Goal: Transaction & Acquisition: Purchase product/service

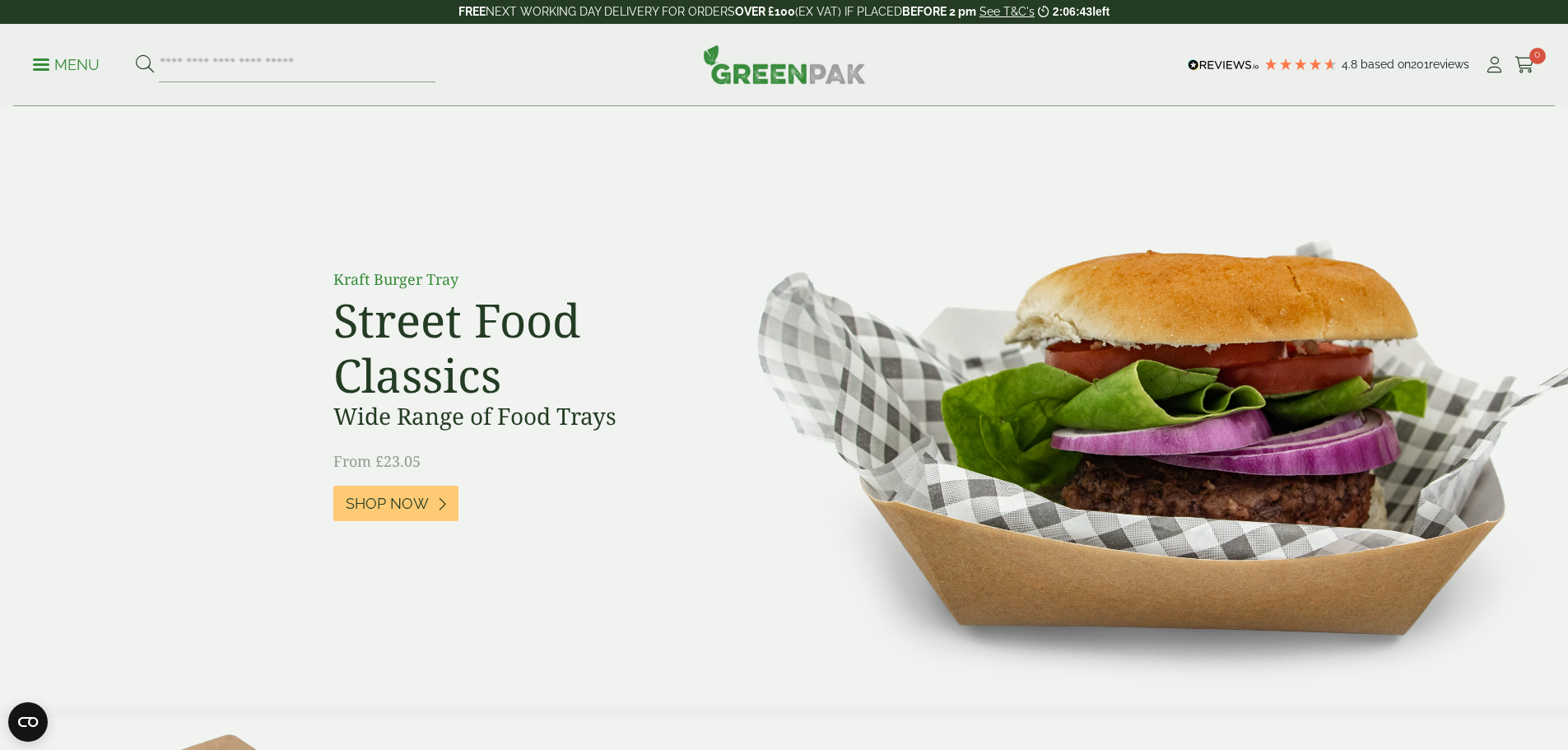
click at [1488, 69] on icon at bounding box center [1494, 64] width 21 height 16
click at [62, 58] on p "Menu" at bounding box center [66, 65] width 67 height 20
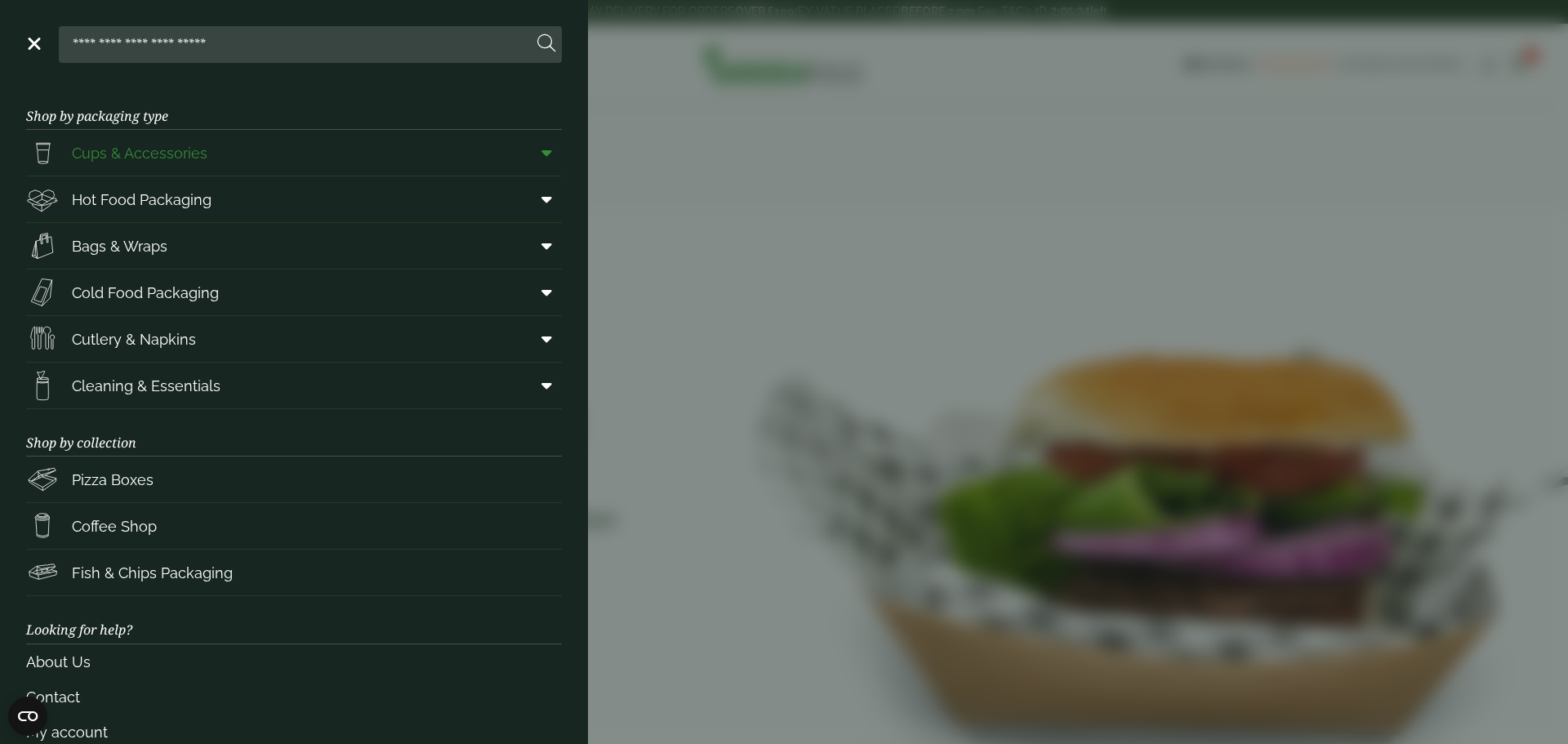
click at [118, 156] on span "Cups & Accessories" at bounding box center [139, 153] width 136 height 22
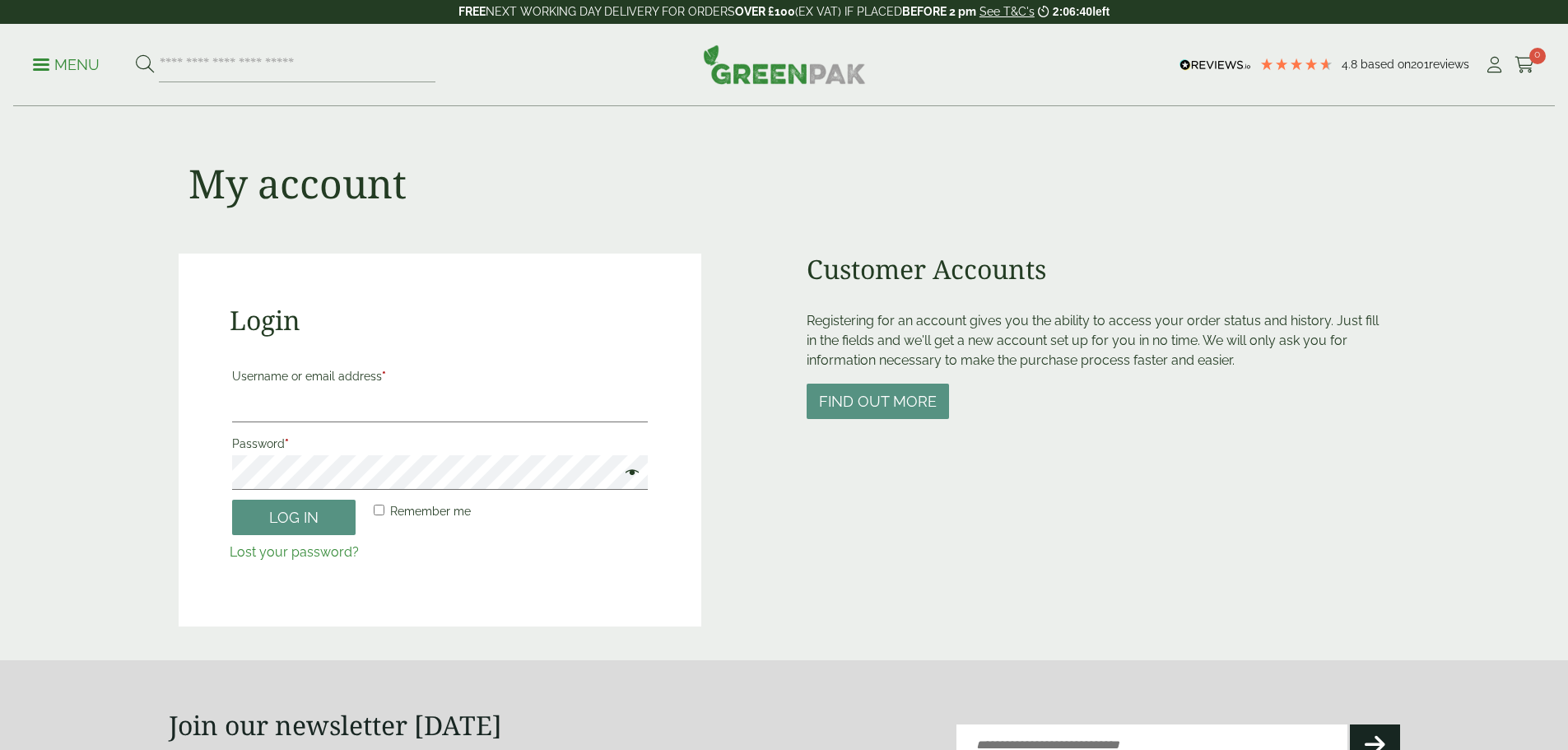
click at [331, 448] on label "Password *" at bounding box center [440, 444] width 416 height 23
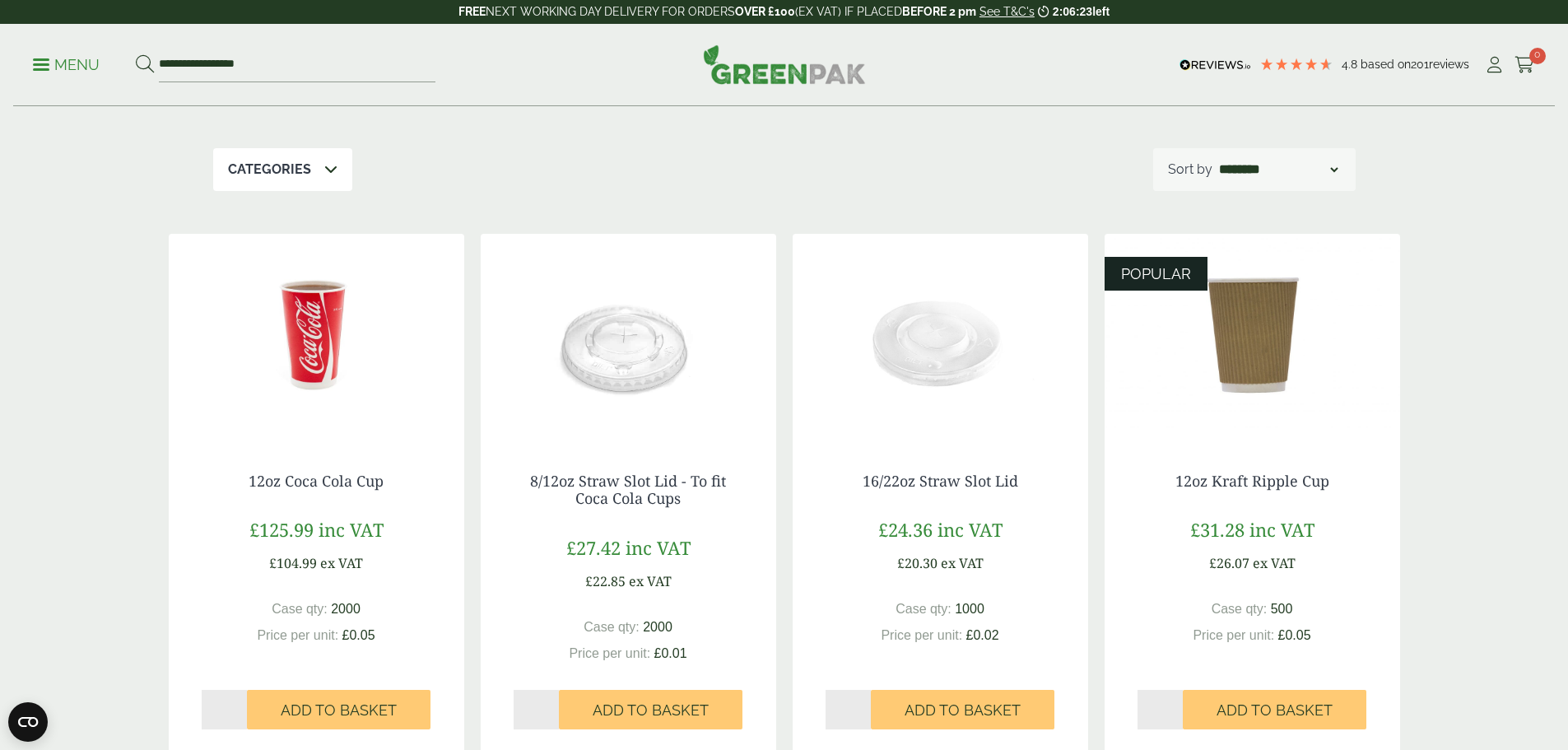
scroll to position [329, 0]
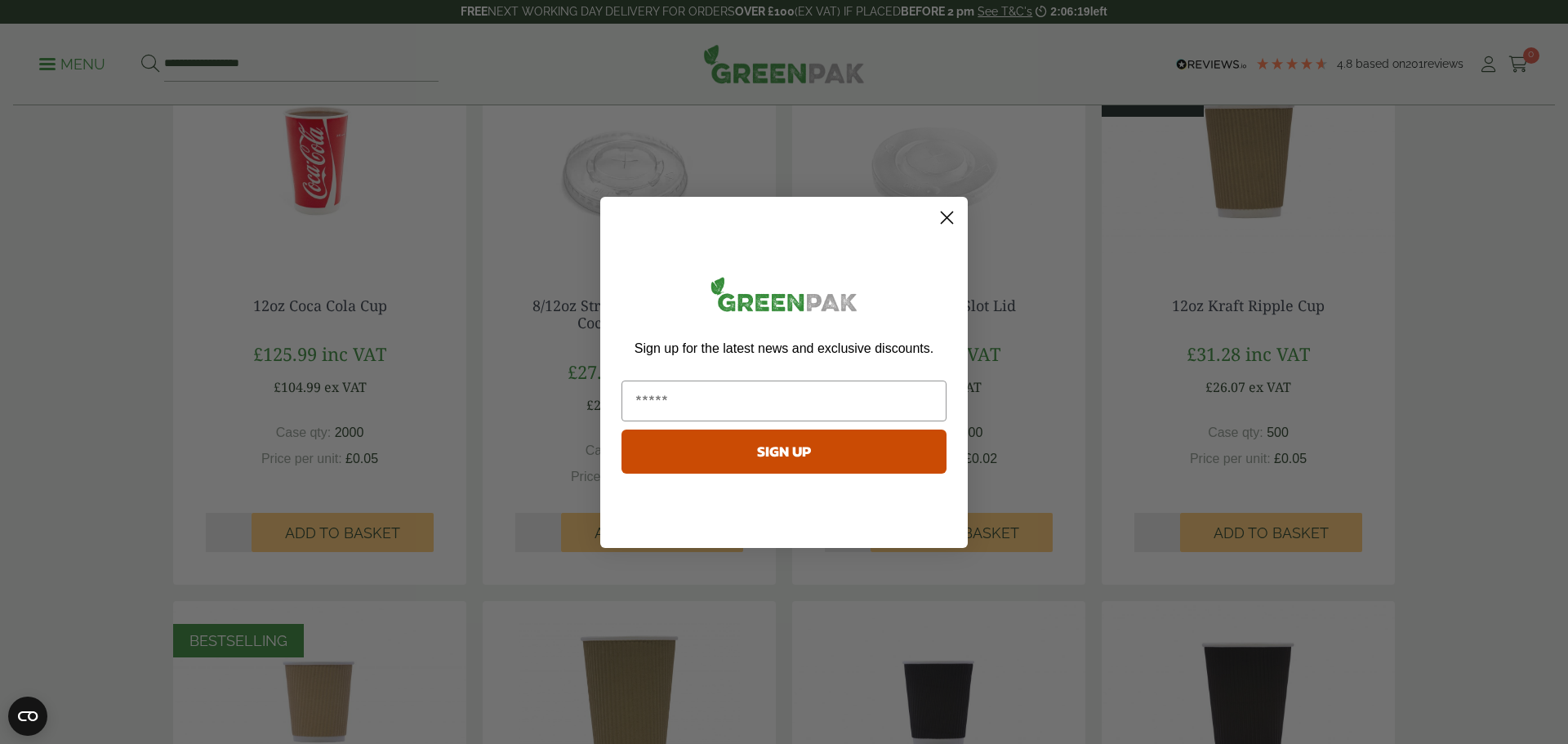
click at [967, 210] on form "Sign up for the latest news and exclusive discounts. SIGN UP ******" at bounding box center [784, 372] width 367 height 351
click at [943, 217] on circle "Close dialog" at bounding box center [947, 216] width 27 height 27
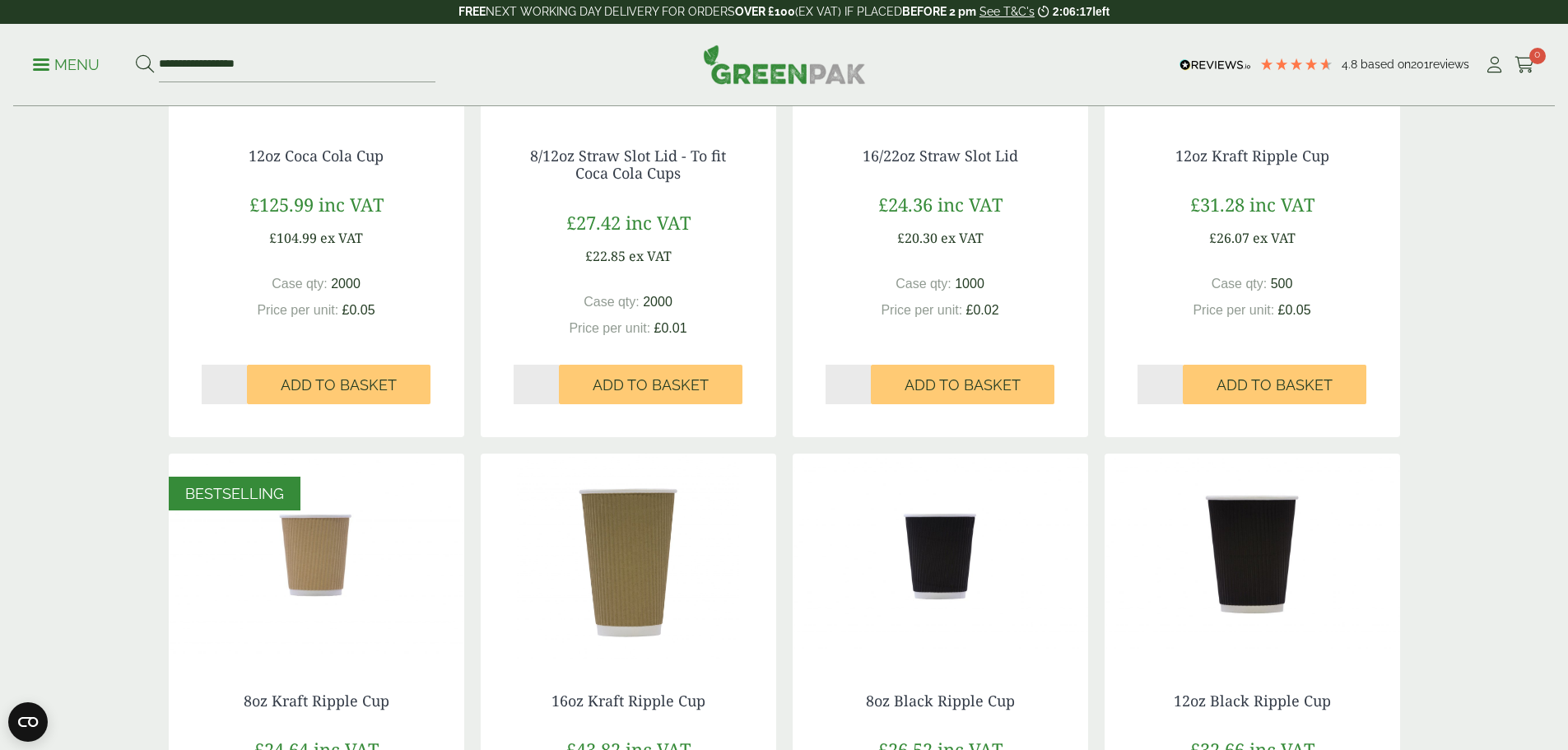
scroll to position [495, 0]
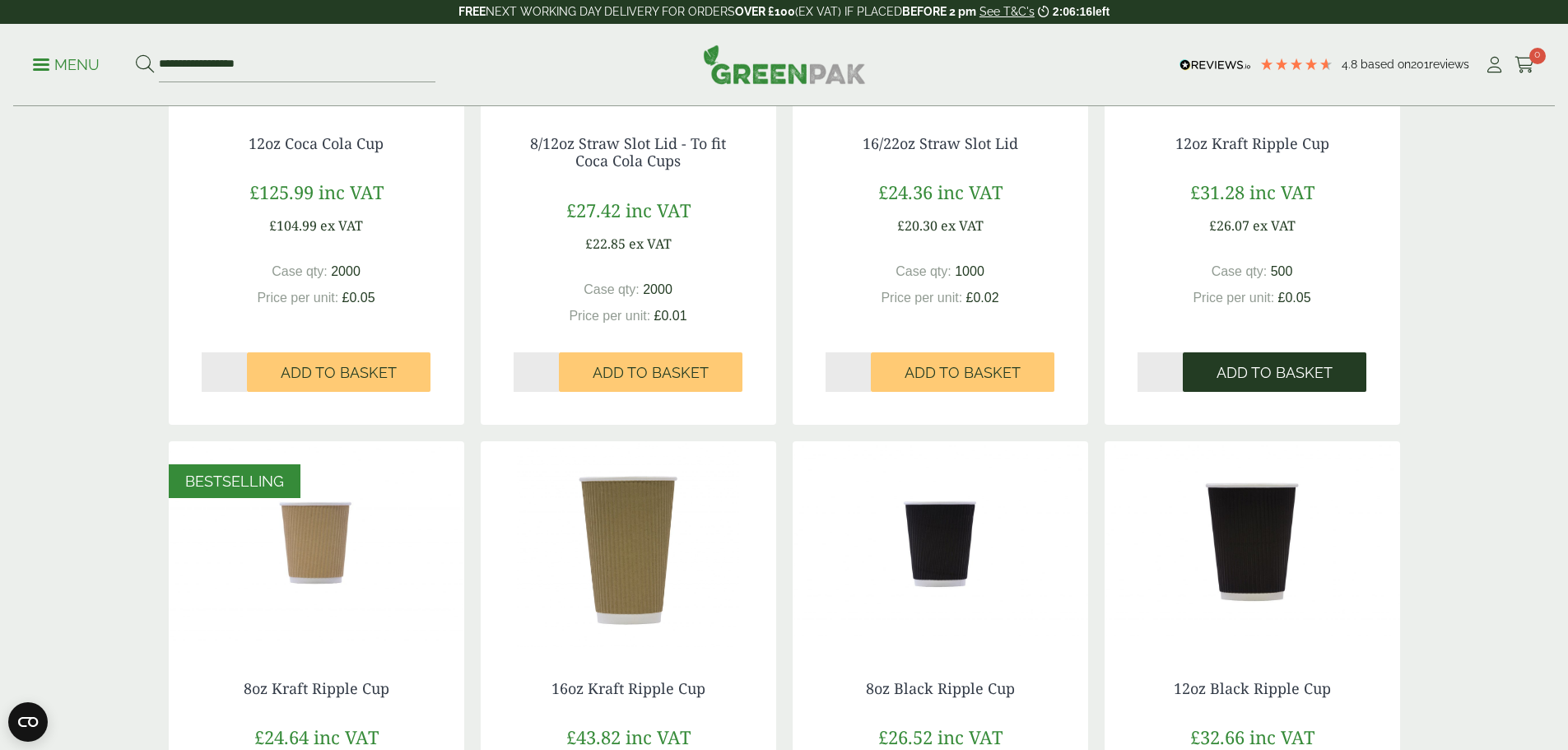
click at [1306, 376] on span "Add to Basket" at bounding box center [1274, 373] width 116 height 18
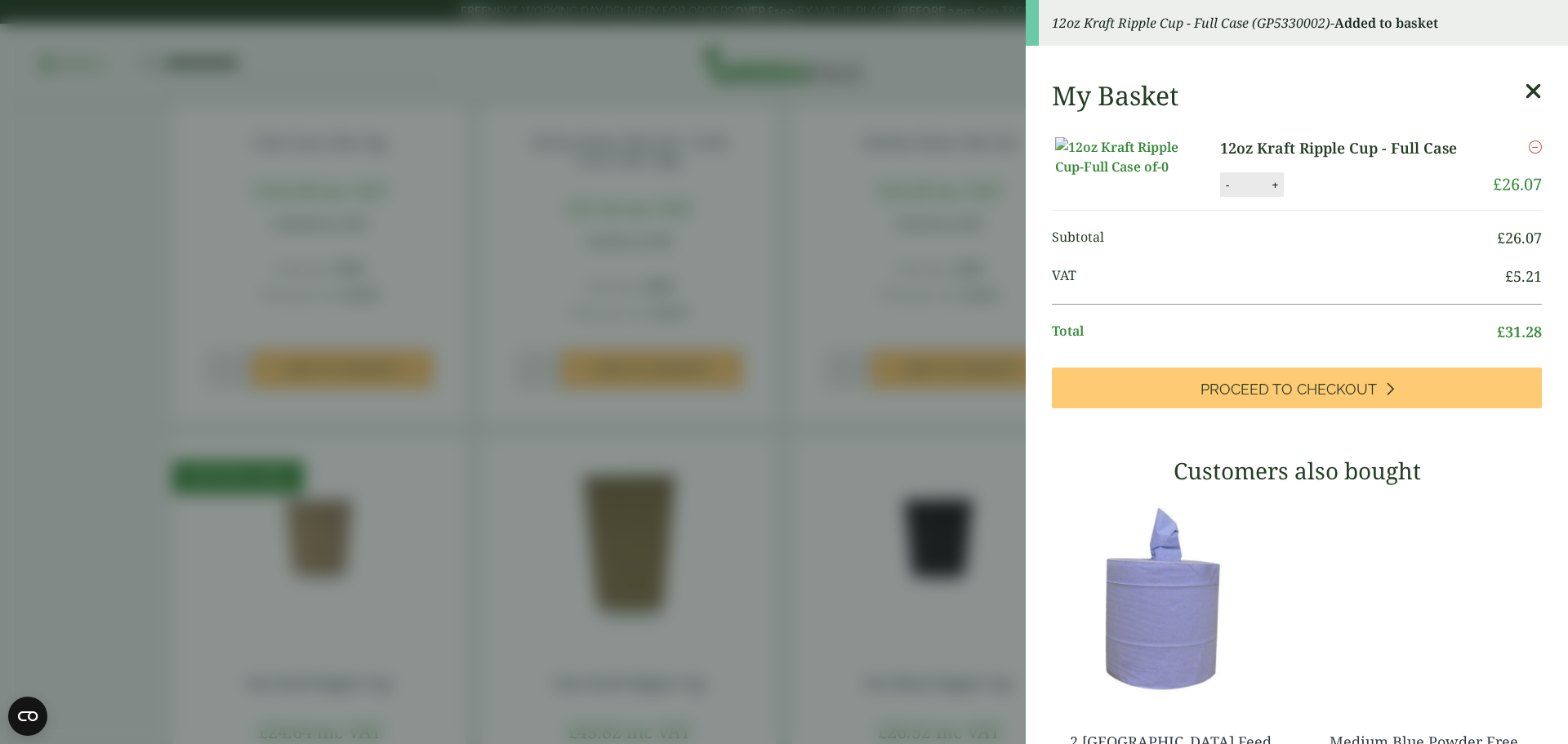
click at [1524, 88] on icon at bounding box center [1533, 91] width 17 height 23
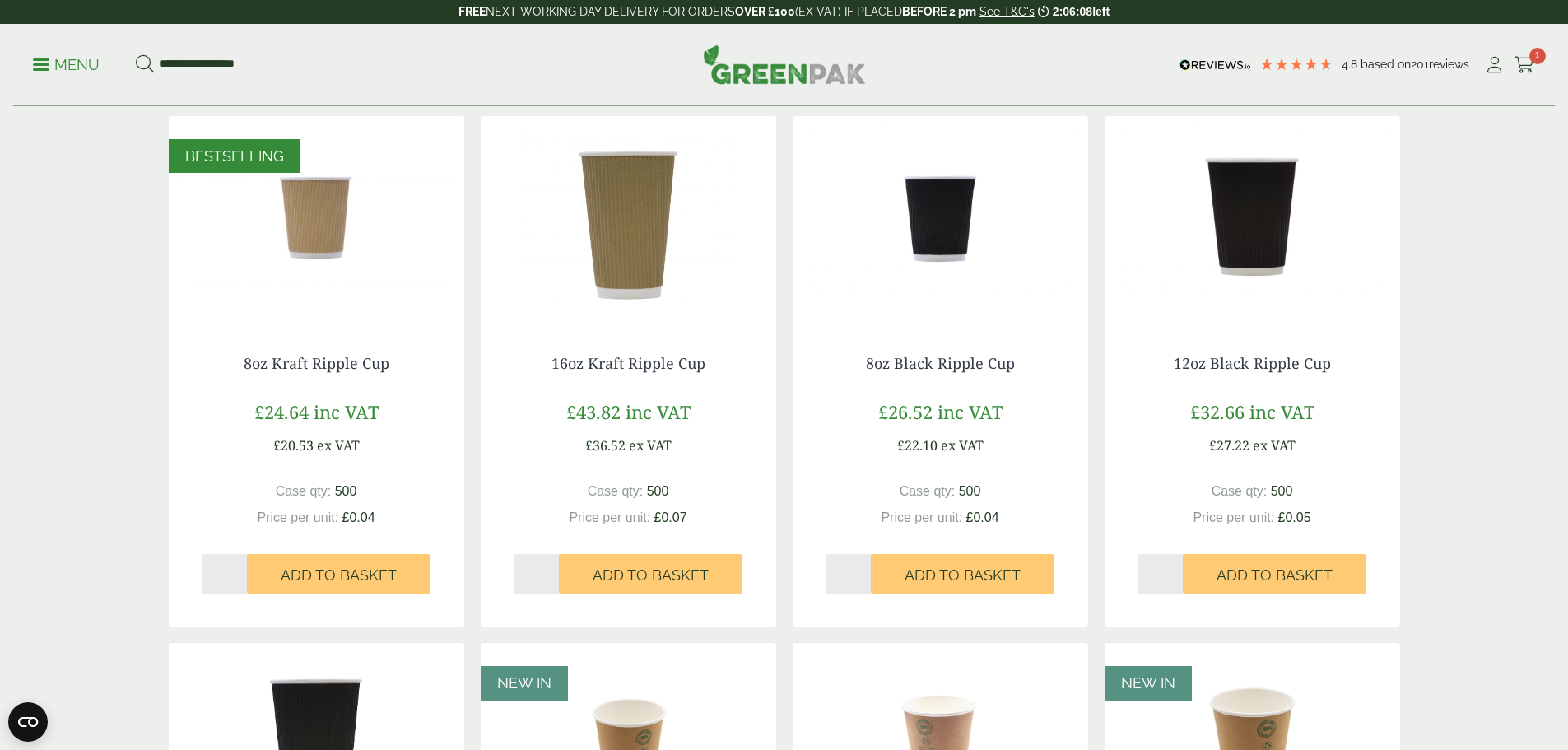
scroll to position [824, 0]
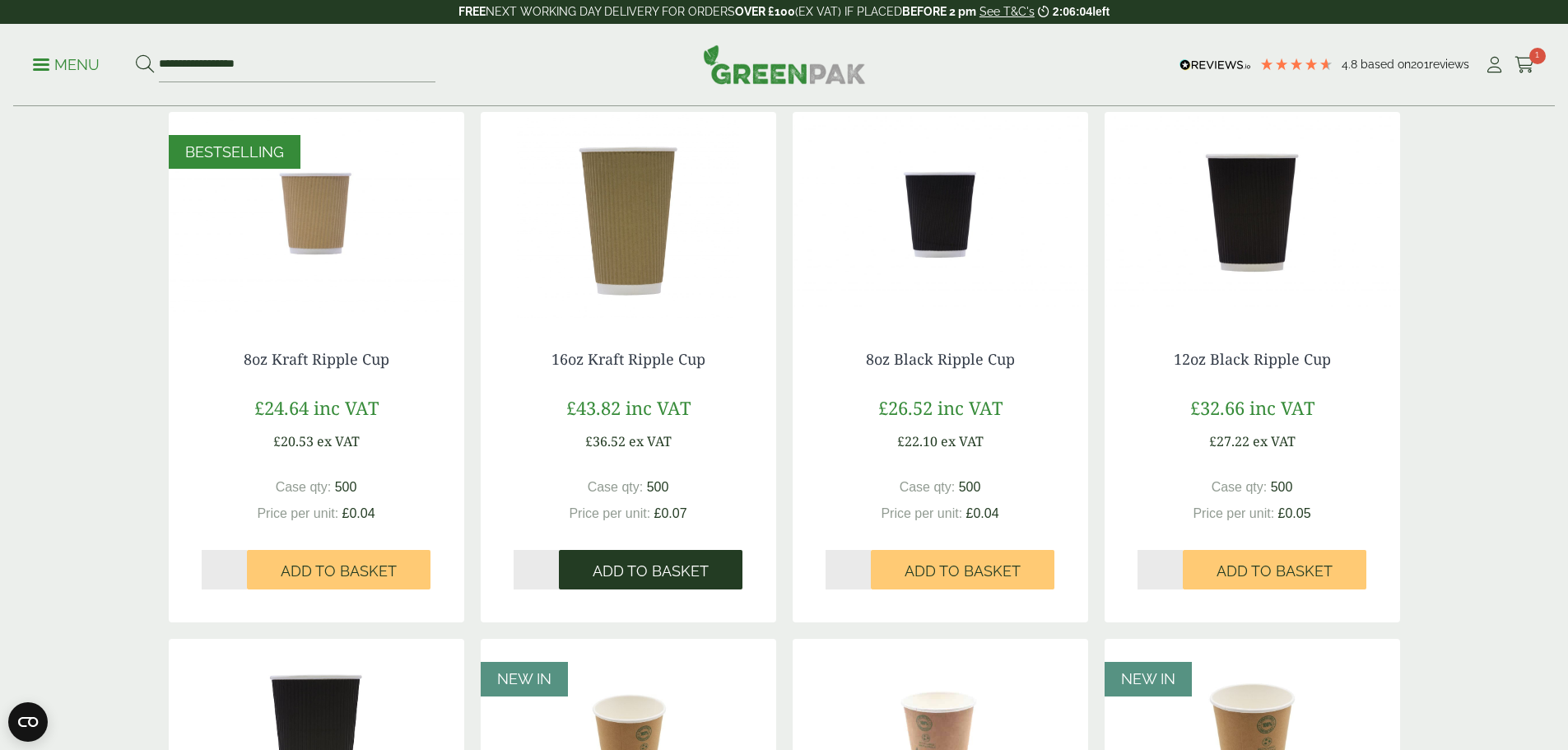
click at [661, 575] on span "Add to Basket" at bounding box center [650, 571] width 116 height 18
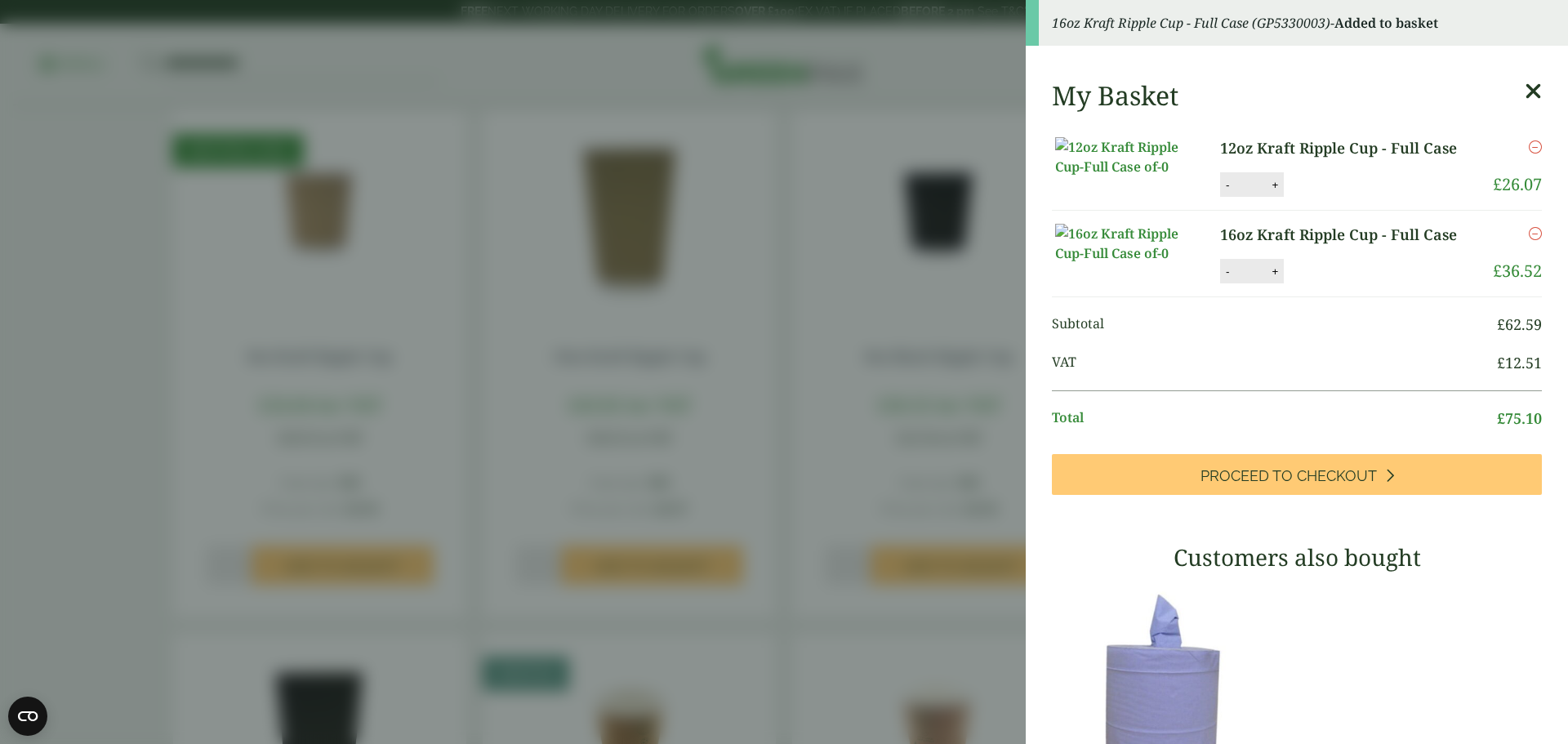
click at [1524, 85] on icon at bounding box center [1533, 91] width 17 height 23
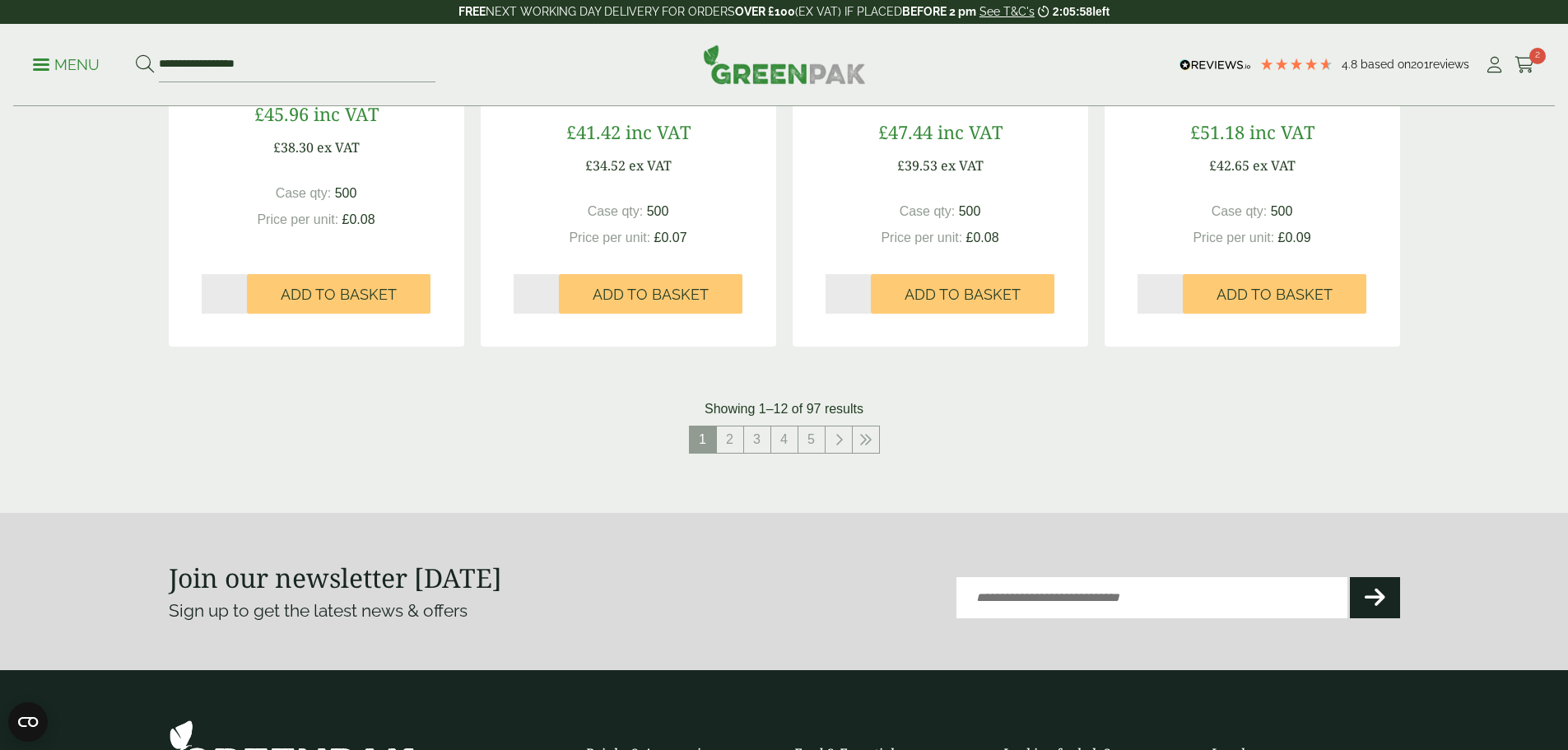
scroll to position [1647, 0]
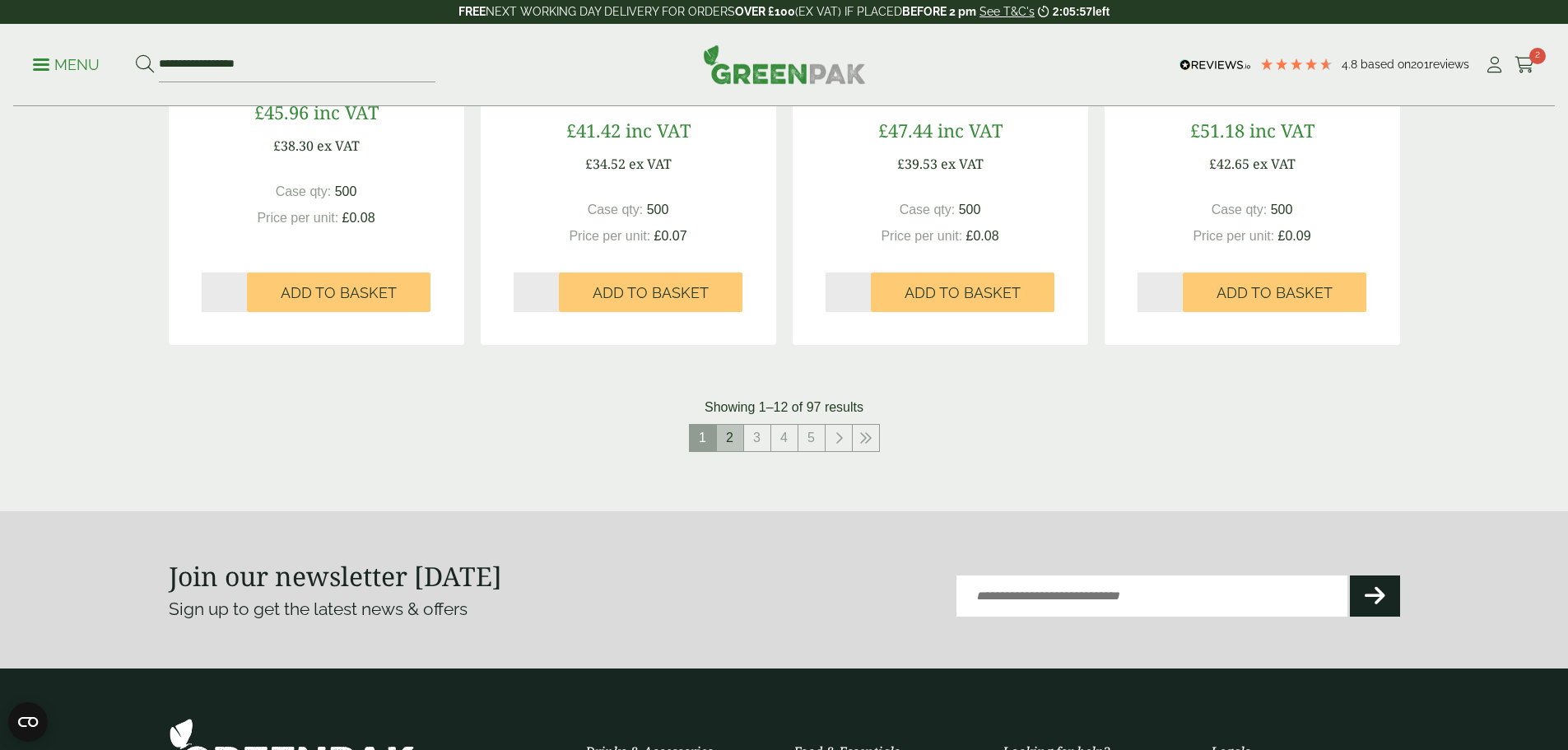
click at [732, 441] on link "2" at bounding box center [730, 438] width 27 height 27
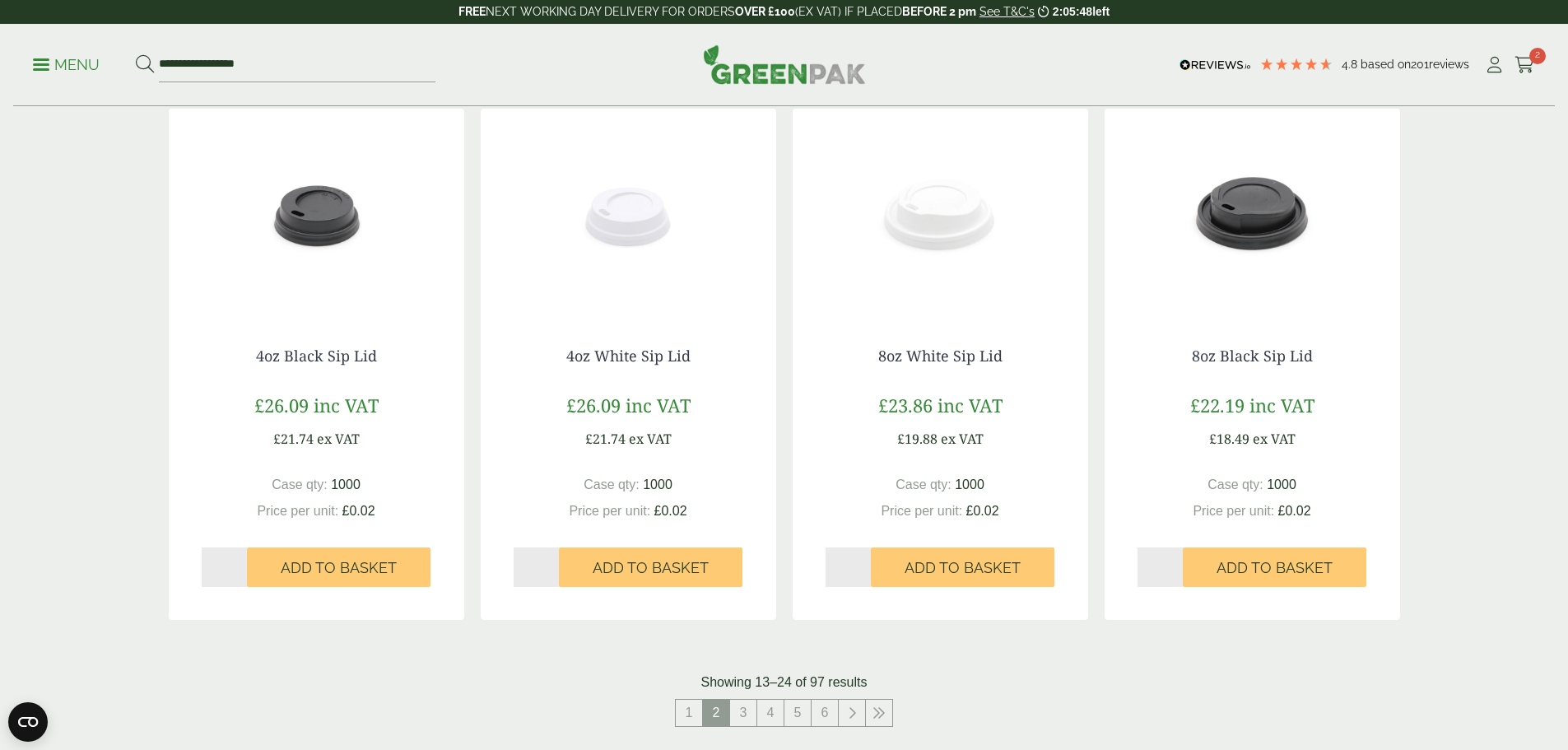
scroll to position [1401, 0]
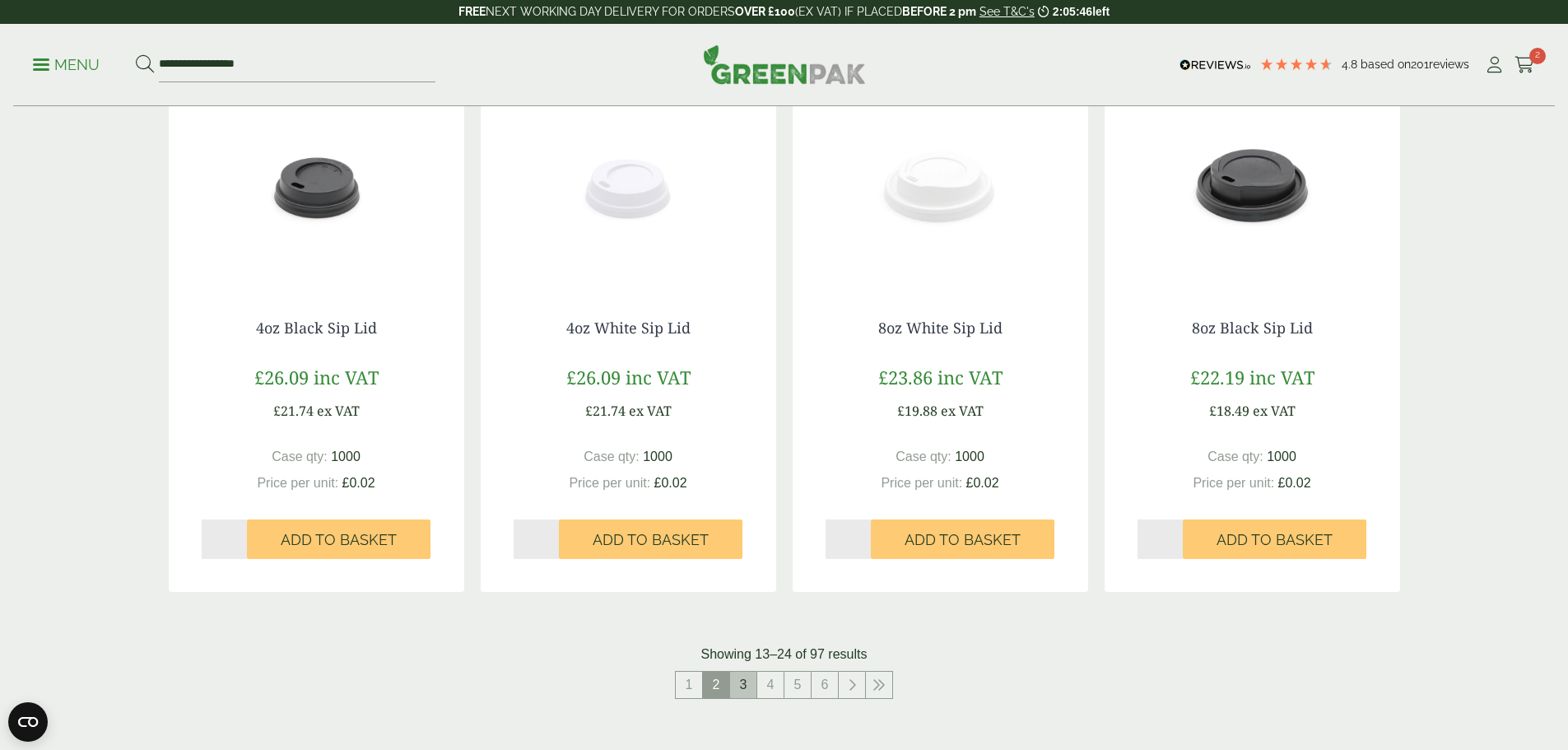
click at [736, 687] on link "3" at bounding box center [744, 686] width 27 height 27
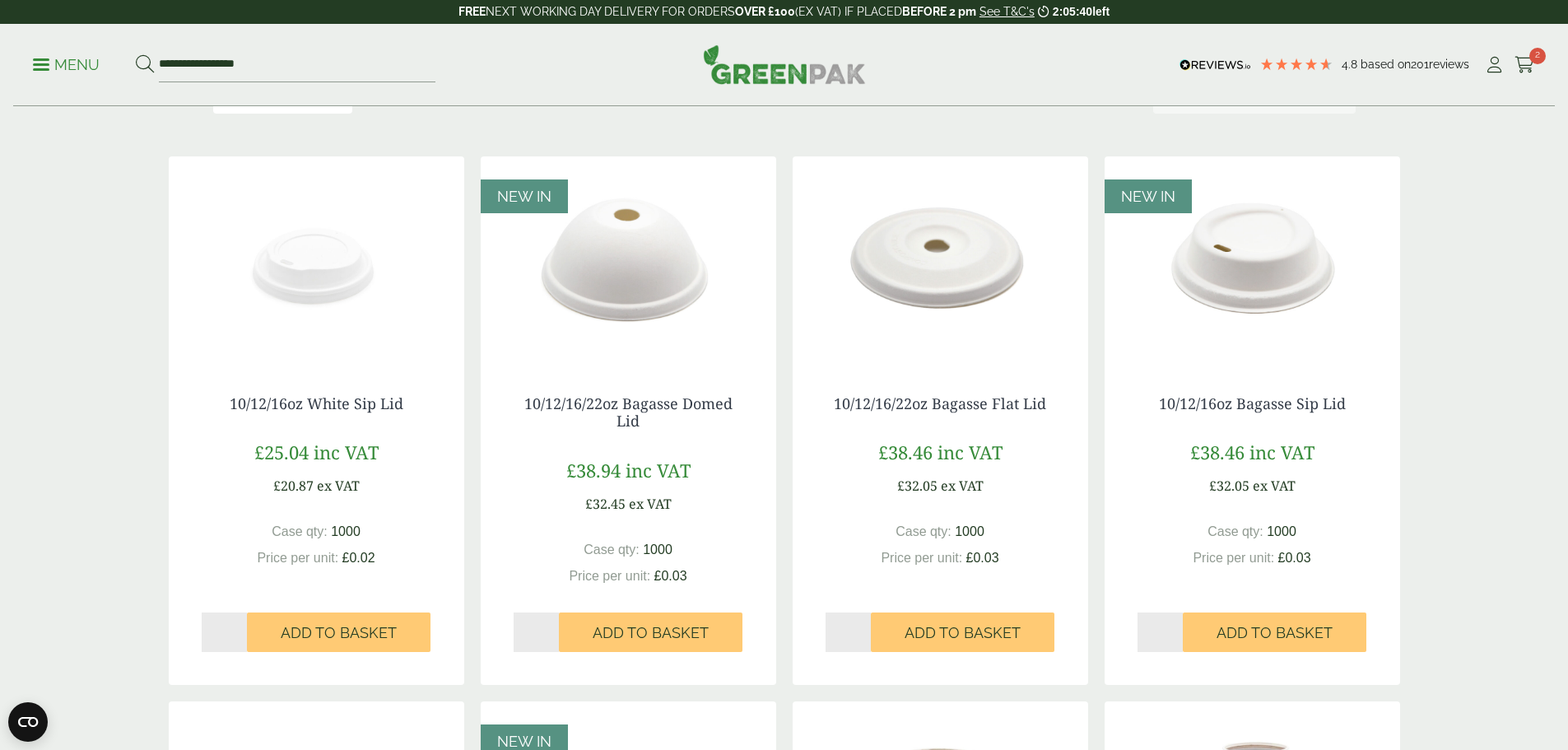
scroll to position [329, 0]
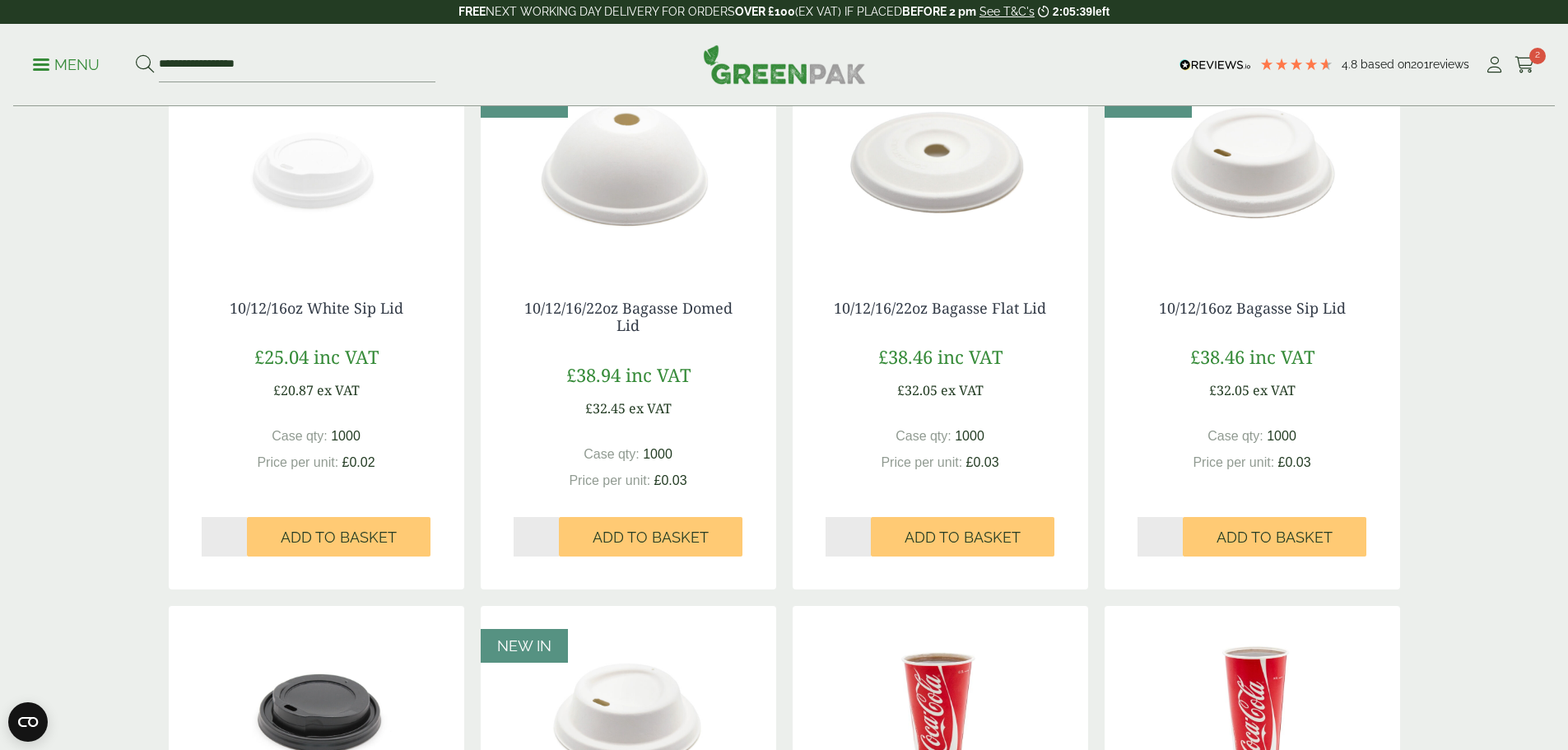
type input "*"
click at [241, 534] on input "*" at bounding box center [225, 537] width 46 height 39
click at [381, 535] on span "Add to Basket" at bounding box center [338, 538] width 116 height 18
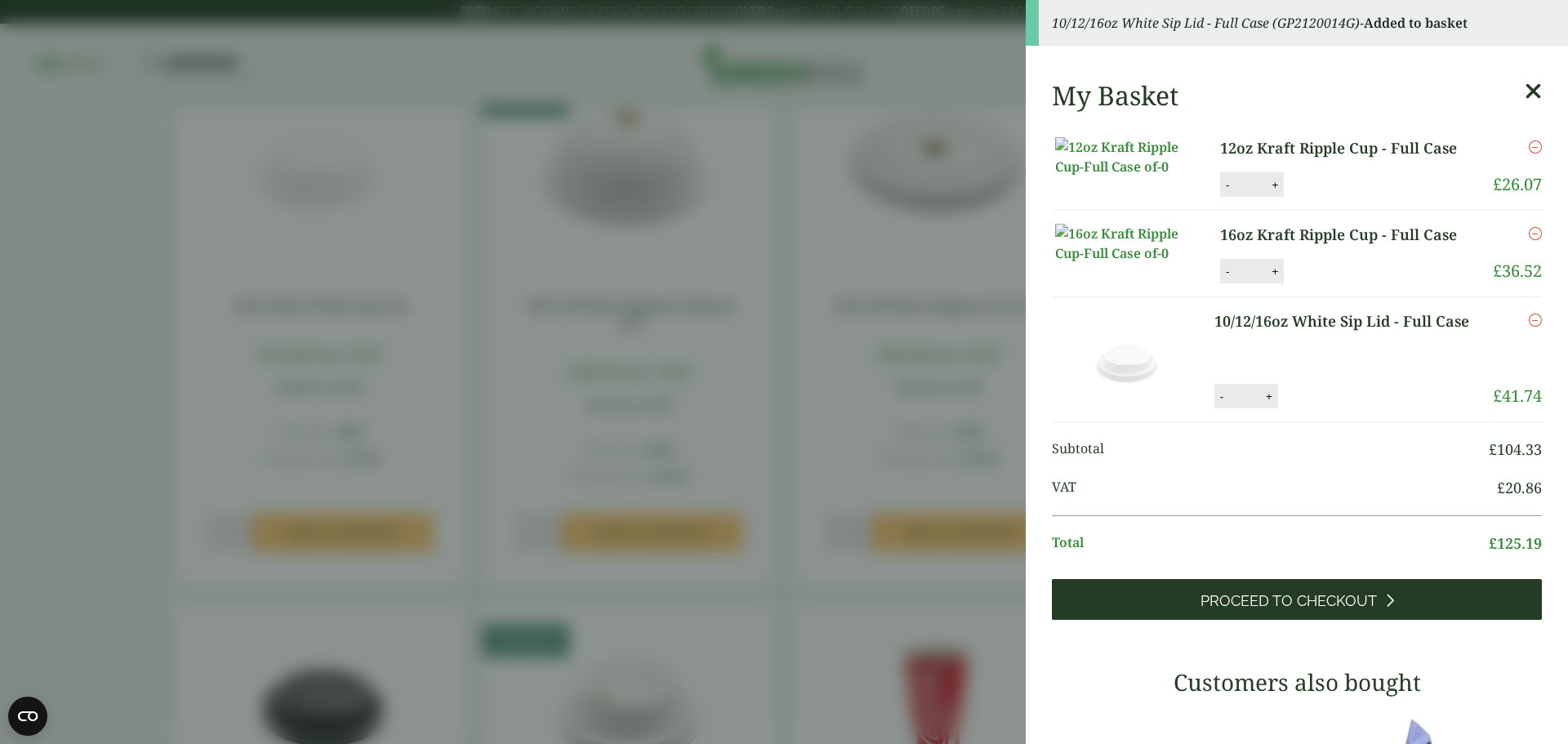
click at [1248, 620] on link "Proceed to Checkout" at bounding box center [1297, 599] width 490 height 41
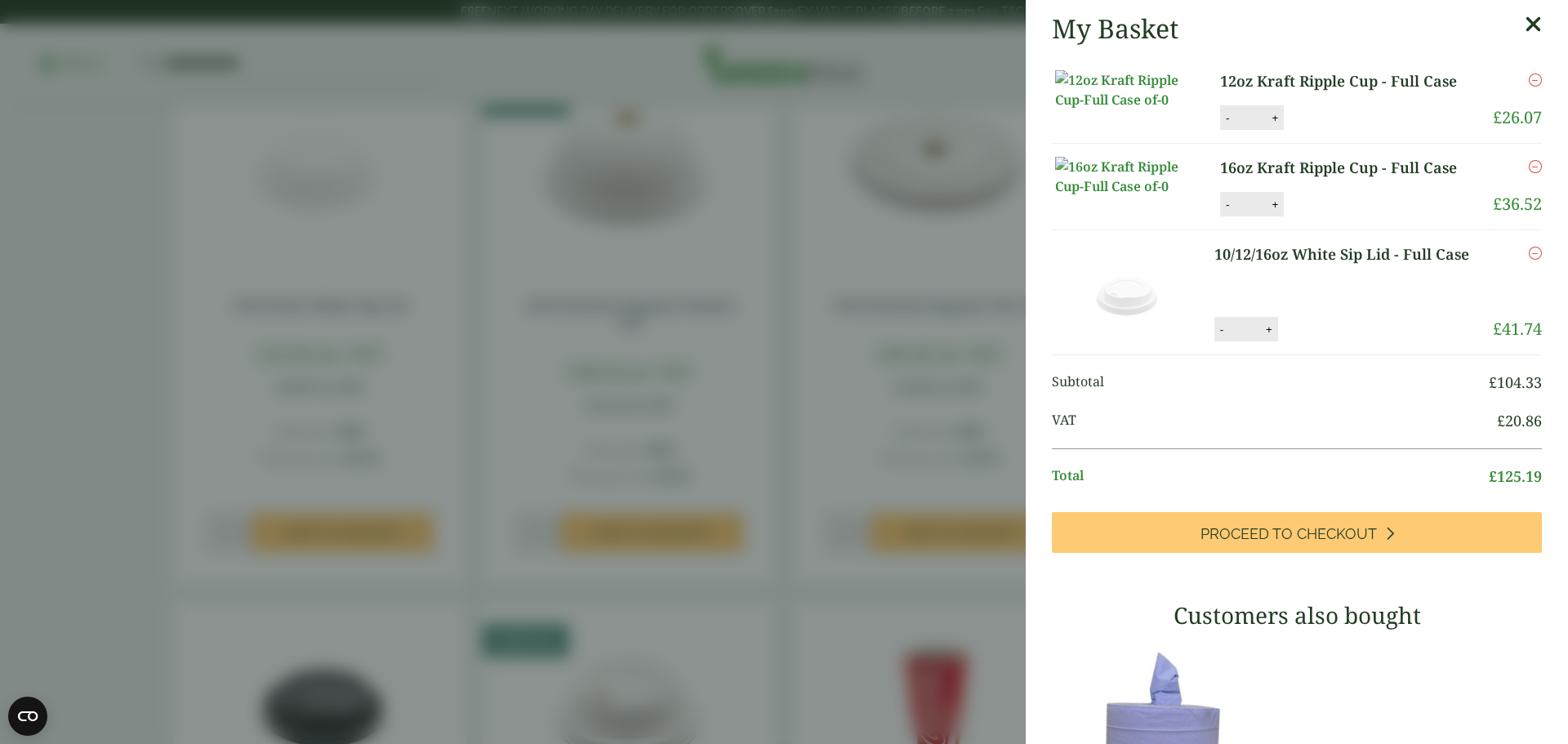
click at [1524, 21] on icon at bounding box center [1533, 25] width 17 height 23
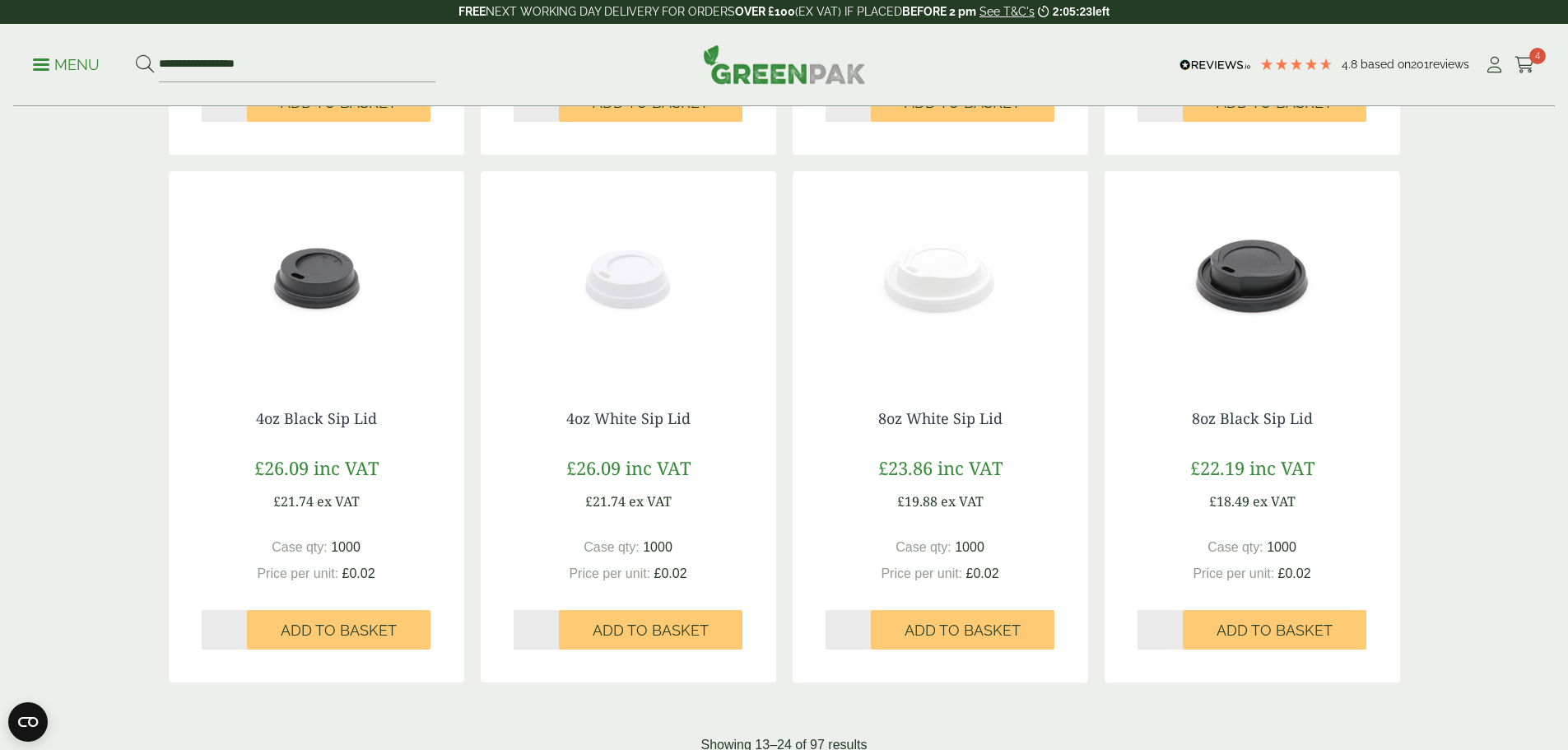
scroll to position [1565, 0]
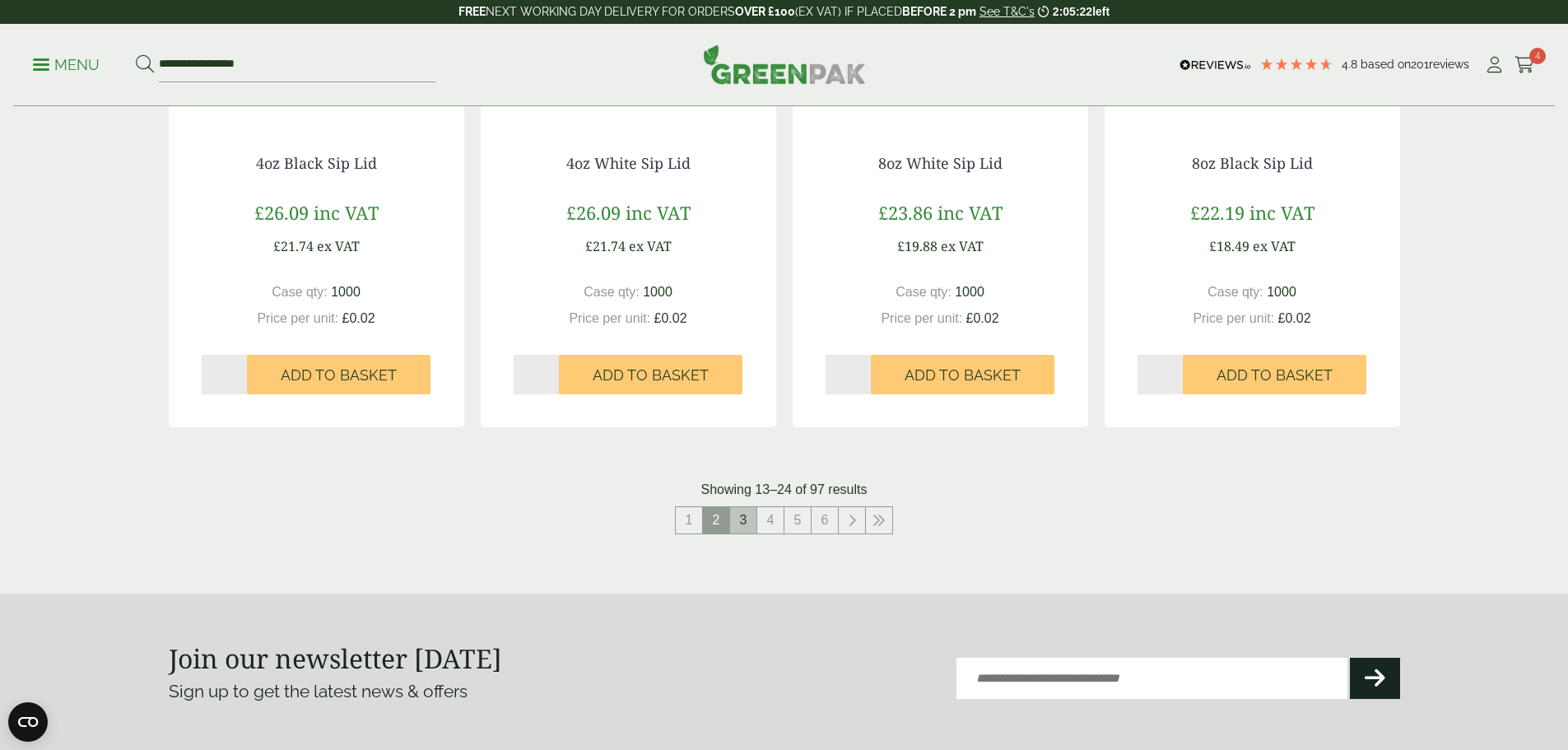
click at [743, 523] on link "3" at bounding box center [744, 520] width 27 height 27
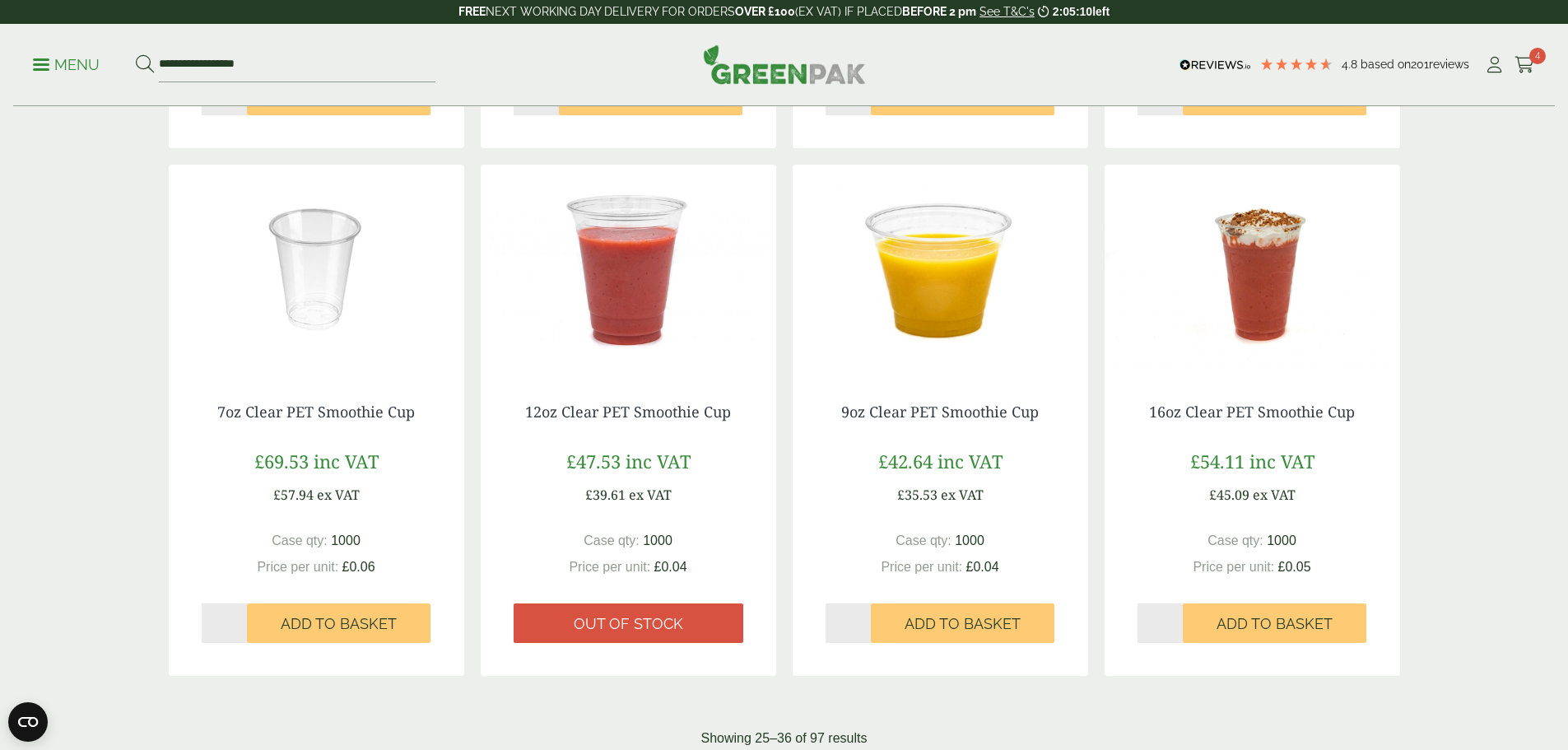
scroll to position [1318, 0]
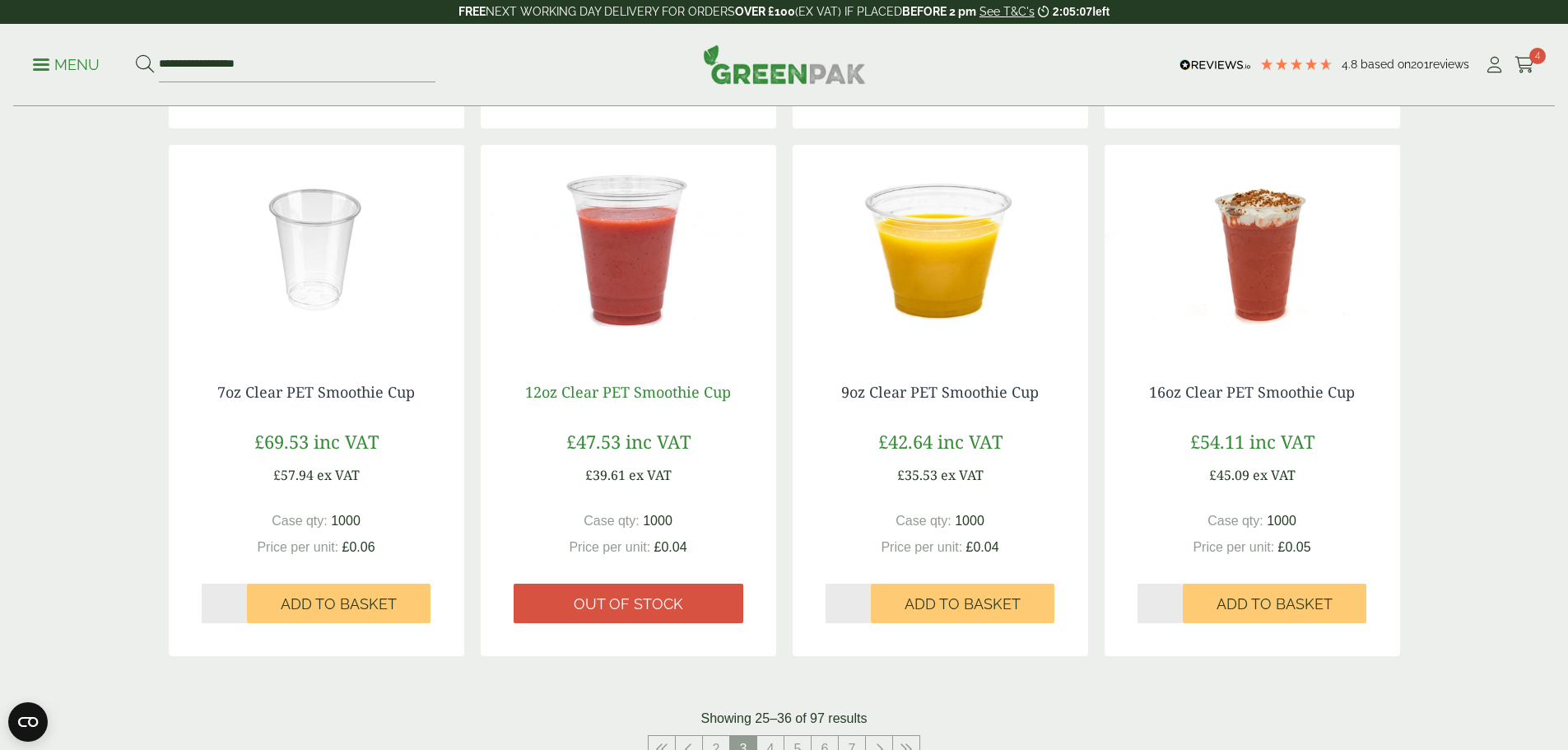
click at [624, 393] on link "12oz Clear PET Smoothie Cup" at bounding box center [627, 391] width 206 height 20
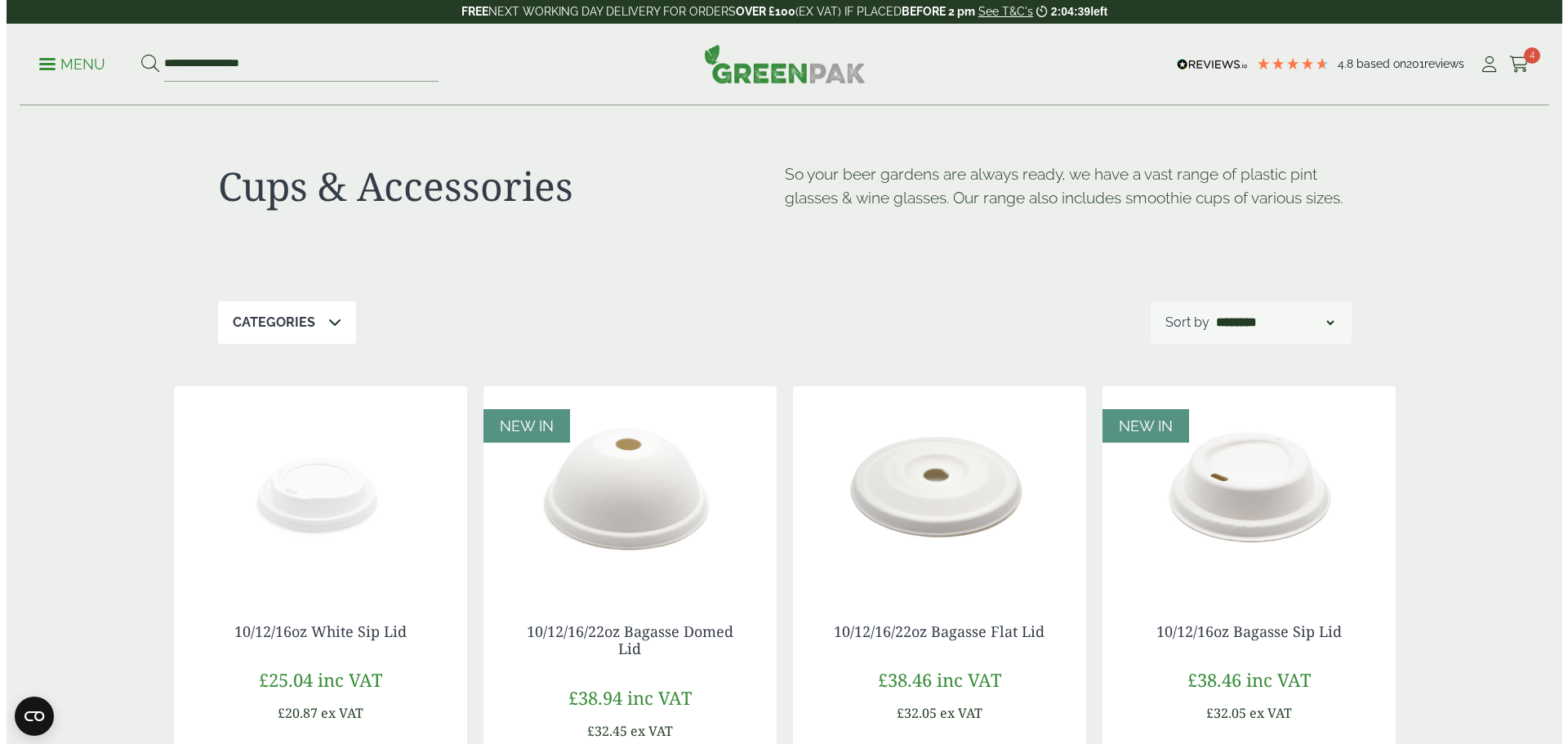
scroll to position [0, 0]
click at [32, 62] on div "**********" at bounding box center [778, 65] width 1530 height 82
click at [42, 63] on span at bounding box center [40, 64] width 16 height 3
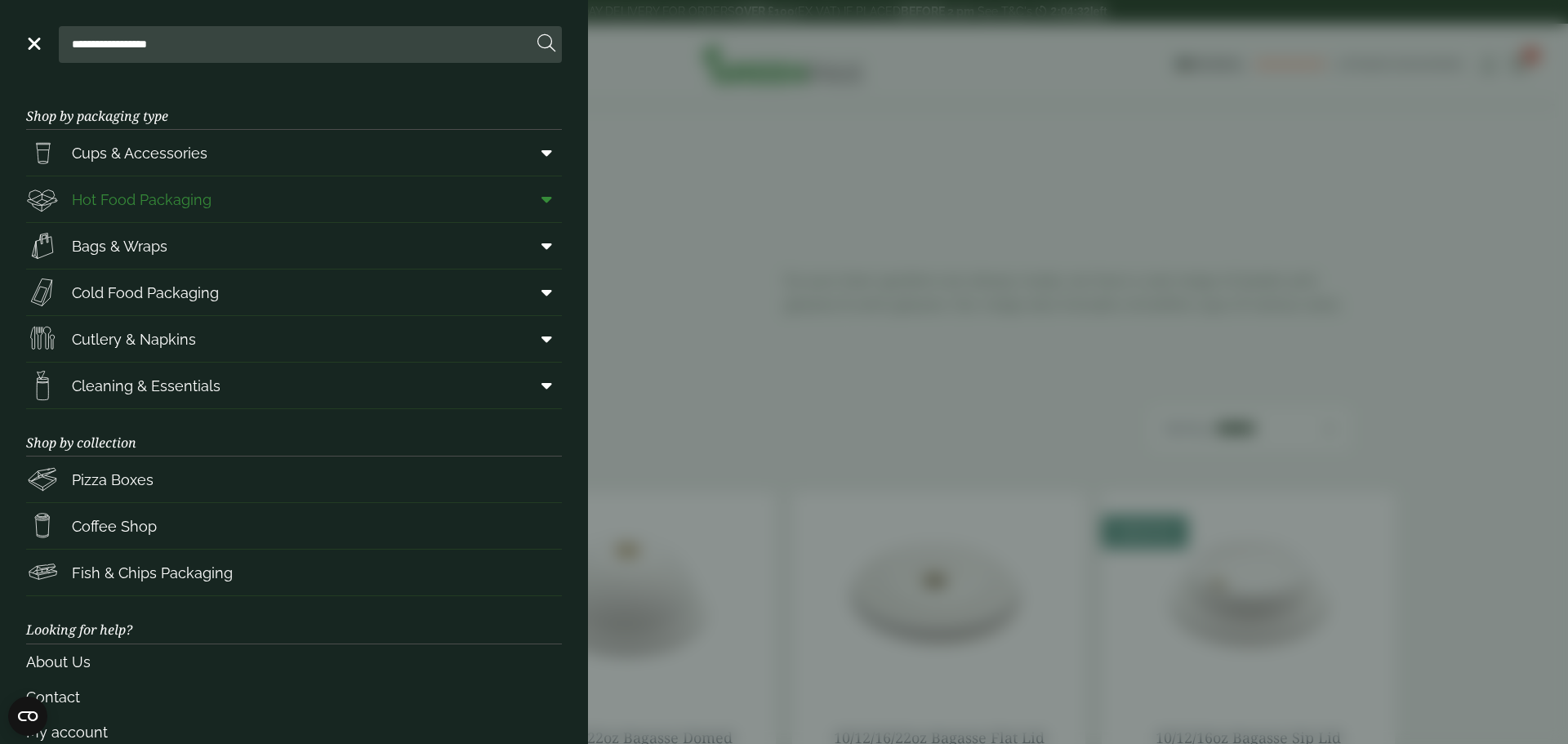
click at [134, 214] on span "Hot Food Packaging" at bounding box center [119, 199] width 185 height 32
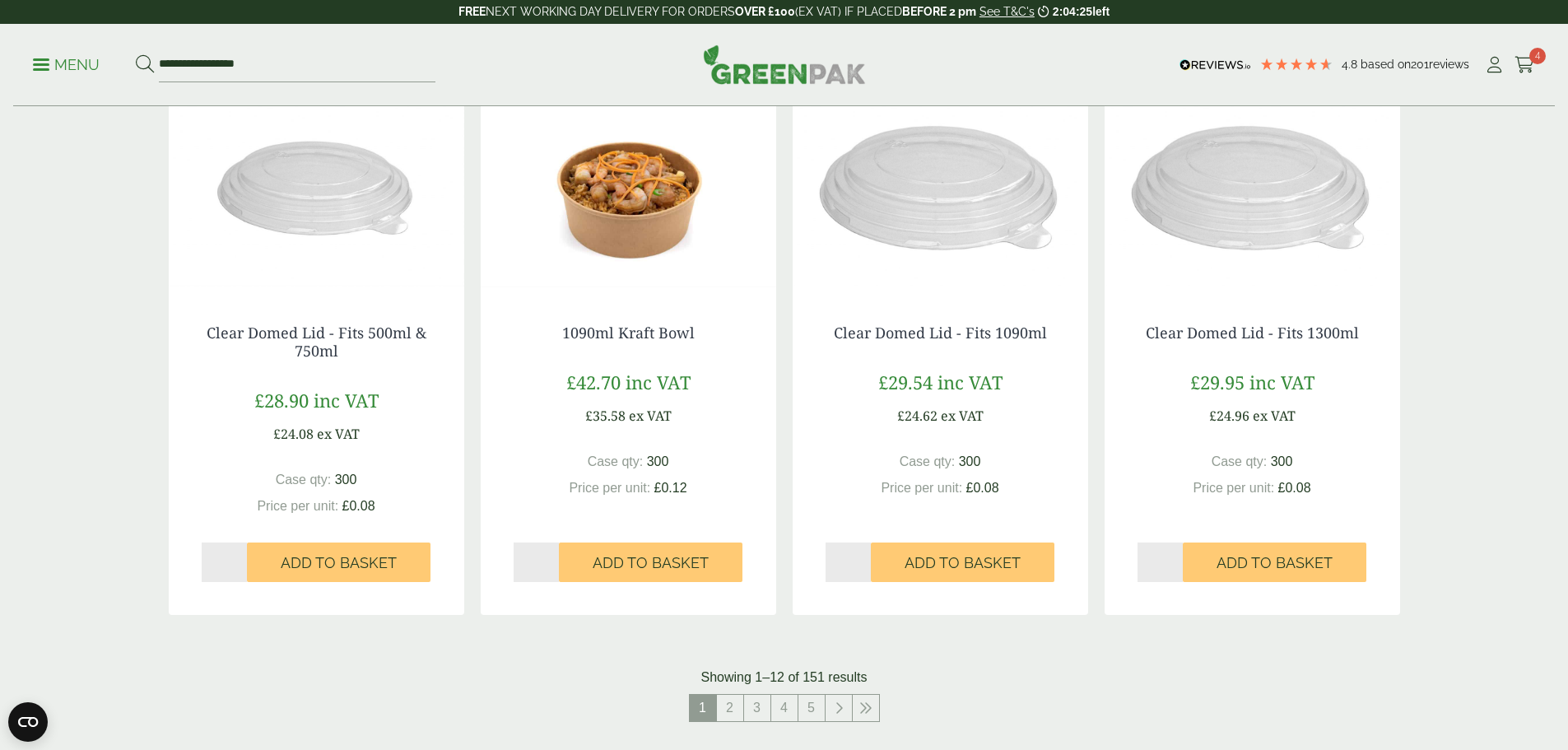
scroll to position [1730, 0]
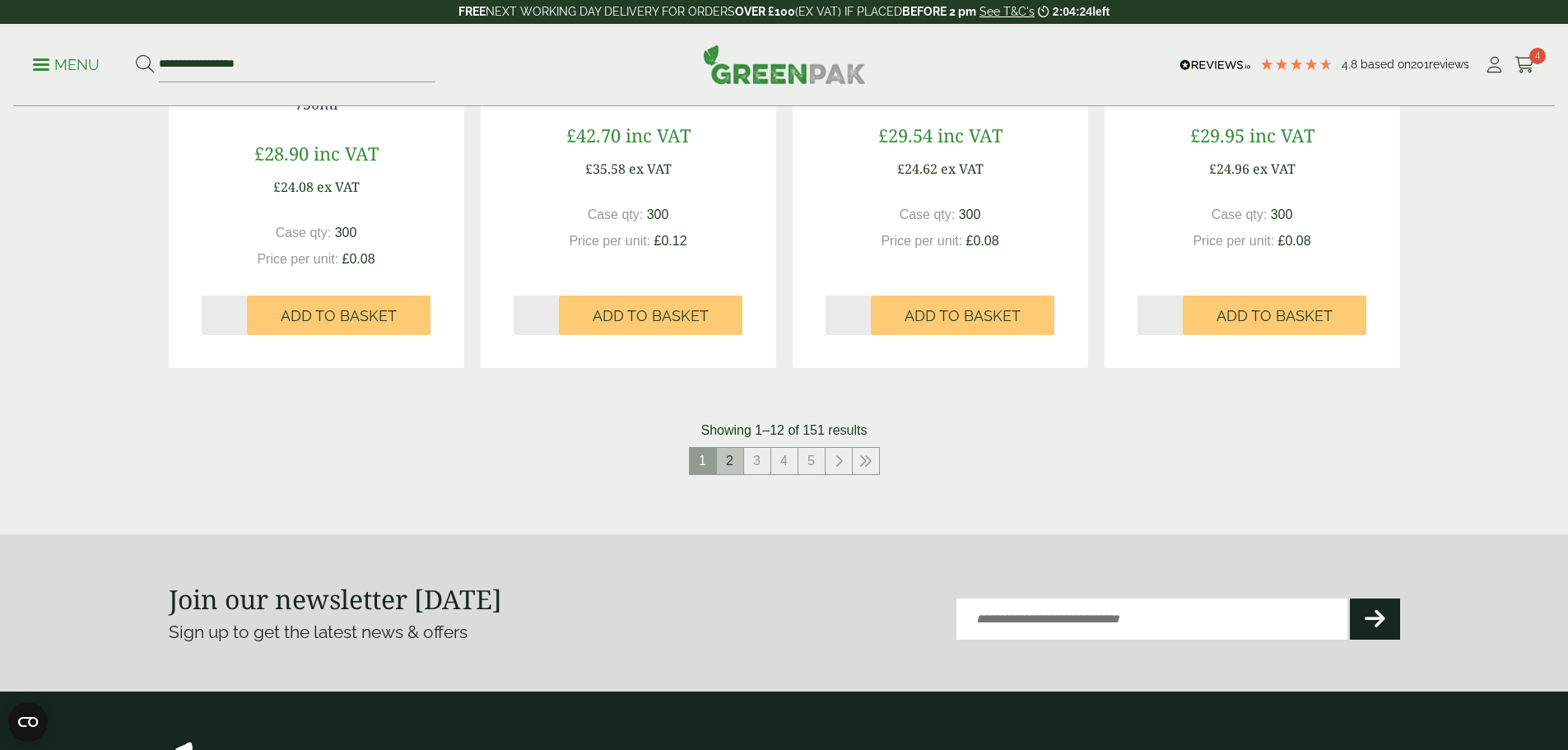
click at [734, 469] on link "2" at bounding box center [730, 461] width 27 height 27
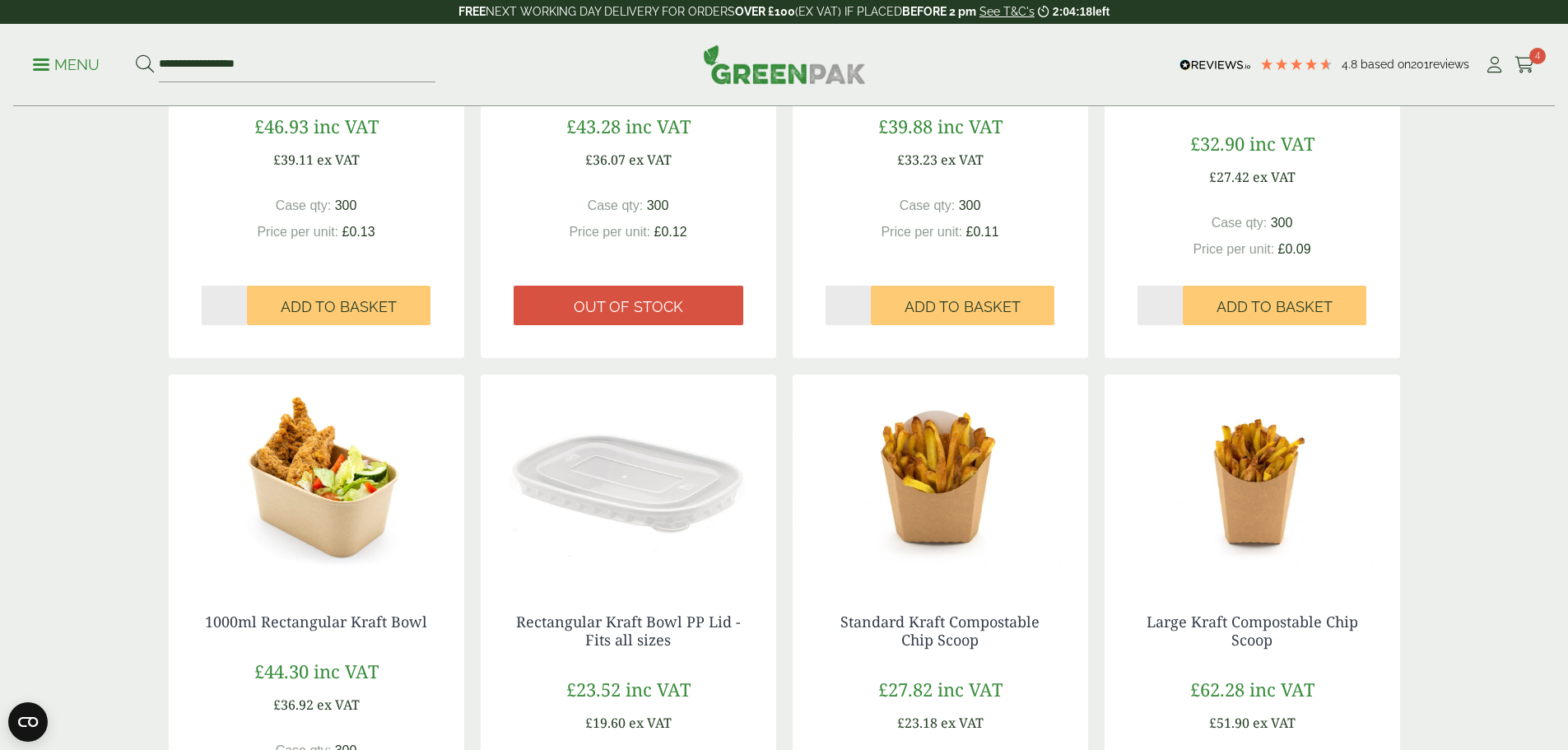
scroll to position [1483, 0]
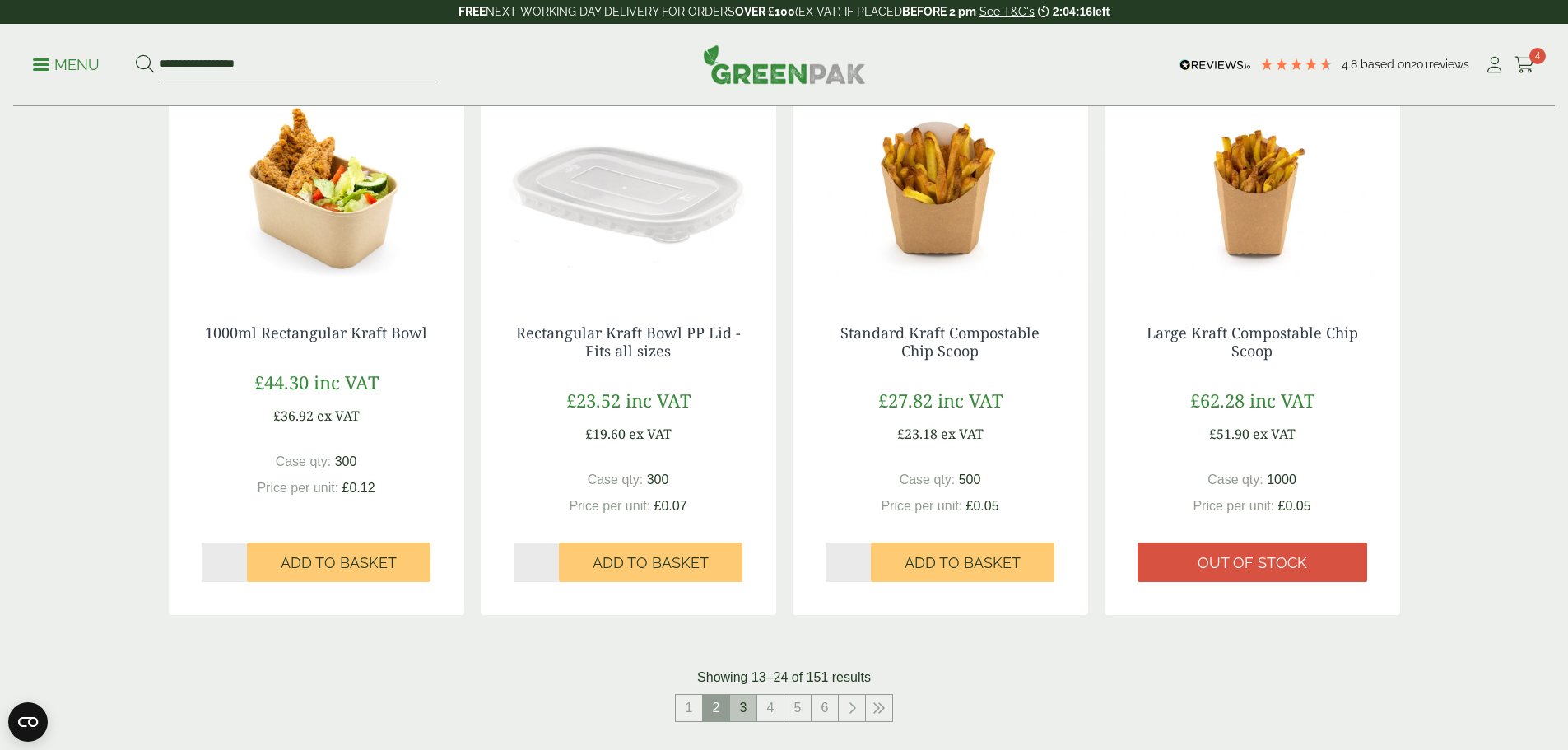
click at [748, 701] on link "3" at bounding box center [744, 709] width 27 height 27
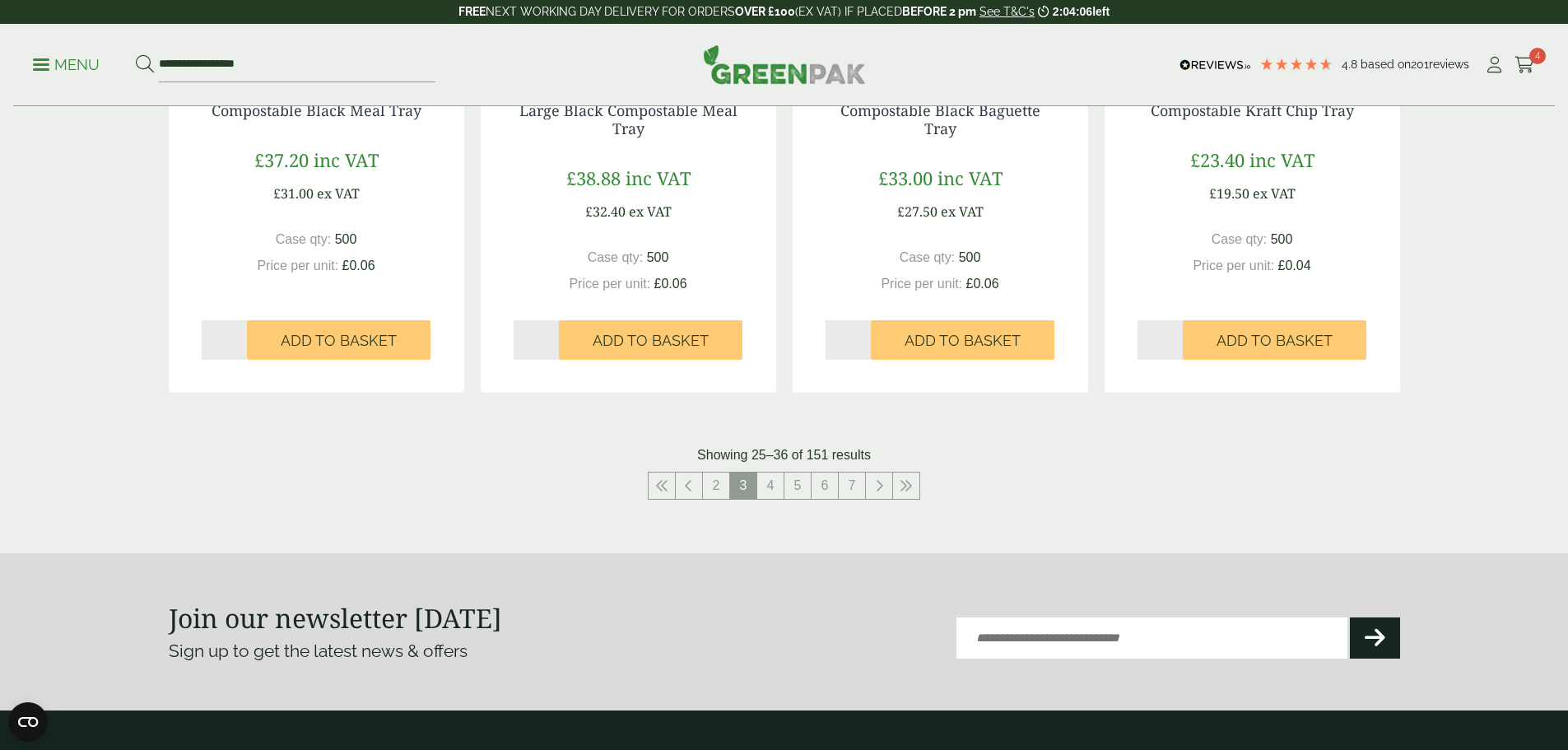
scroll to position [1730, 0]
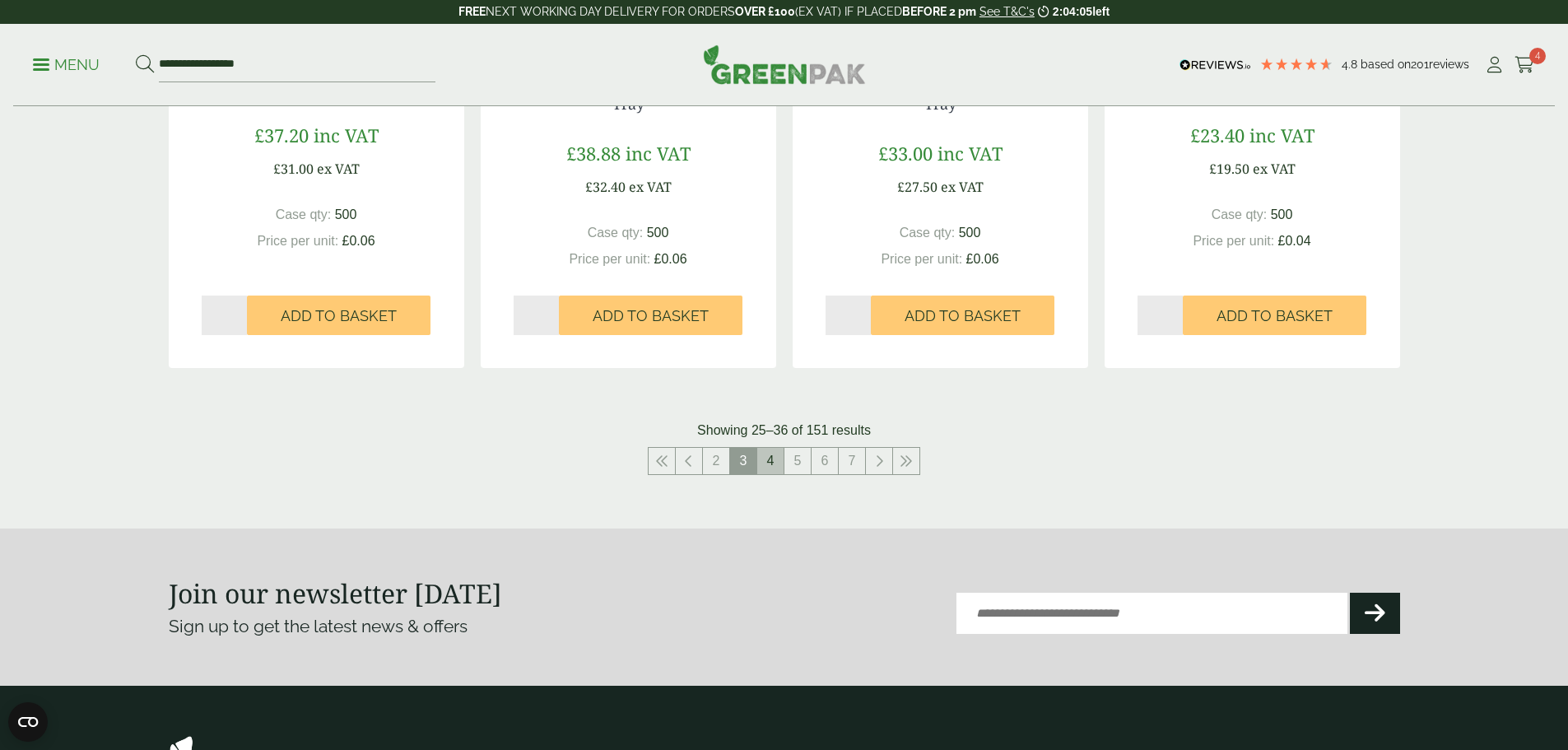
click at [775, 464] on link "4" at bounding box center [771, 461] width 27 height 27
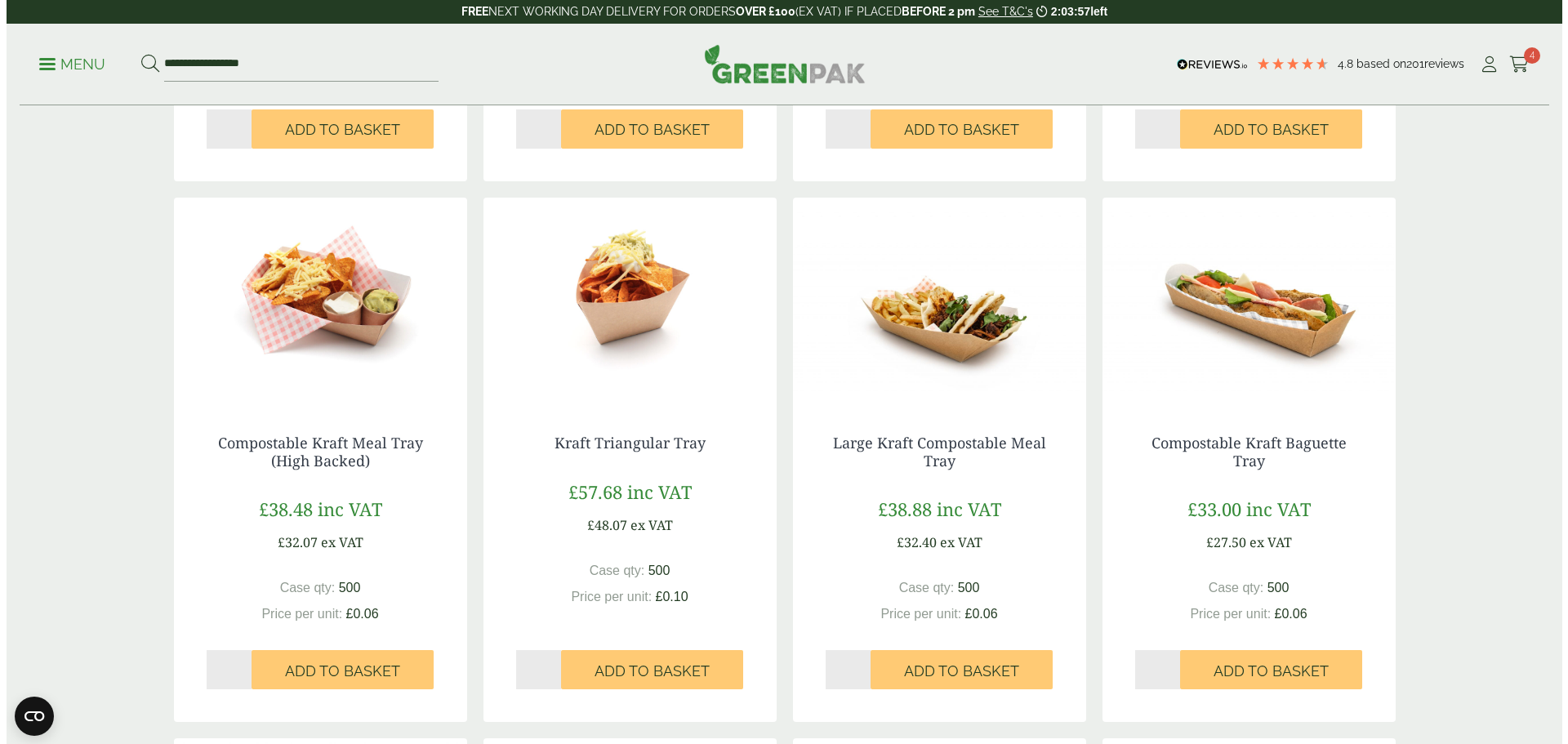
scroll to position [1062, 0]
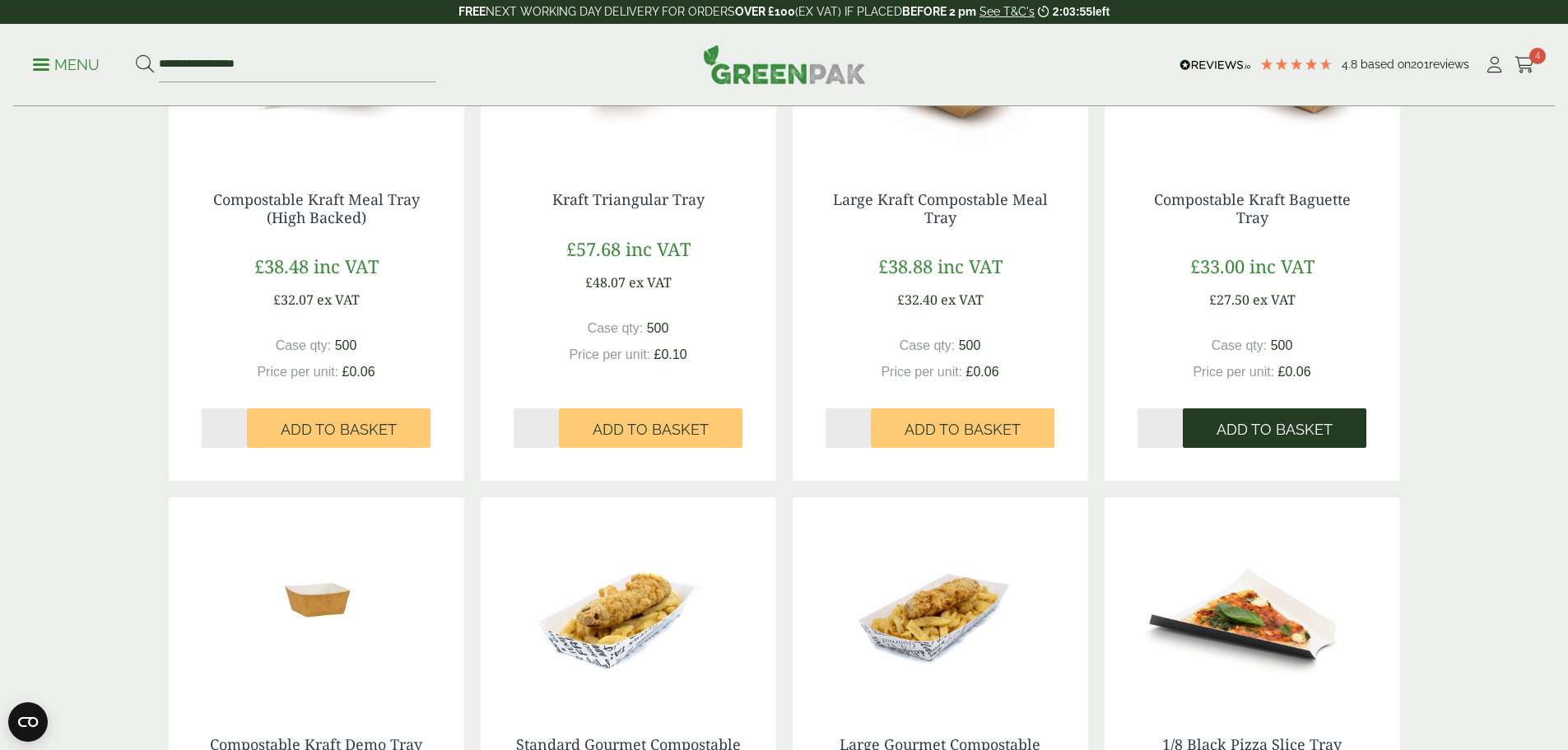
click at [1261, 424] on span "Add to Basket" at bounding box center [1274, 430] width 116 height 18
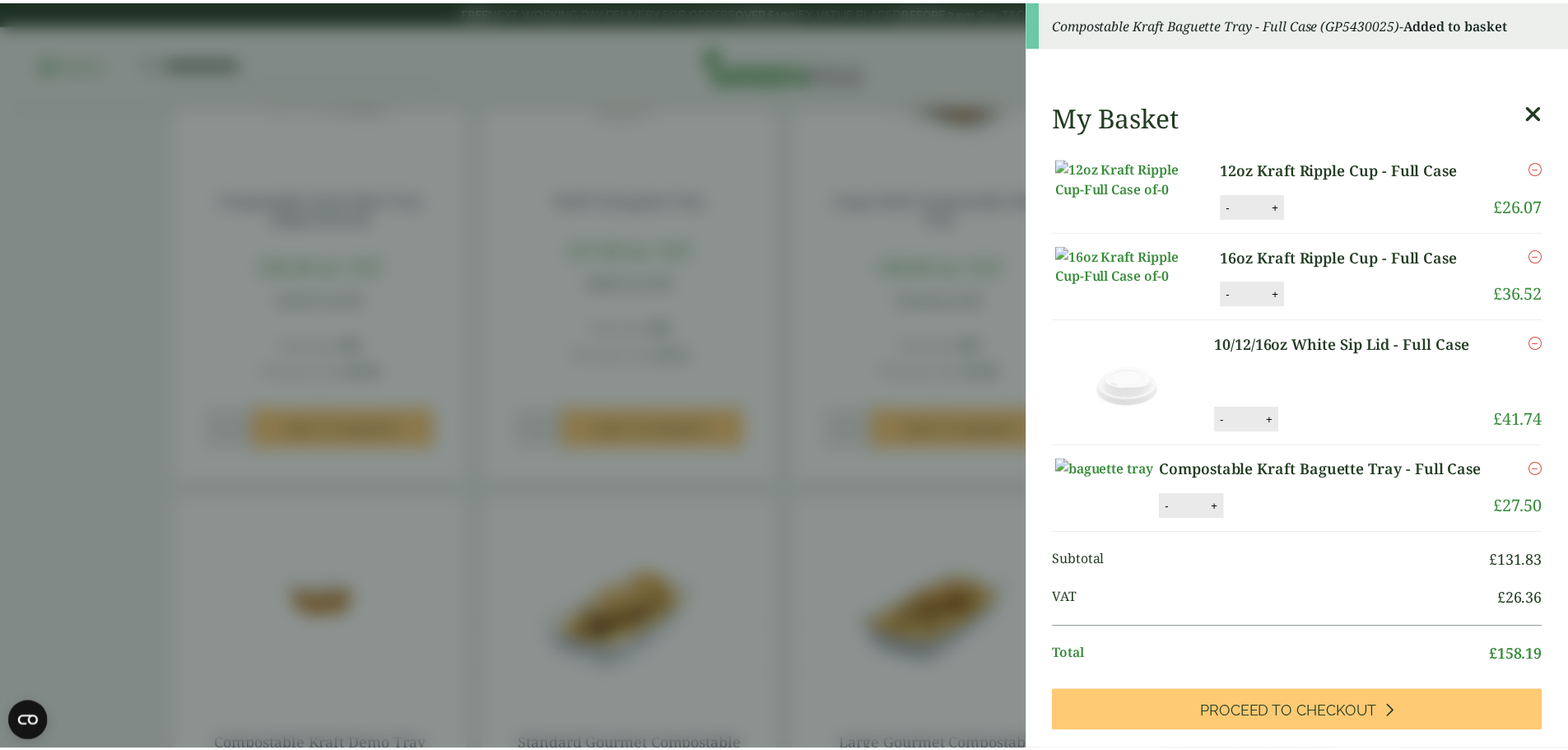
scroll to position [1730, 0]
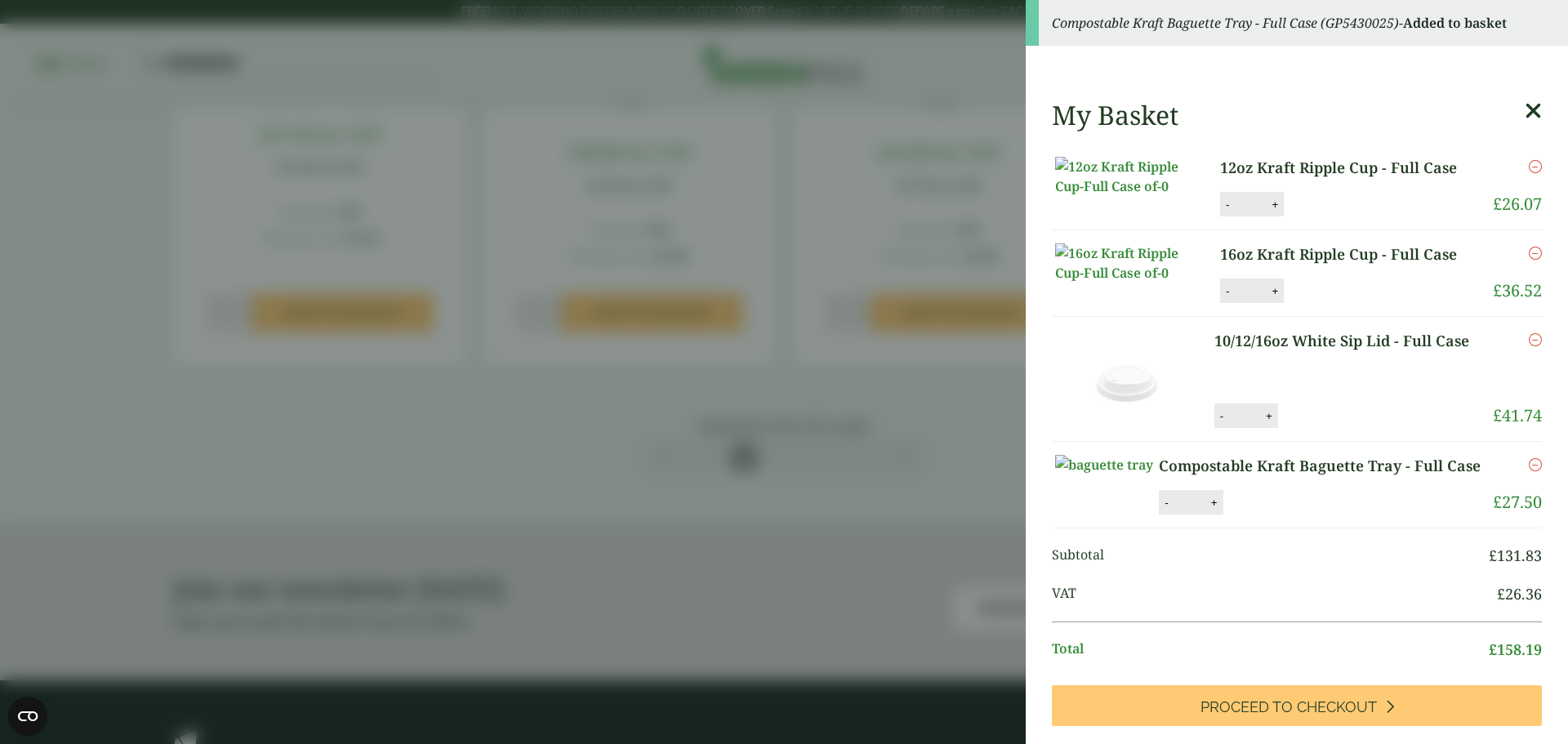
click at [1524, 113] on icon at bounding box center [1533, 111] width 17 height 23
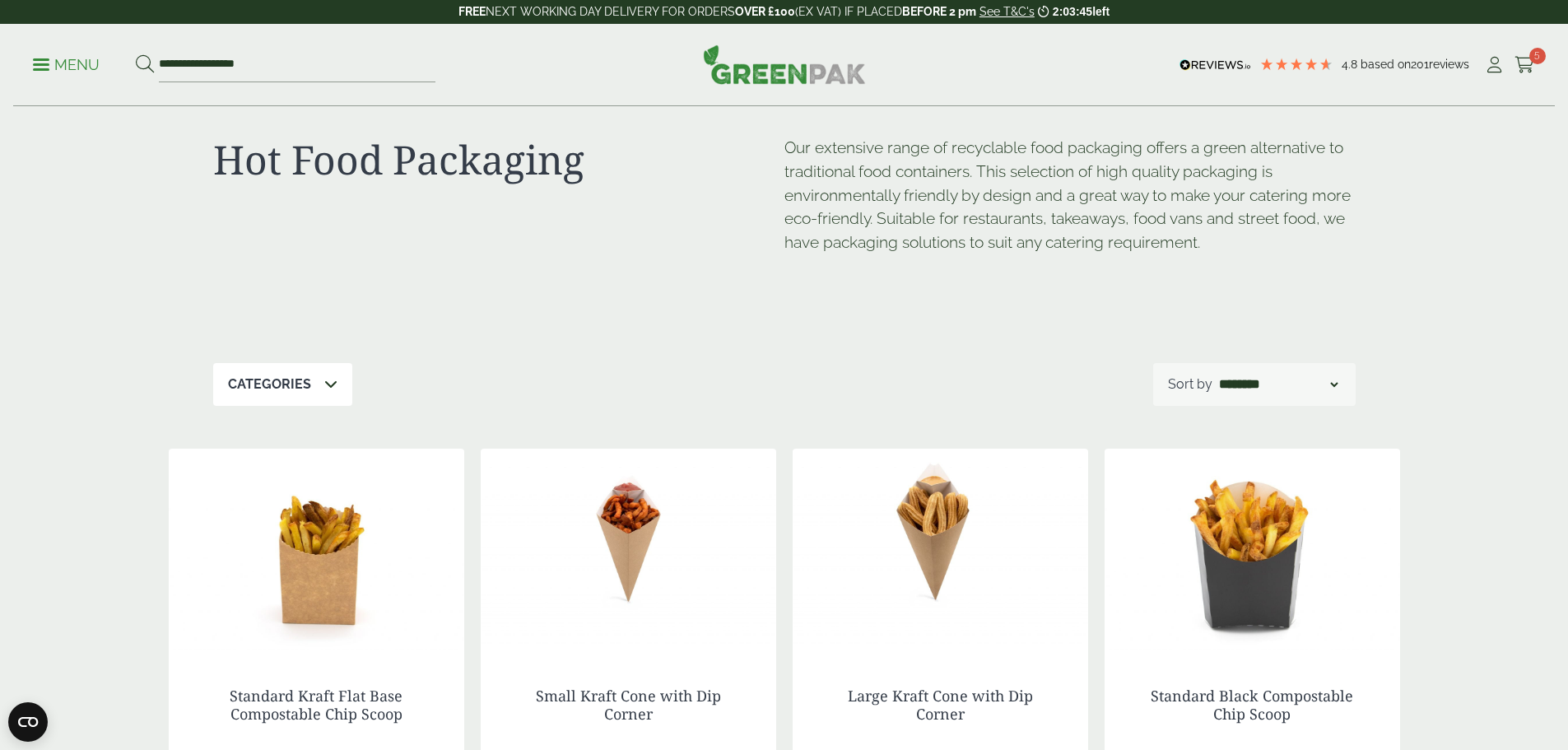
scroll to position [0, 0]
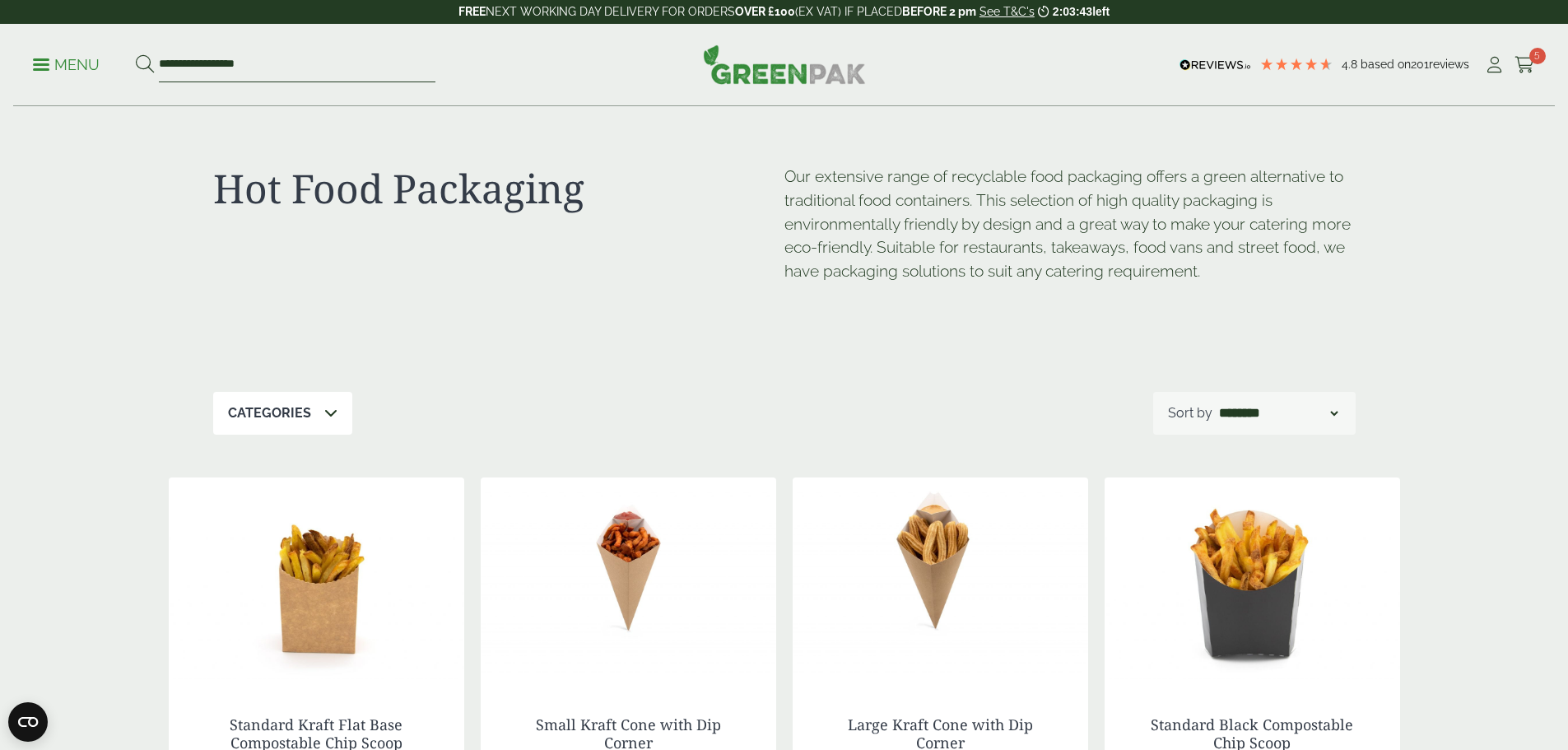
click at [323, 62] on input "**********" at bounding box center [296, 65] width 276 height 34
type input "*"
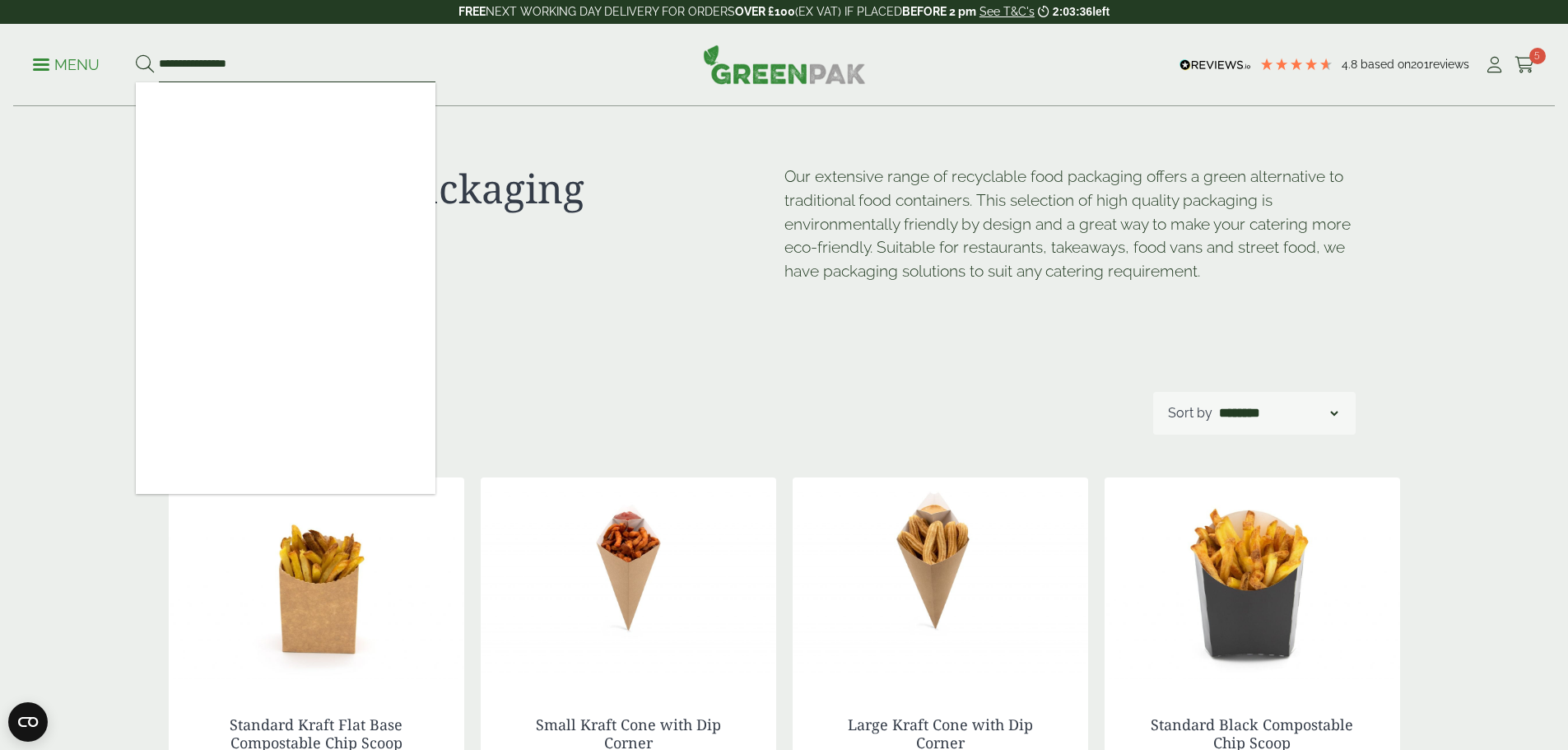
type input "**********"
click at [136, 55] on button at bounding box center [144, 65] width 18 height 21
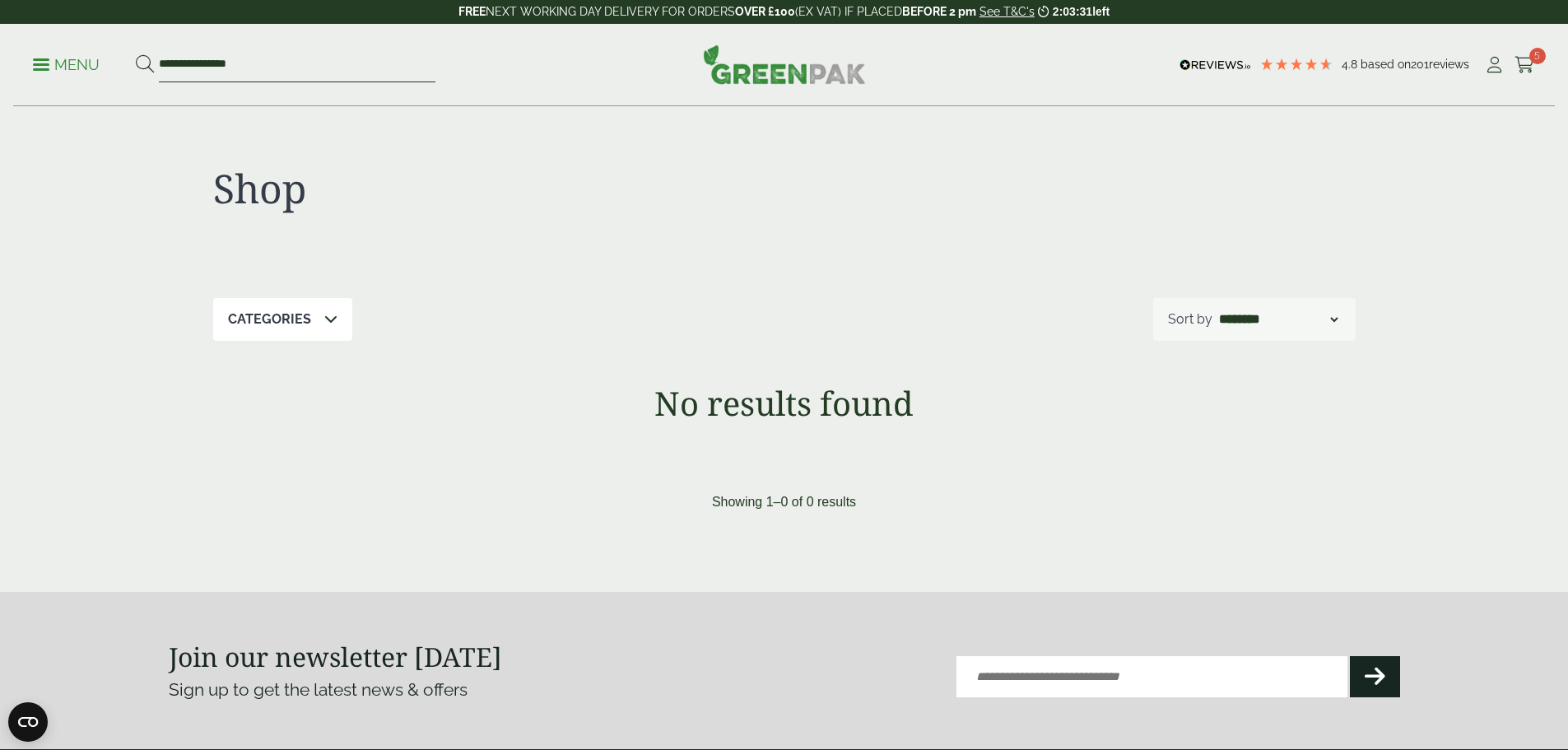
drag, startPoint x: 222, startPoint y: 62, endPoint x: 145, endPoint y: 53, distance: 77.5
click at [145, 53] on form "**********" at bounding box center [285, 65] width 299 height 34
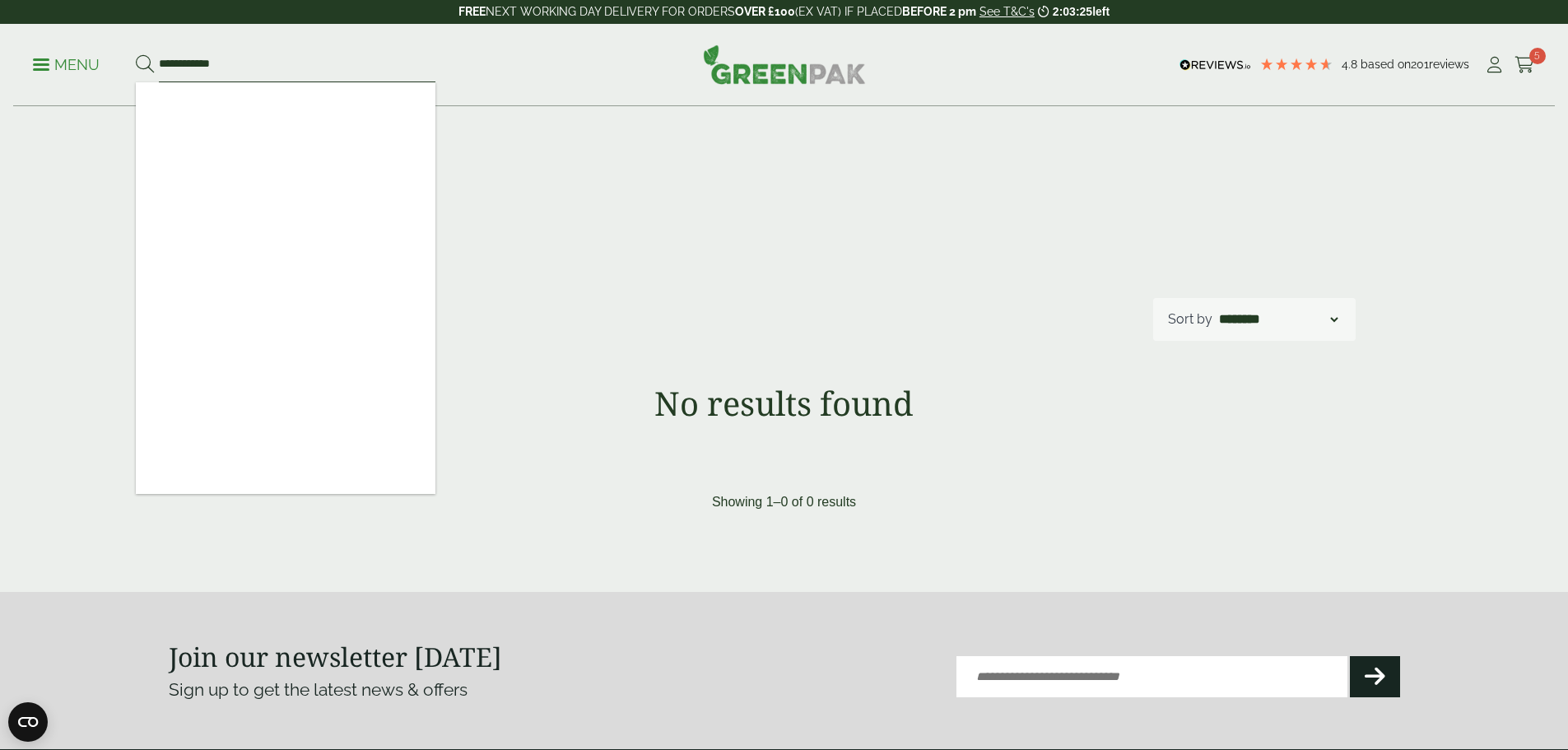
type input "**********"
click at [136, 55] on button at bounding box center [144, 65] width 18 height 21
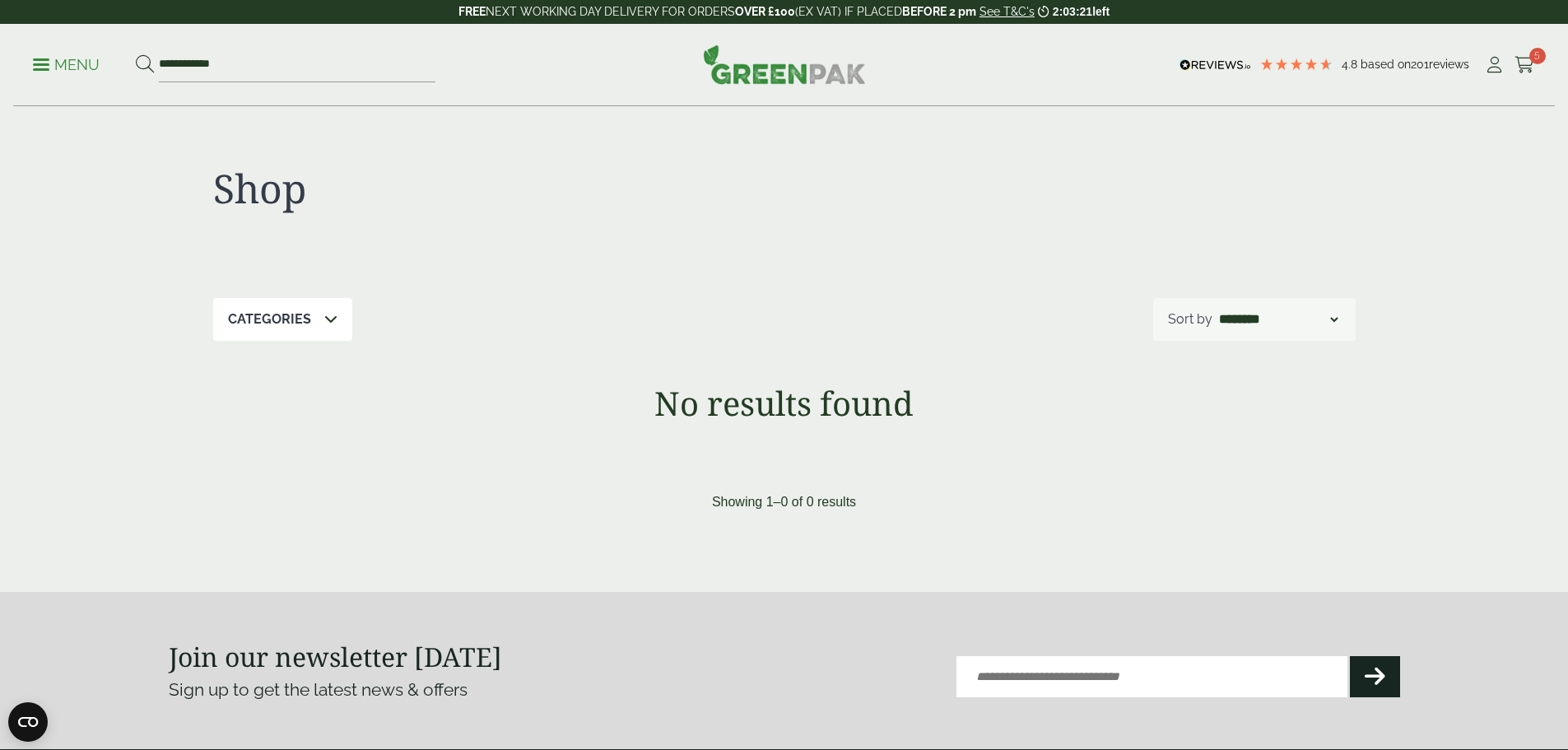
click at [50, 64] on span at bounding box center [40, 64] width 16 height 3
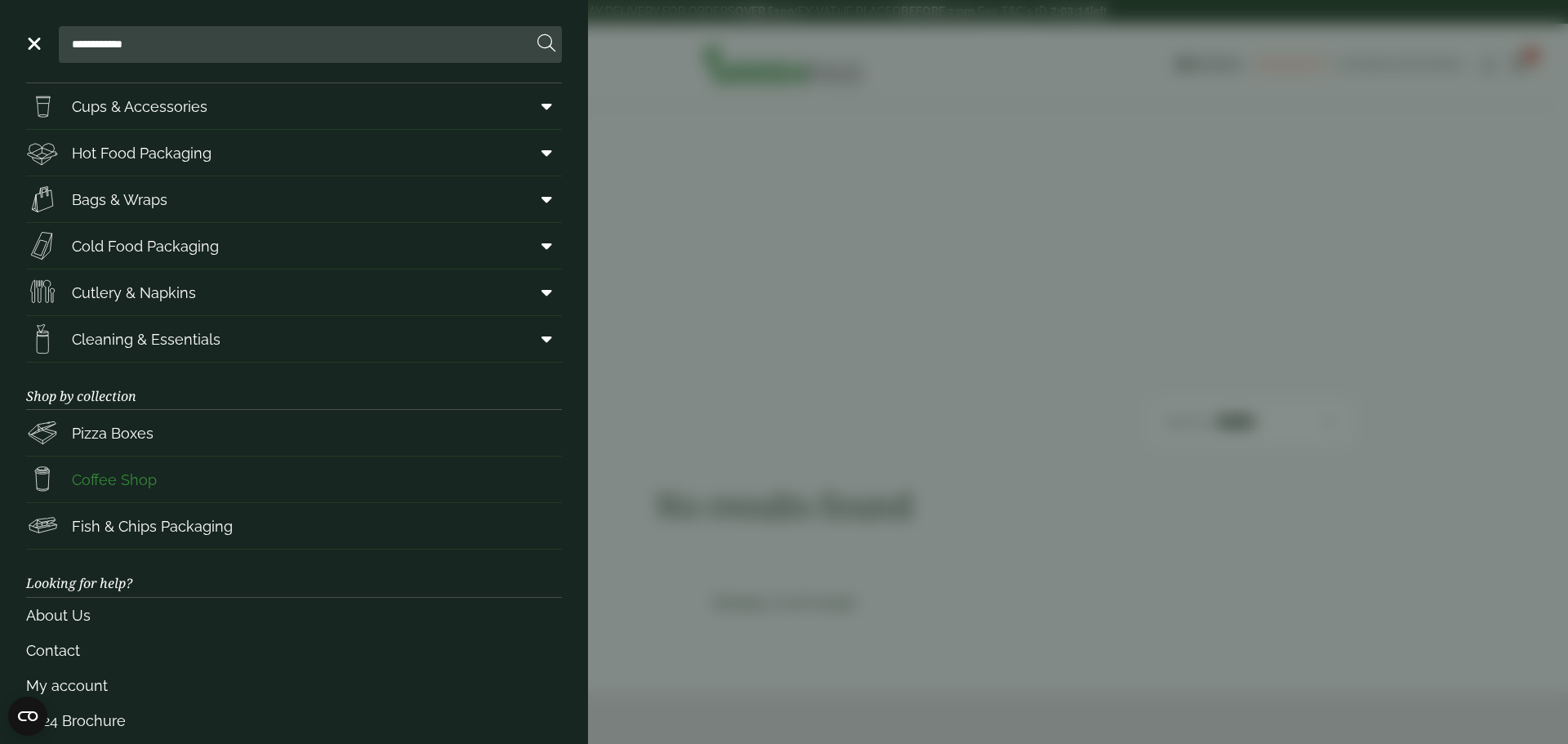
scroll to position [67, 0]
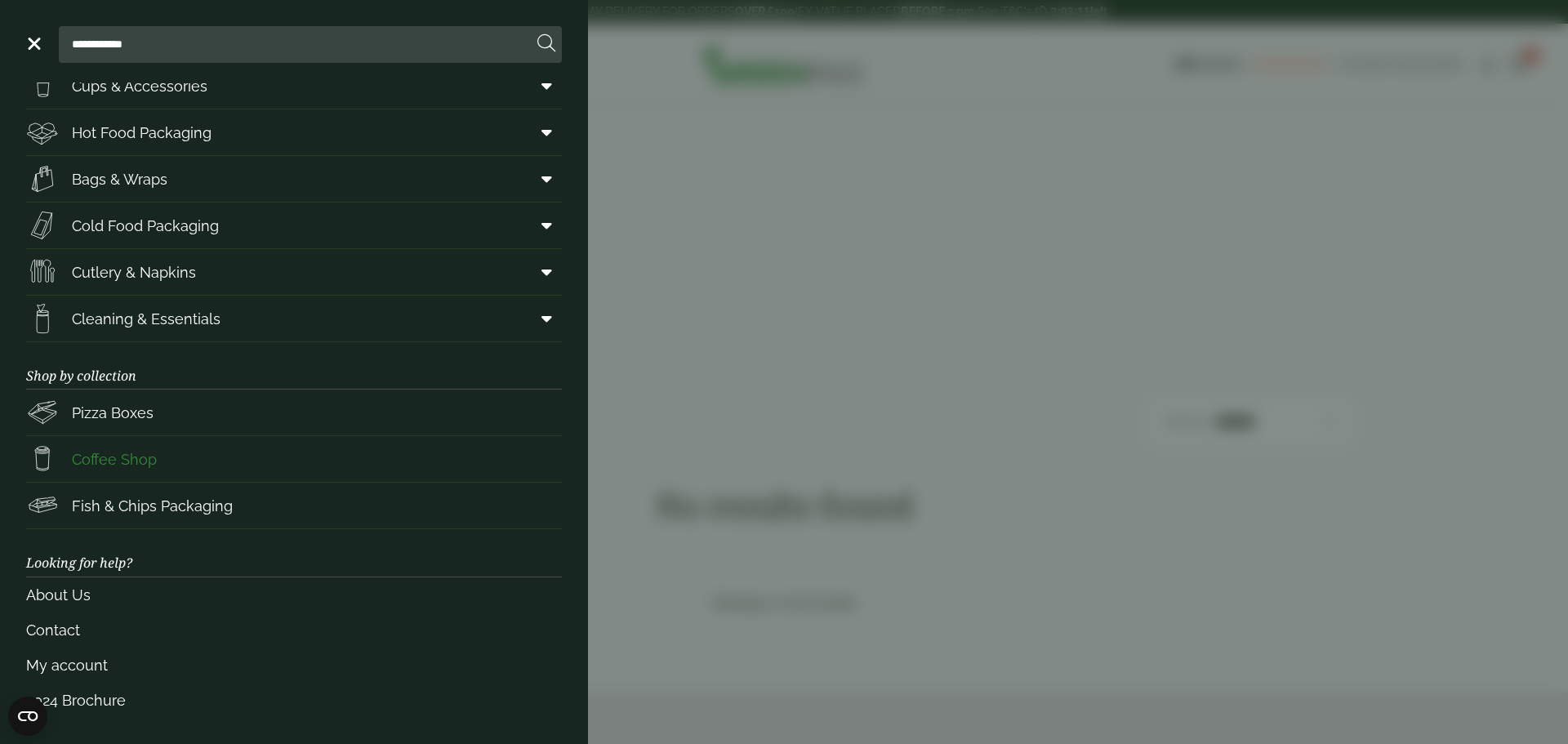
click at [129, 456] on span "Coffee Shop" at bounding box center [115, 459] width 85 height 22
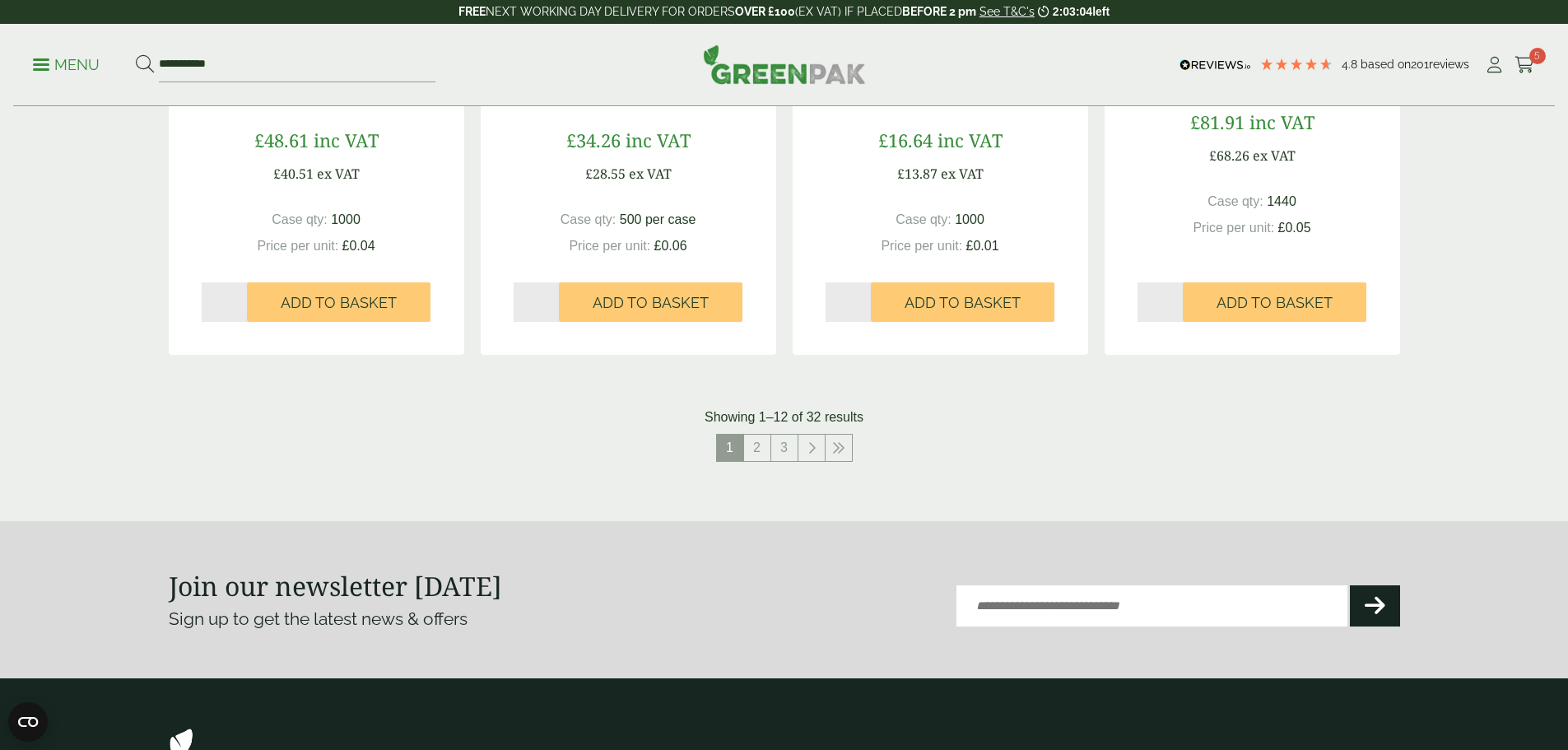
scroll to position [1730, 0]
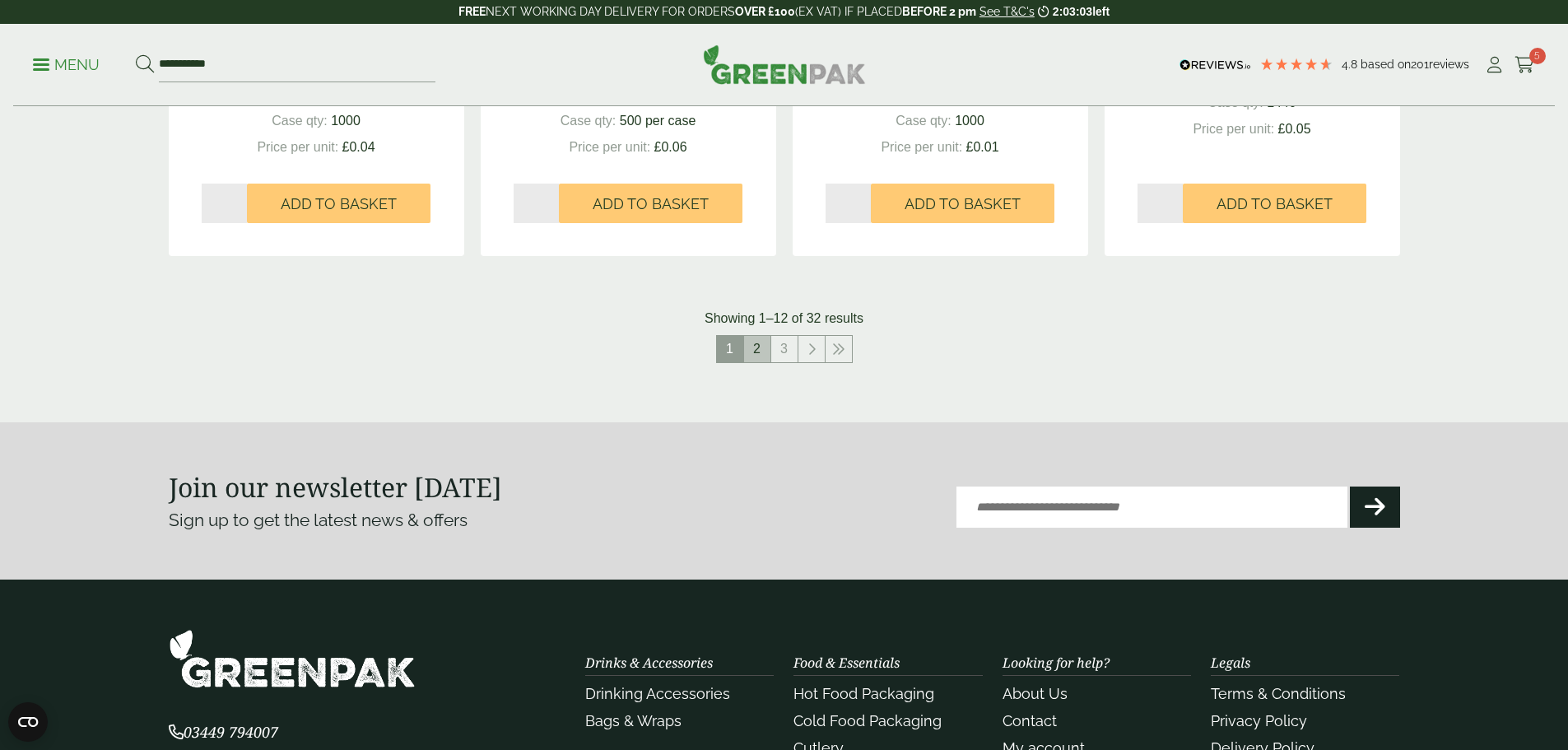
click at [758, 353] on link "2" at bounding box center [757, 349] width 27 height 27
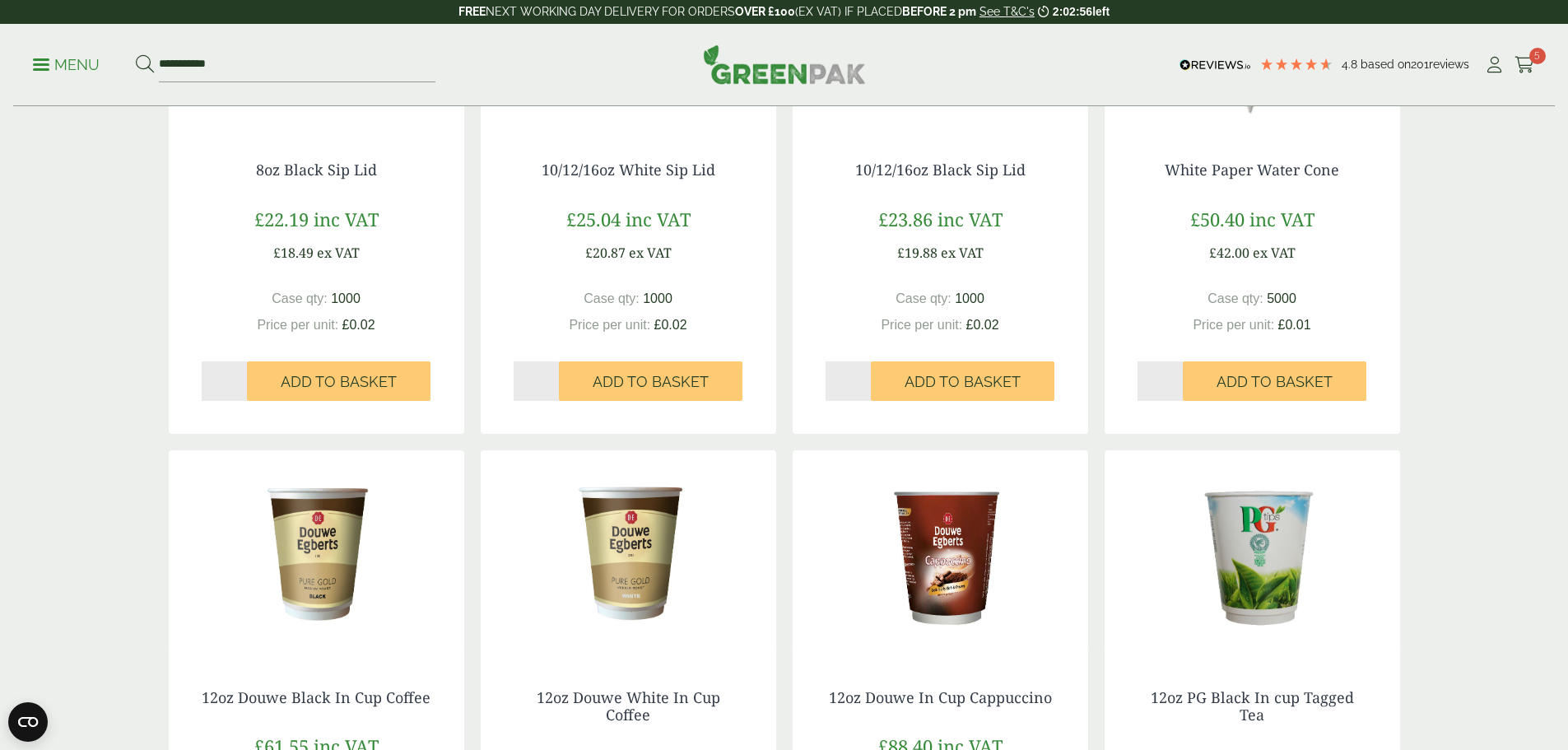
scroll to position [1483, 0]
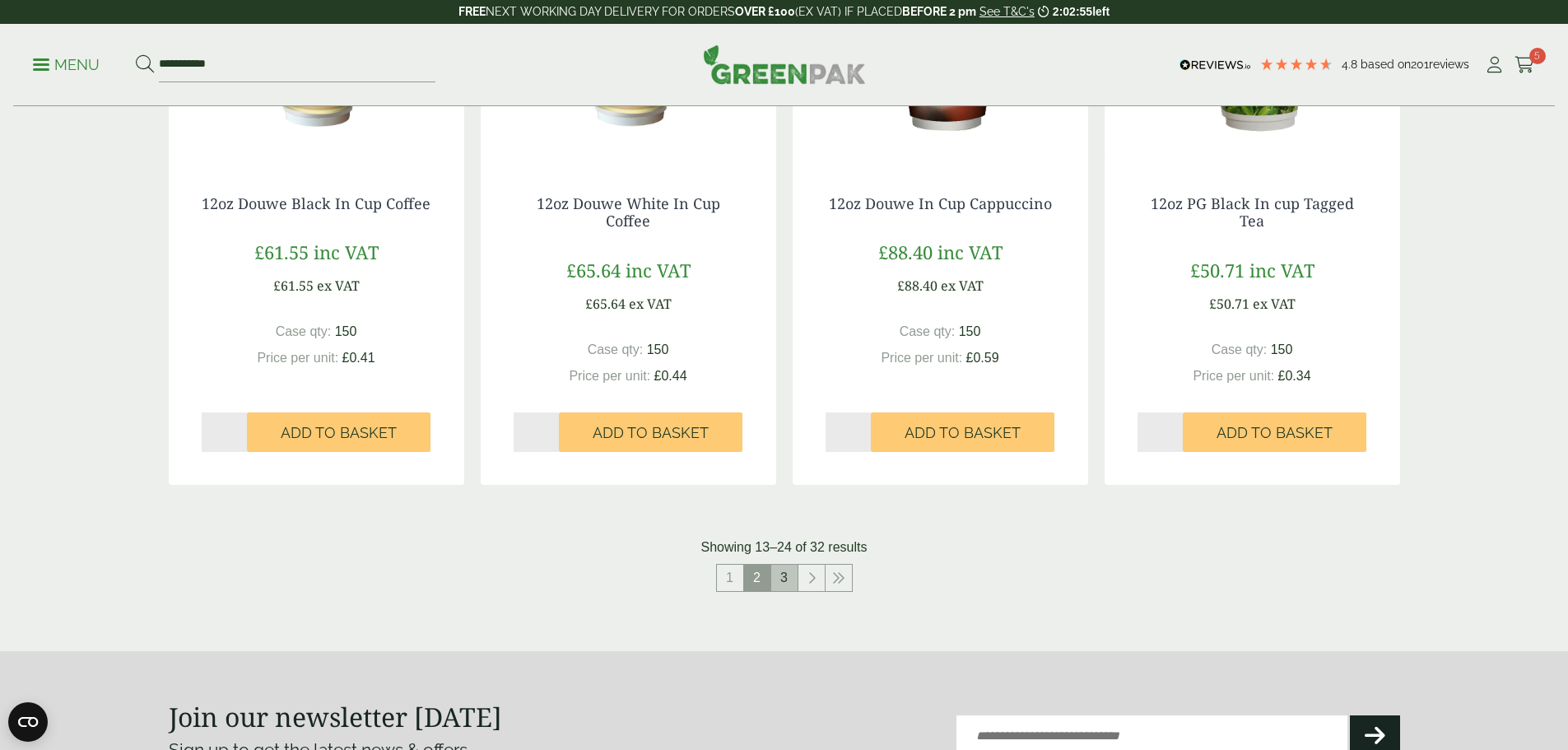
click at [777, 585] on link "3" at bounding box center [785, 579] width 27 height 27
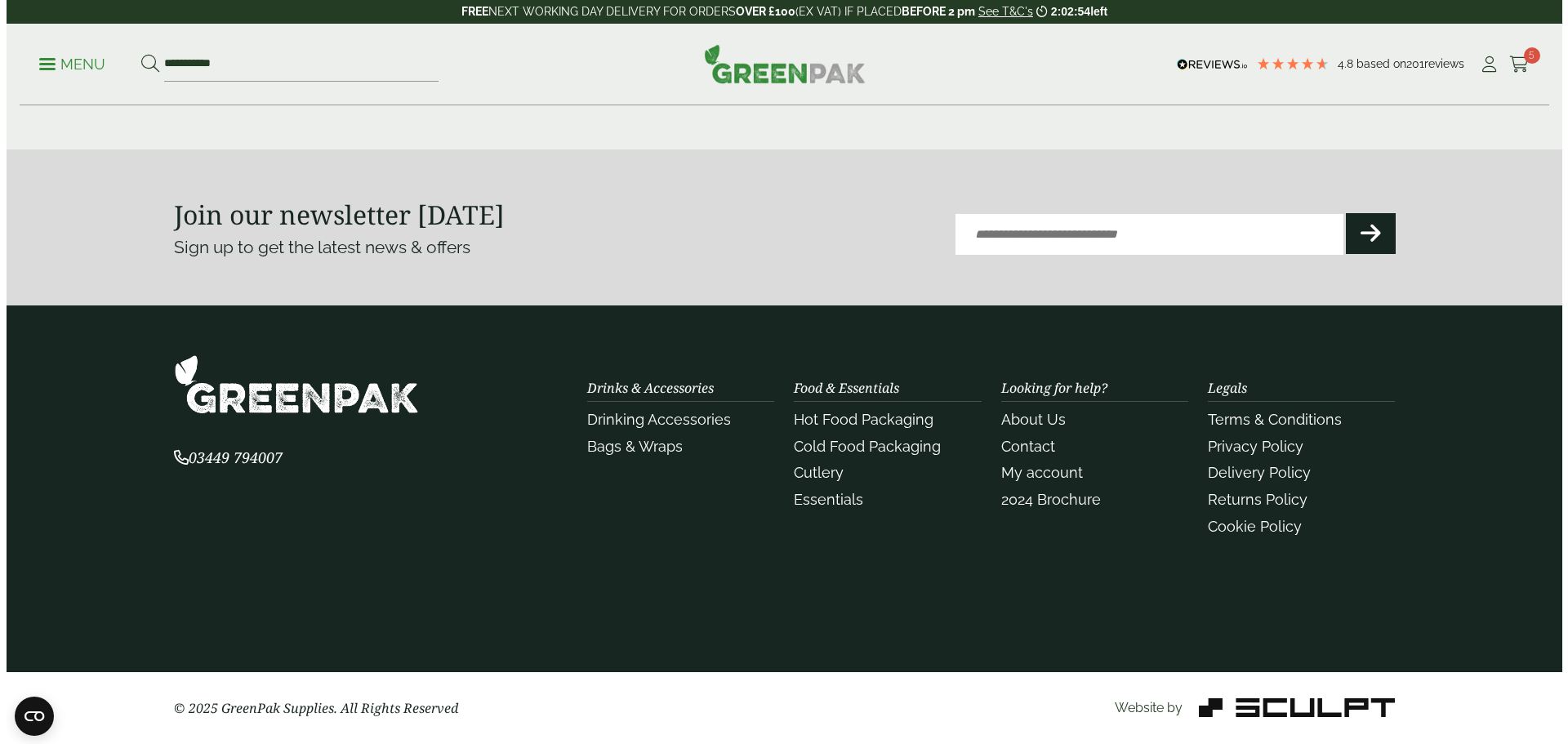
scroll to position [1438, 0]
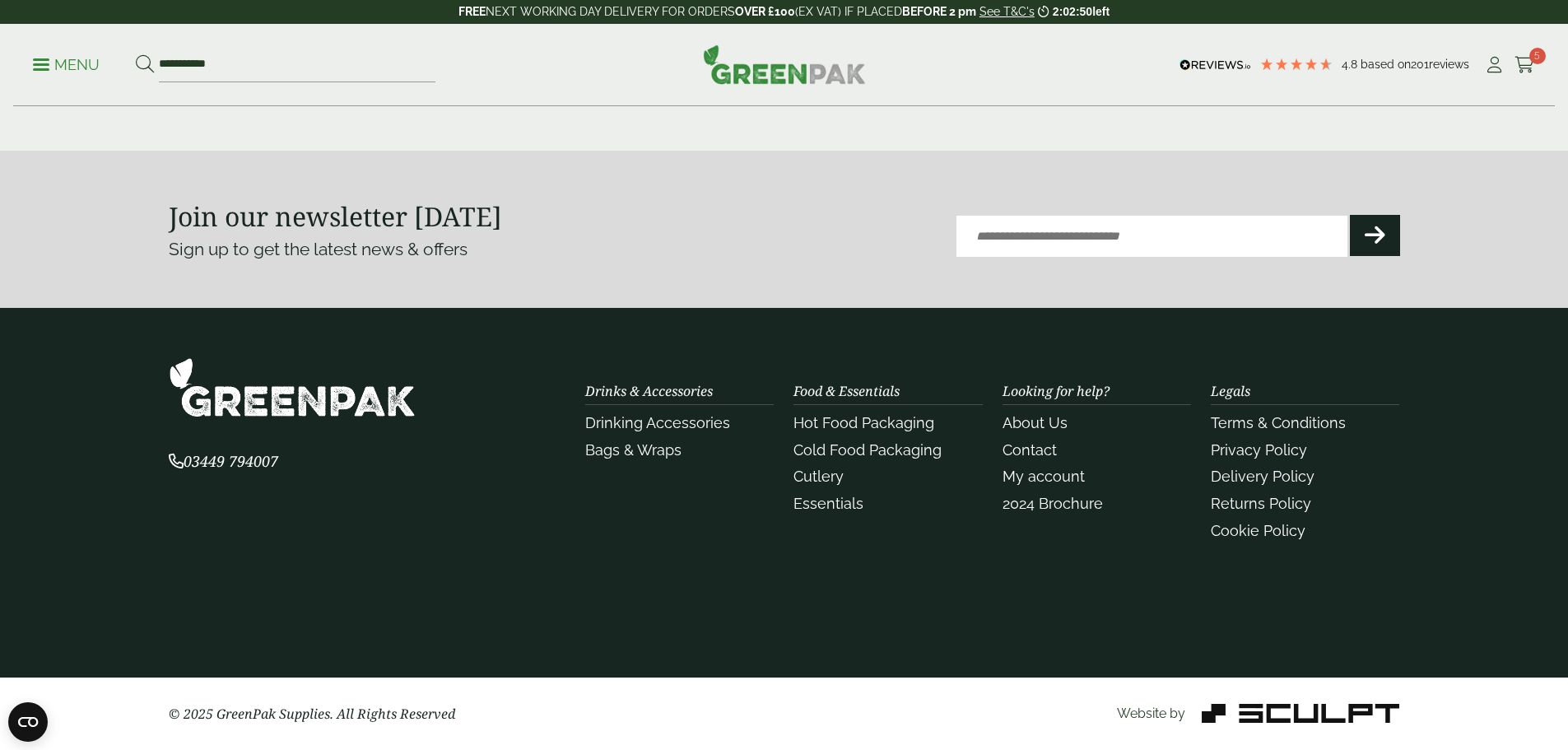
click at [50, 63] on span at bounding box center [40, 64] width 16 height 3
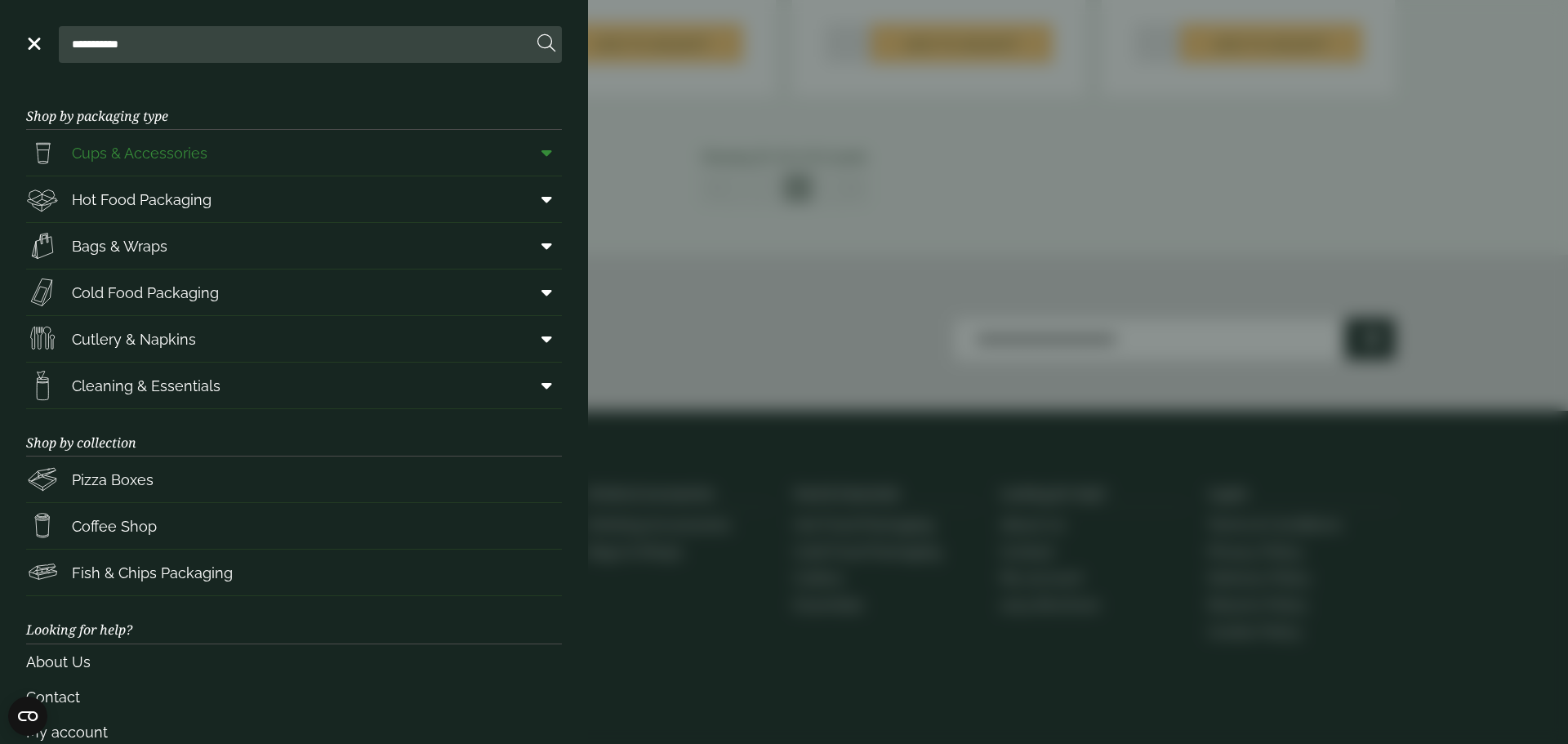
click at [87, 150] on span "Cups & Accessories" at bounding box center [139, 153] width 136 height 22
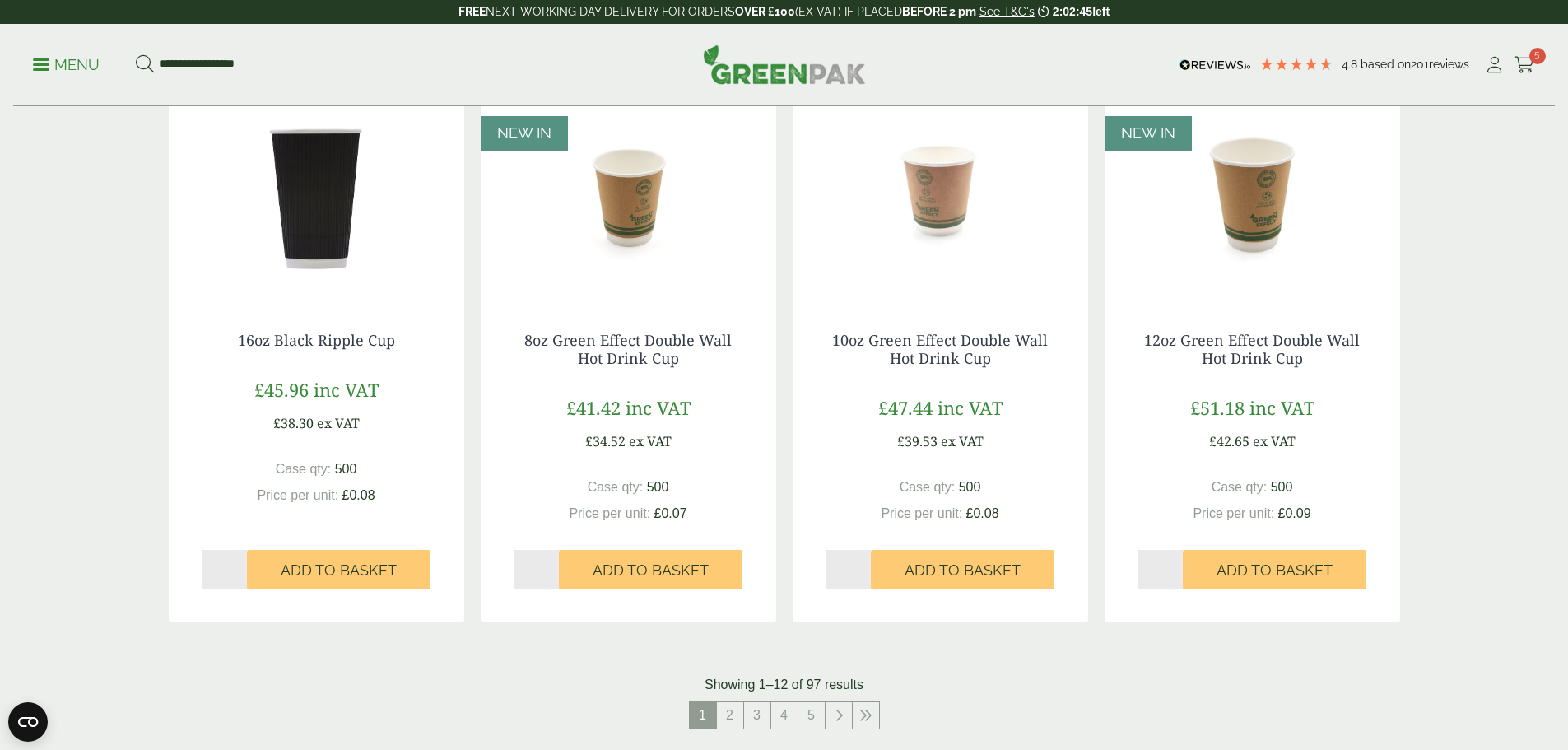
scroll to position [1730, 0]
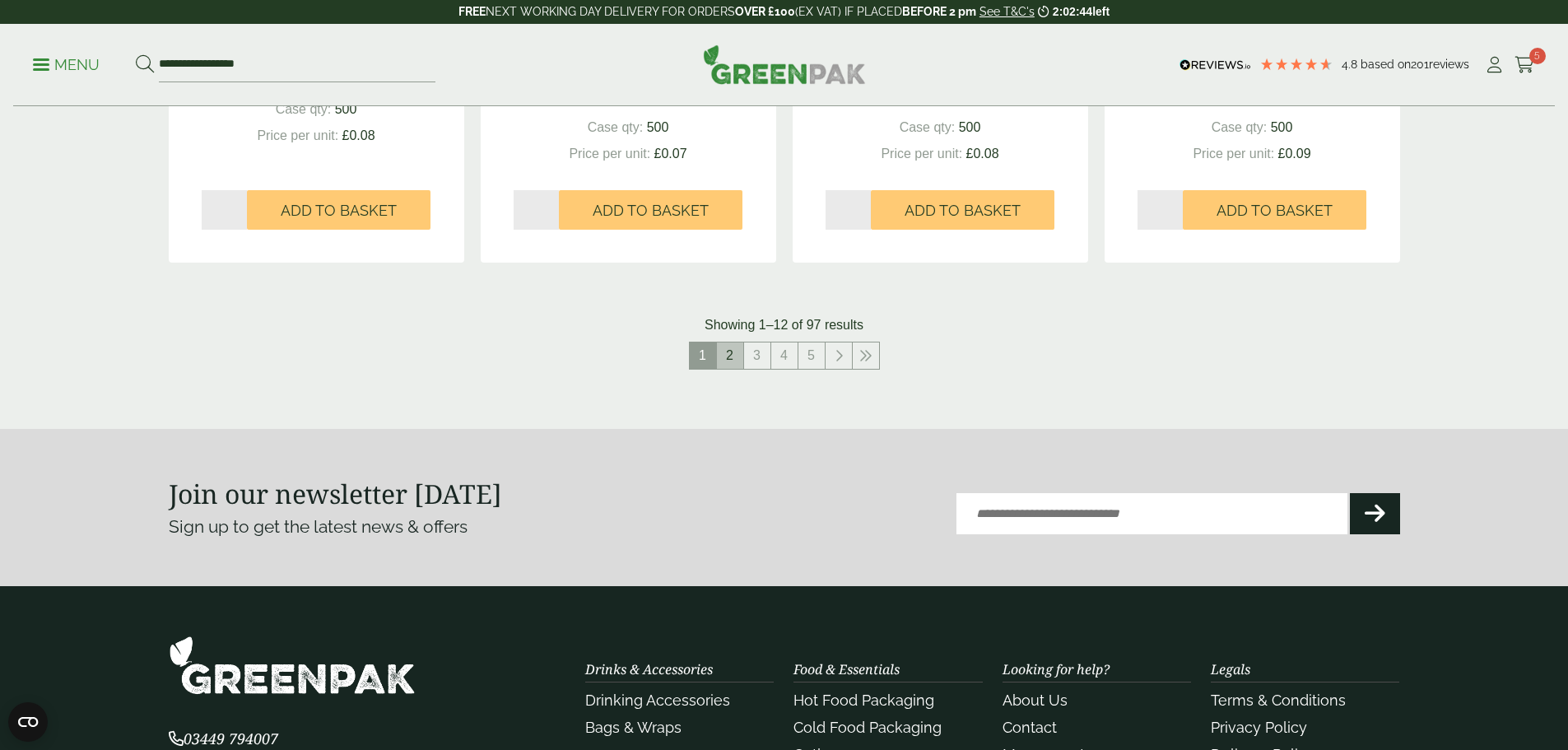
click at [726, 363] on link "2" at bounding box center [730, 356] width 27 height 27
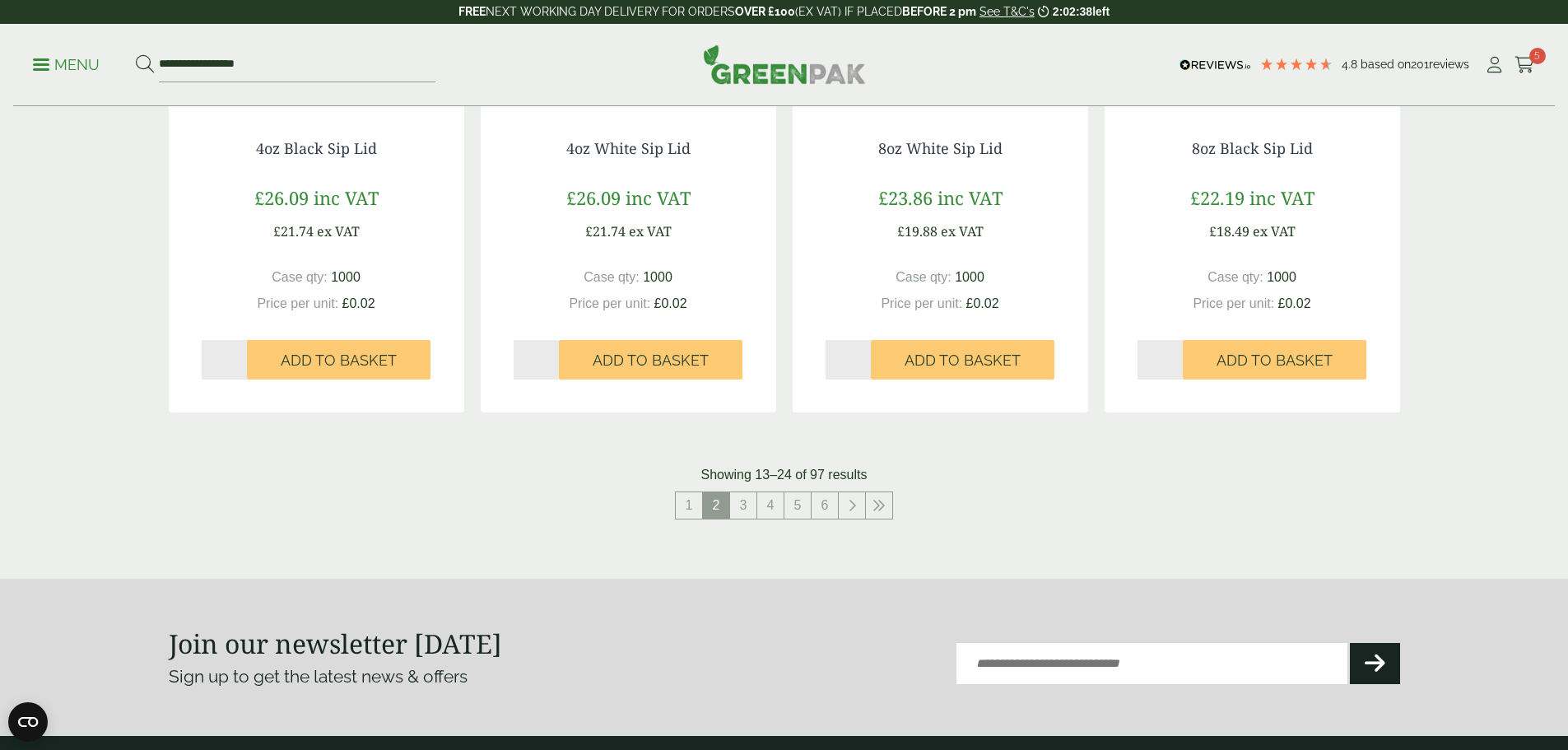
scroll to position [1812, 0]
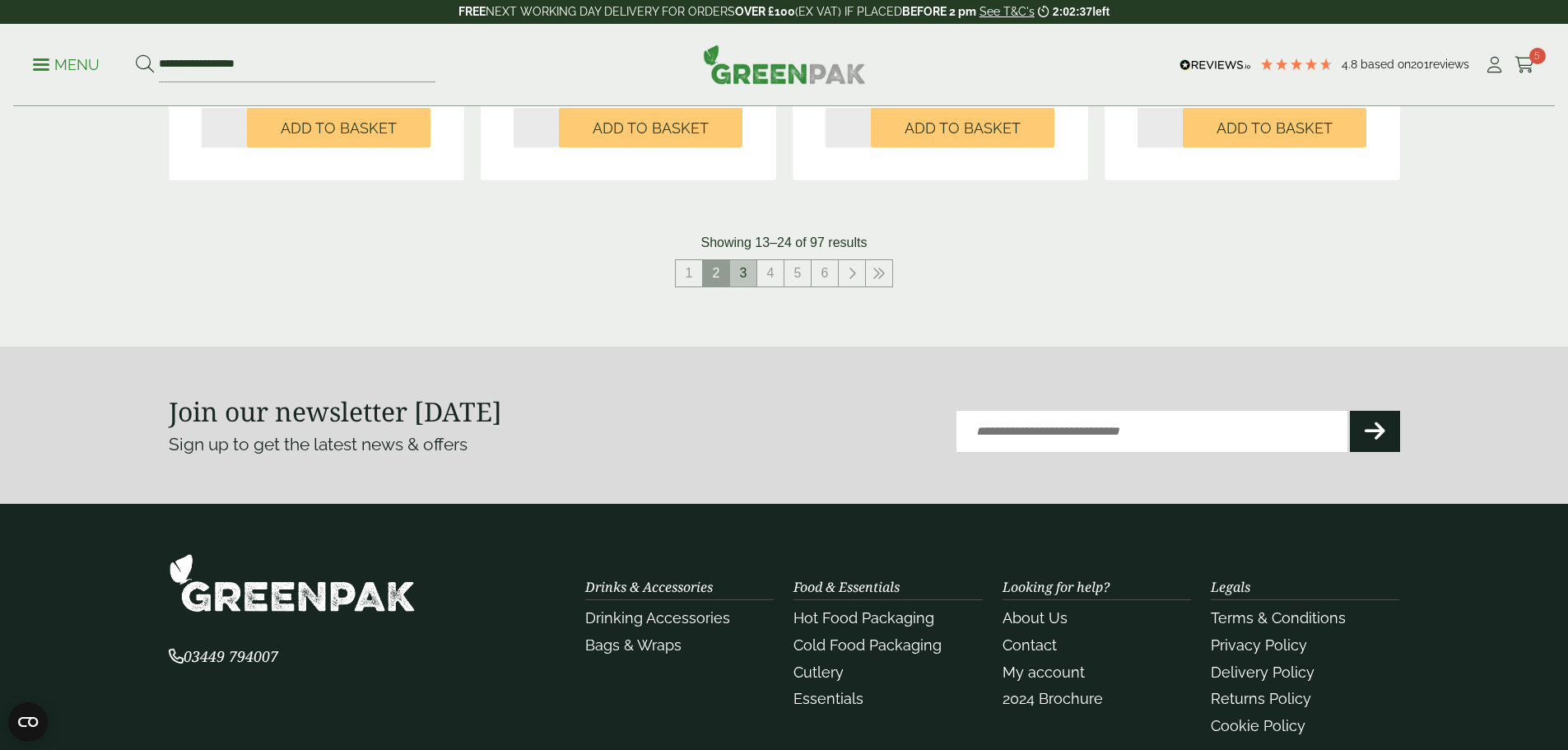
click at [748, 276] on link "3" at bounding box center [744, 274] width 27 height 27
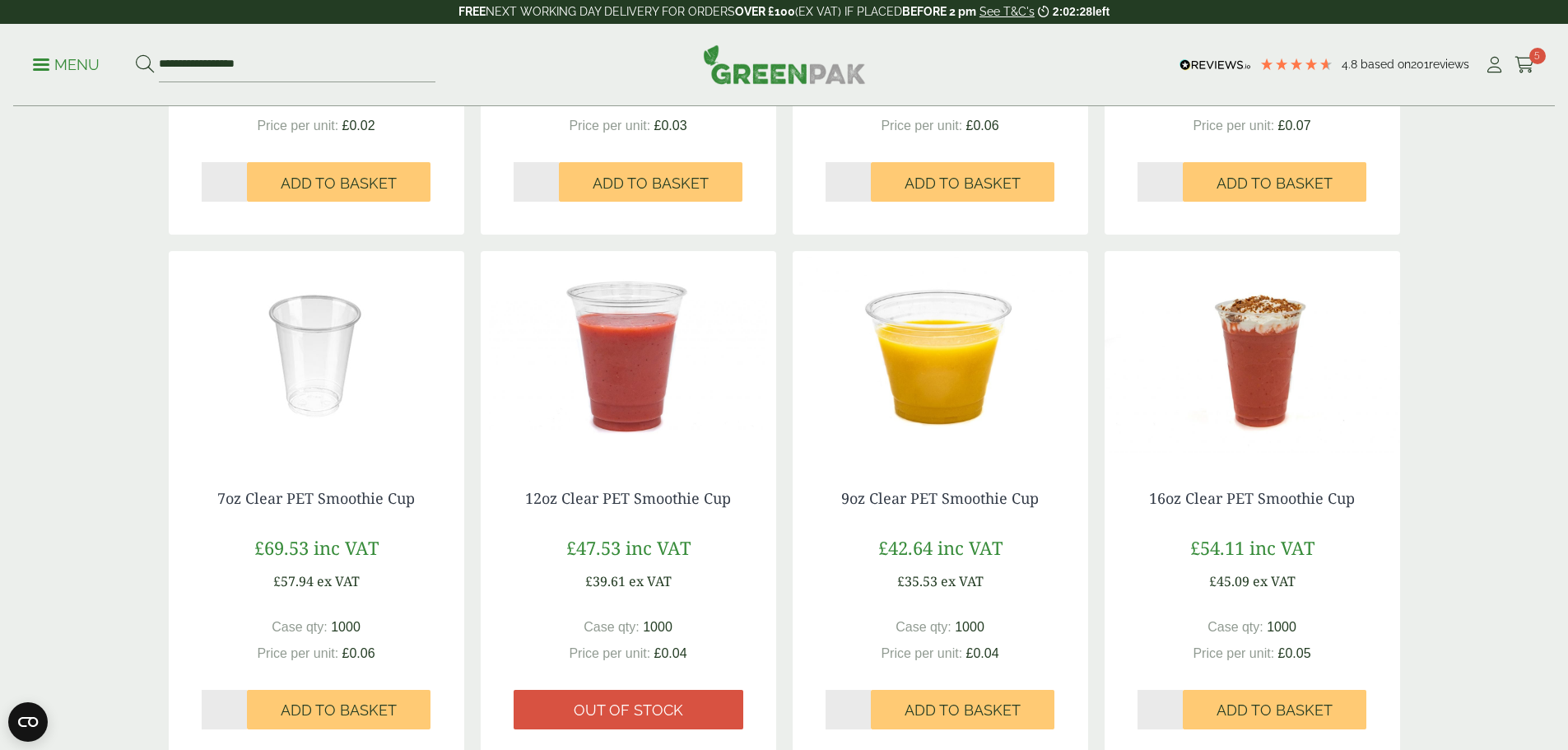
scroll to position [1401, 0]
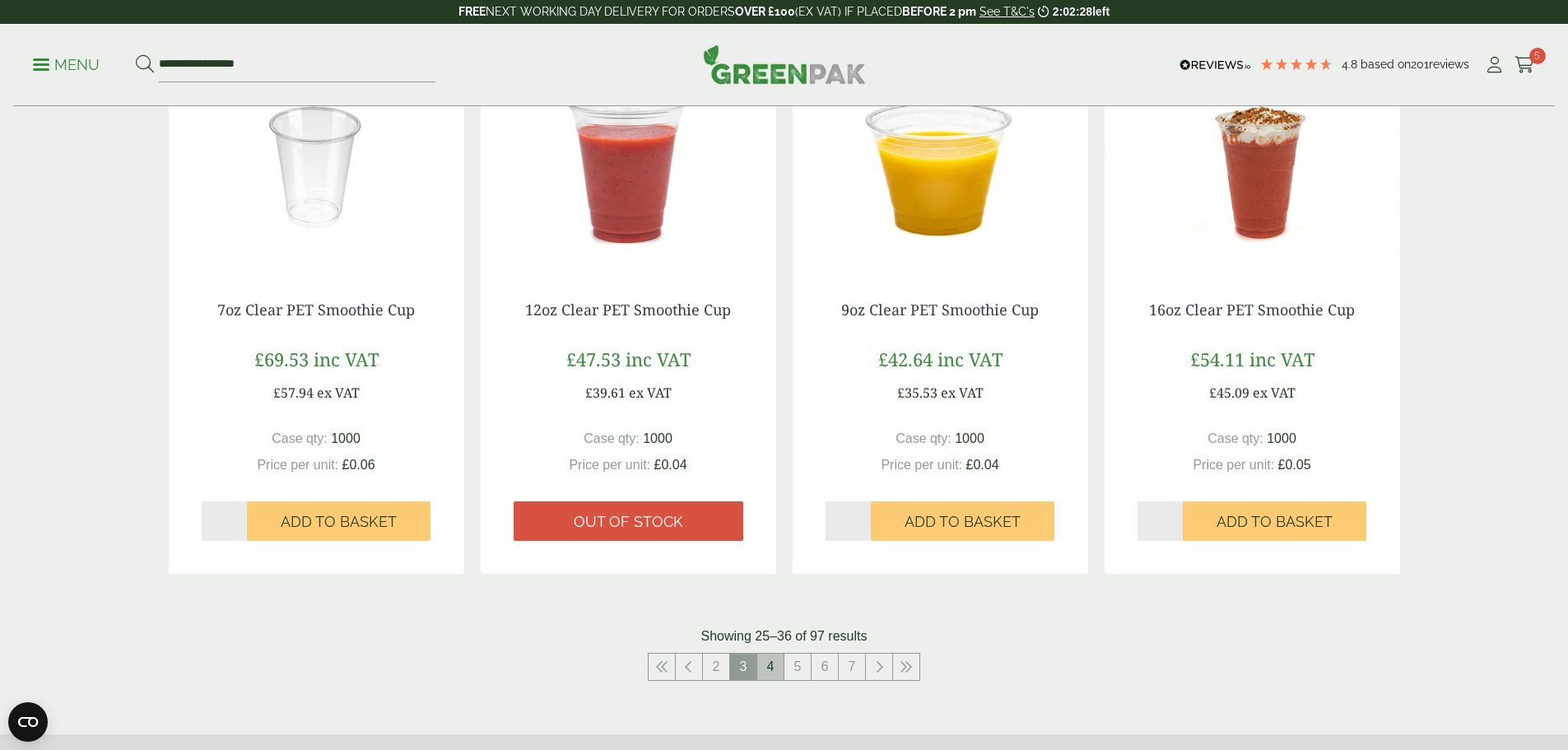
click at [773, 678] on link "4" at bounding box center [771, 668] width 27 height 27
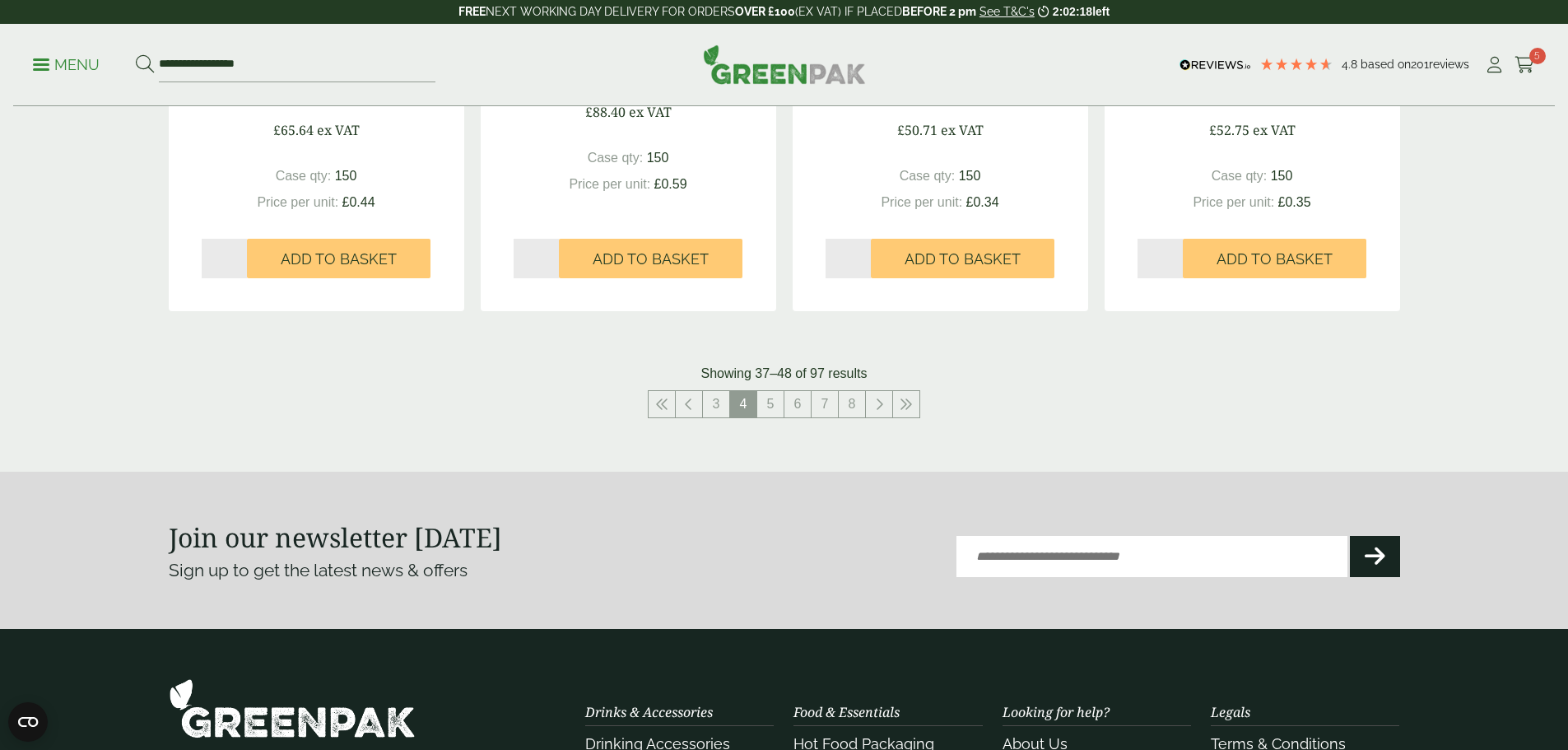
scroll to position [1812, 0]
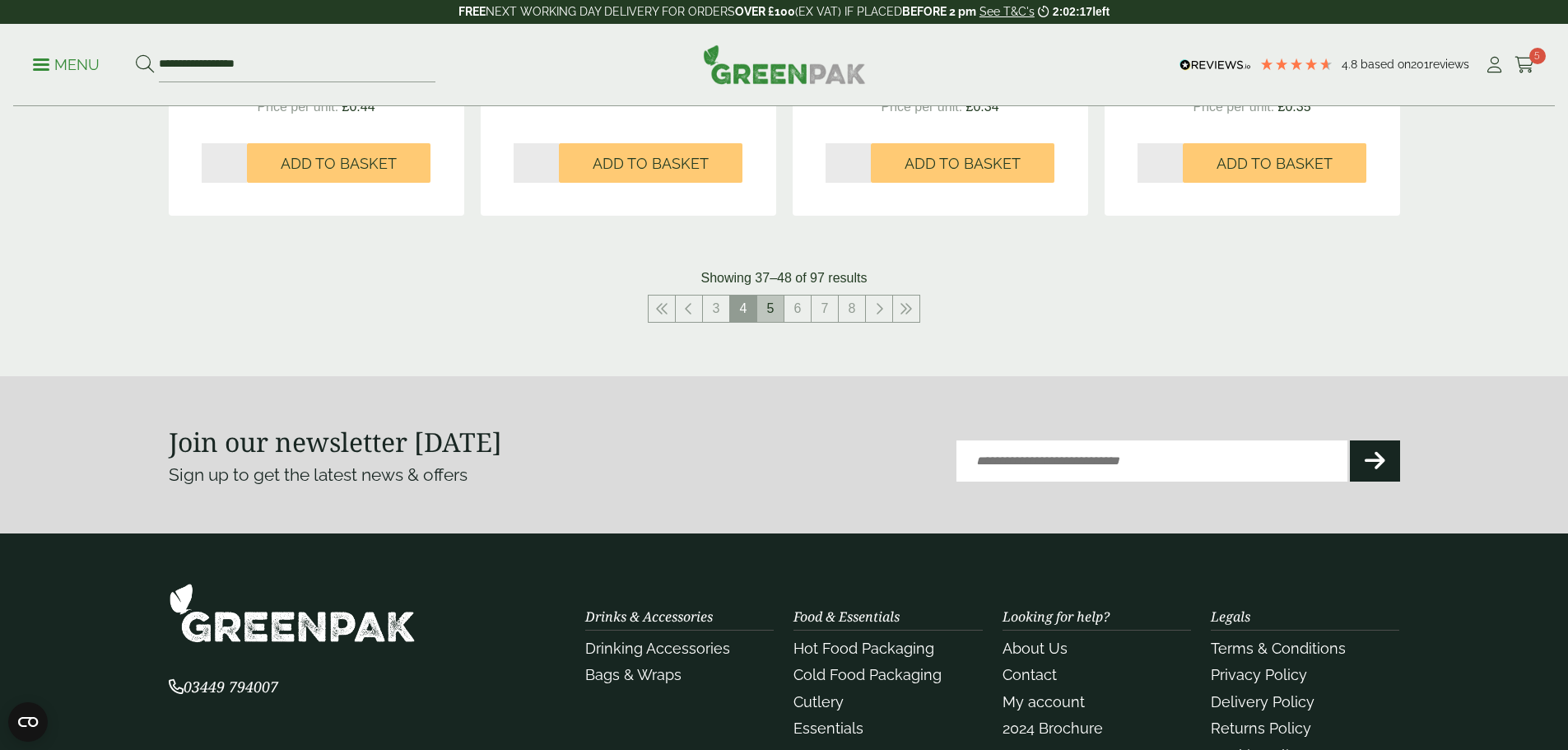
click at [784, 295] on li "5" at bounding box center [771, 308] width 27 height 28
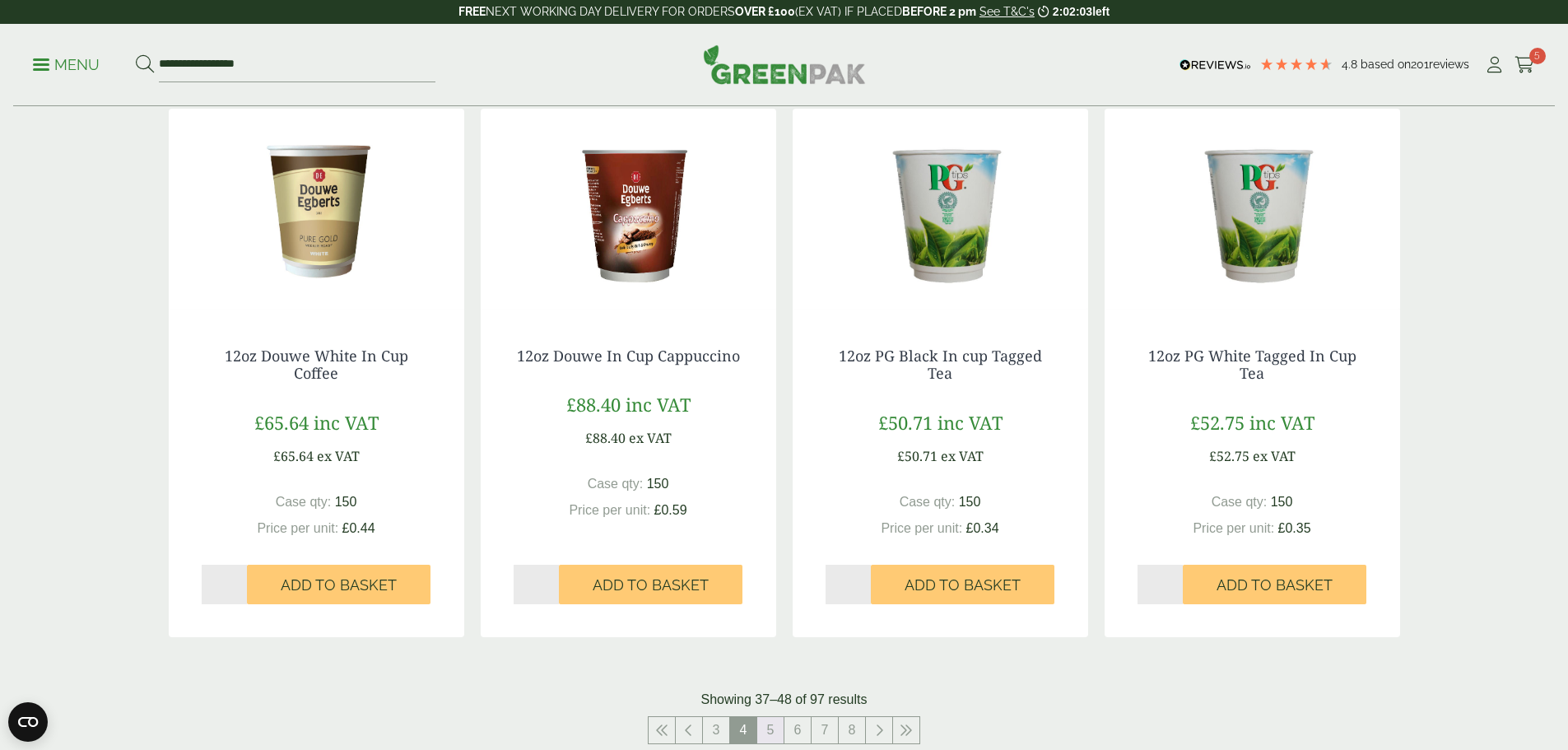
scroll to position [1565, 0]
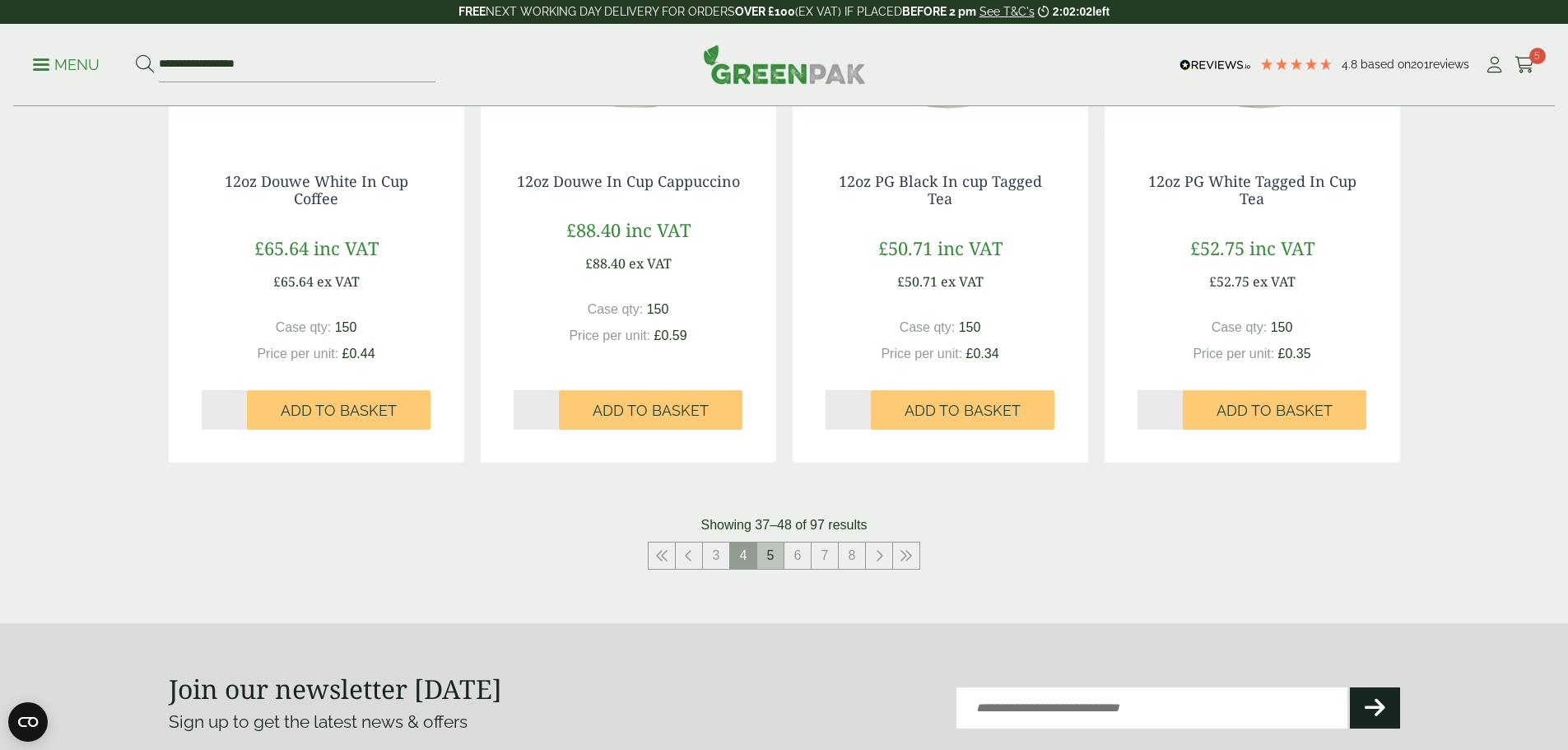
click at [778, 562] on link "5" at bounding box center [771, 556] width 27 height 27
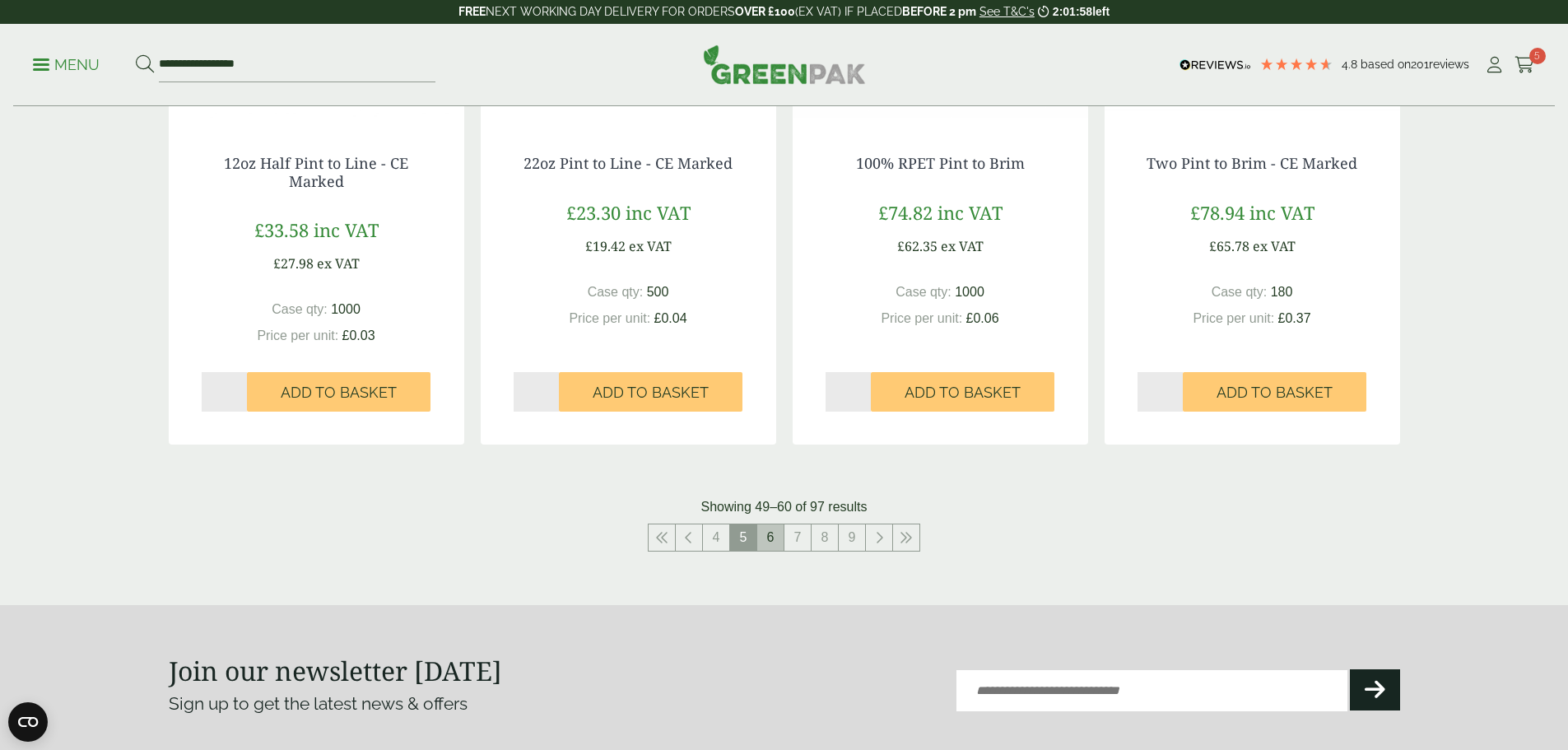
click at [782, 532] on link "6" at bounding box center [771, 538] width 27 height 27
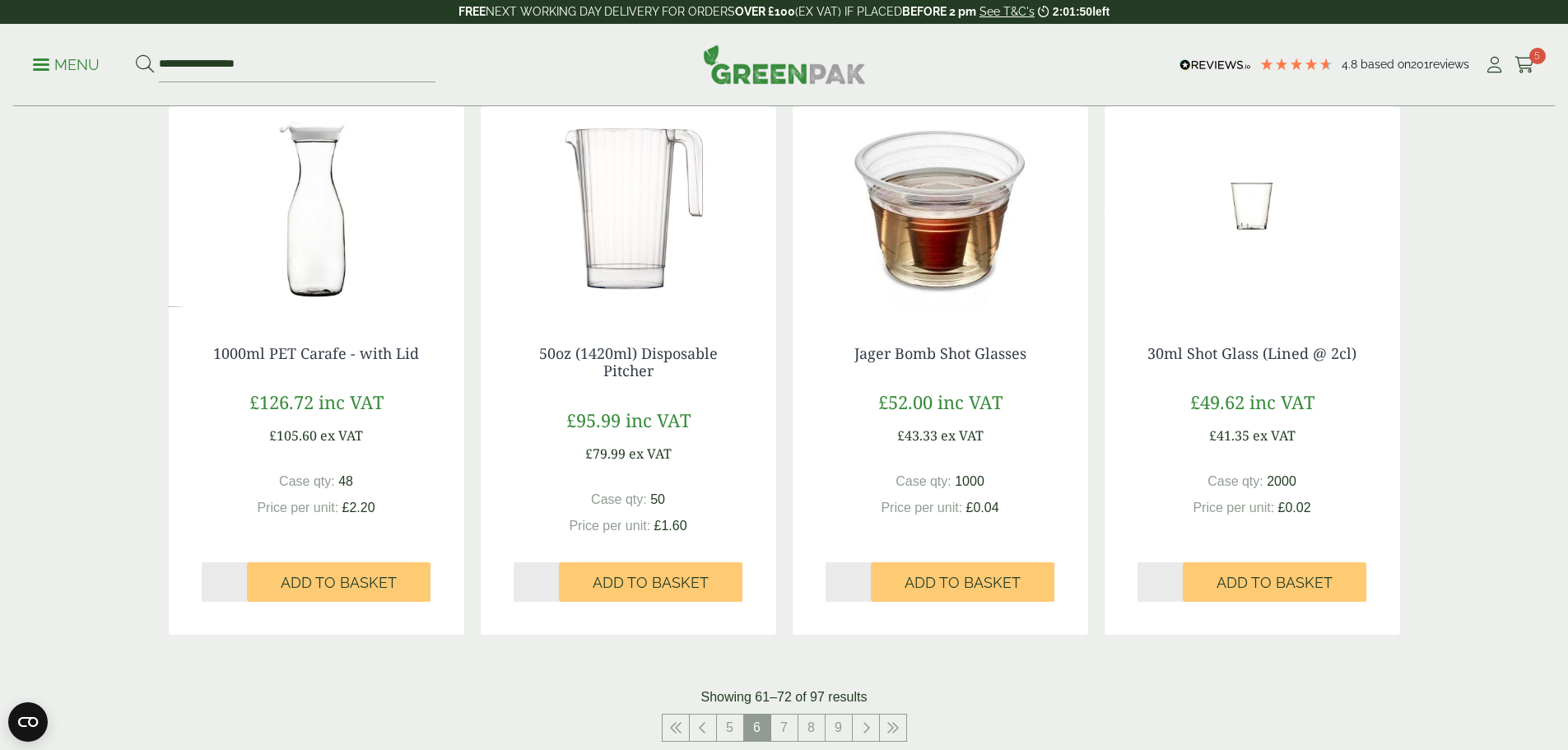
scroll to position [1401, 0]
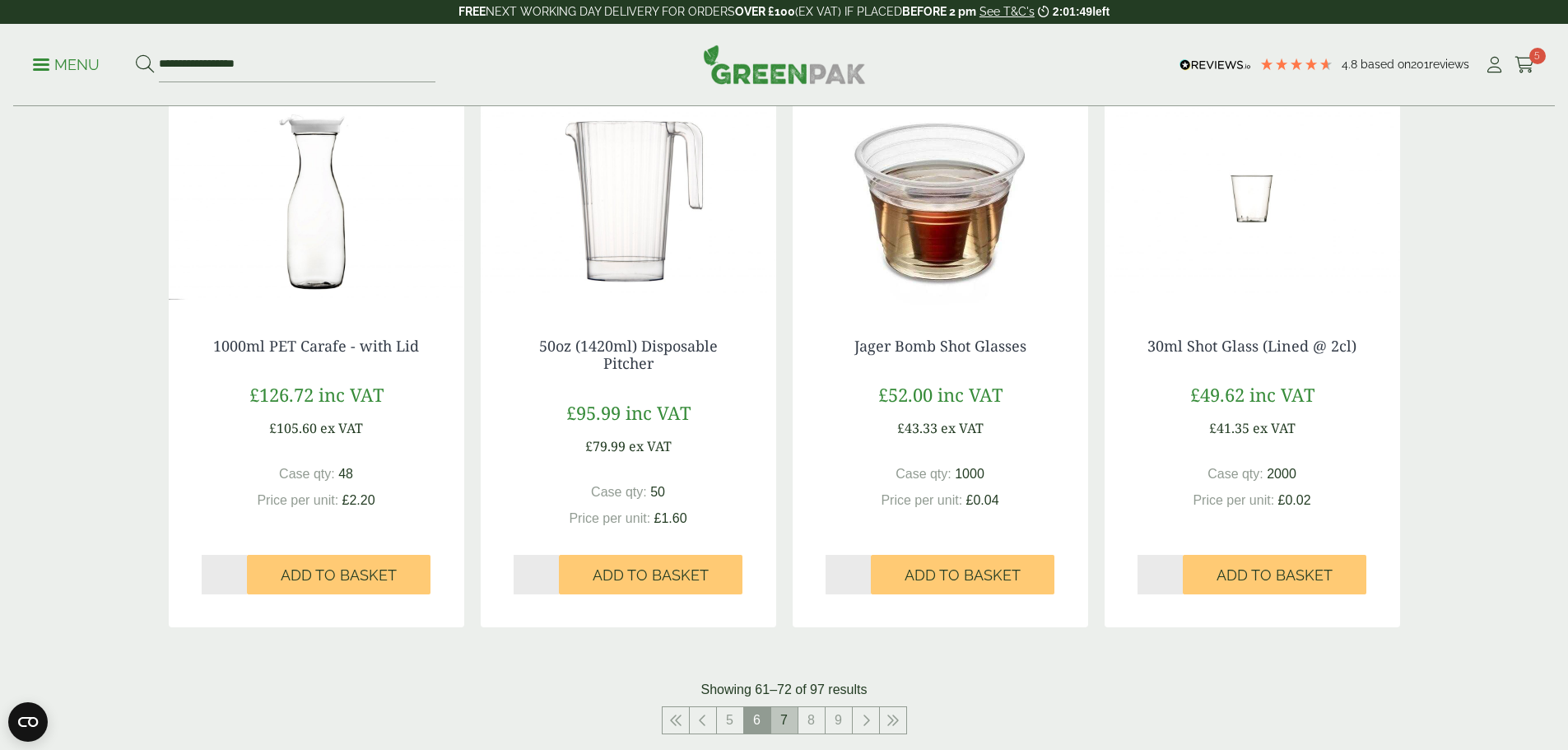
click at [788, 718] on link "7" at bounding box center [785, 721] width 27 height 27
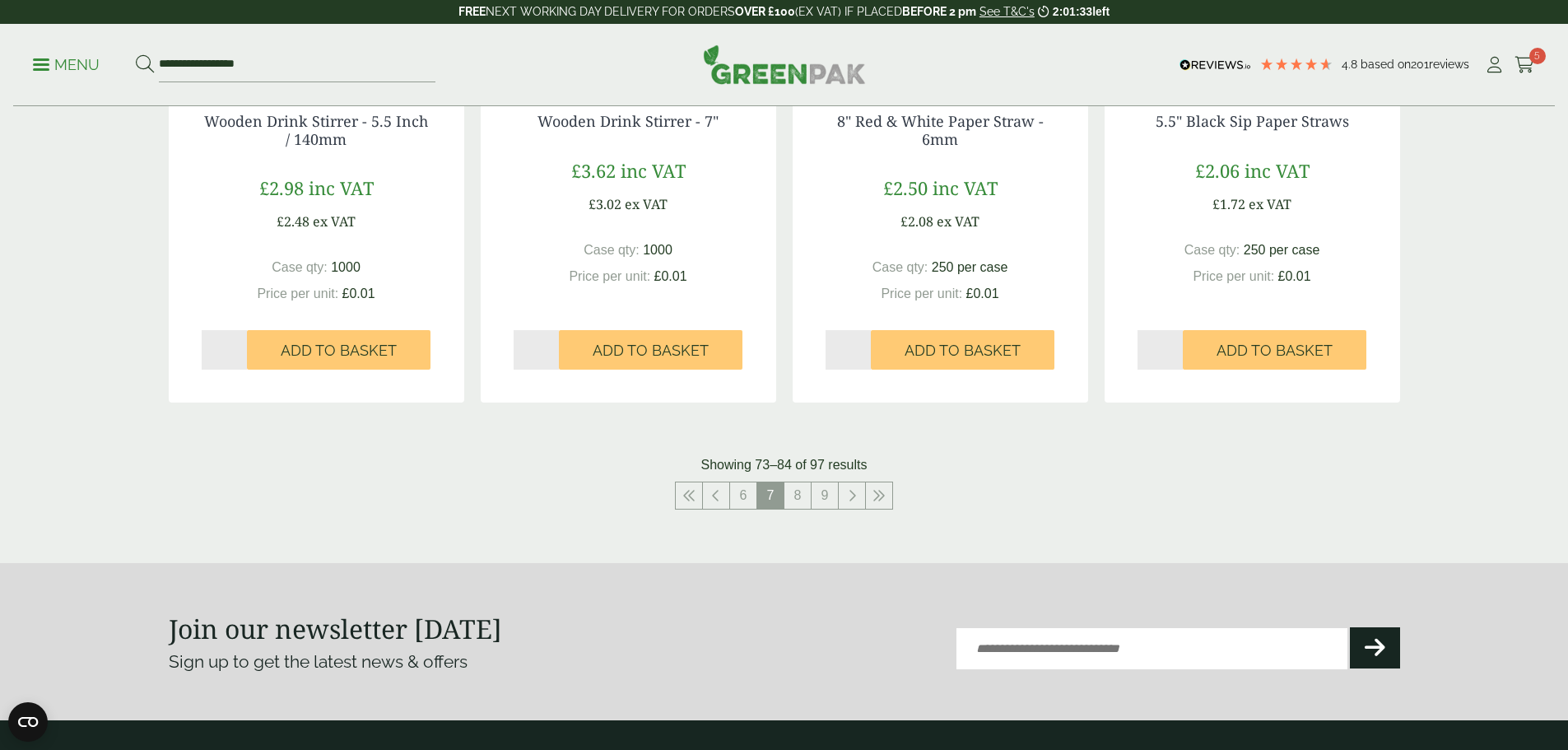
scroll to position [1647, 0]
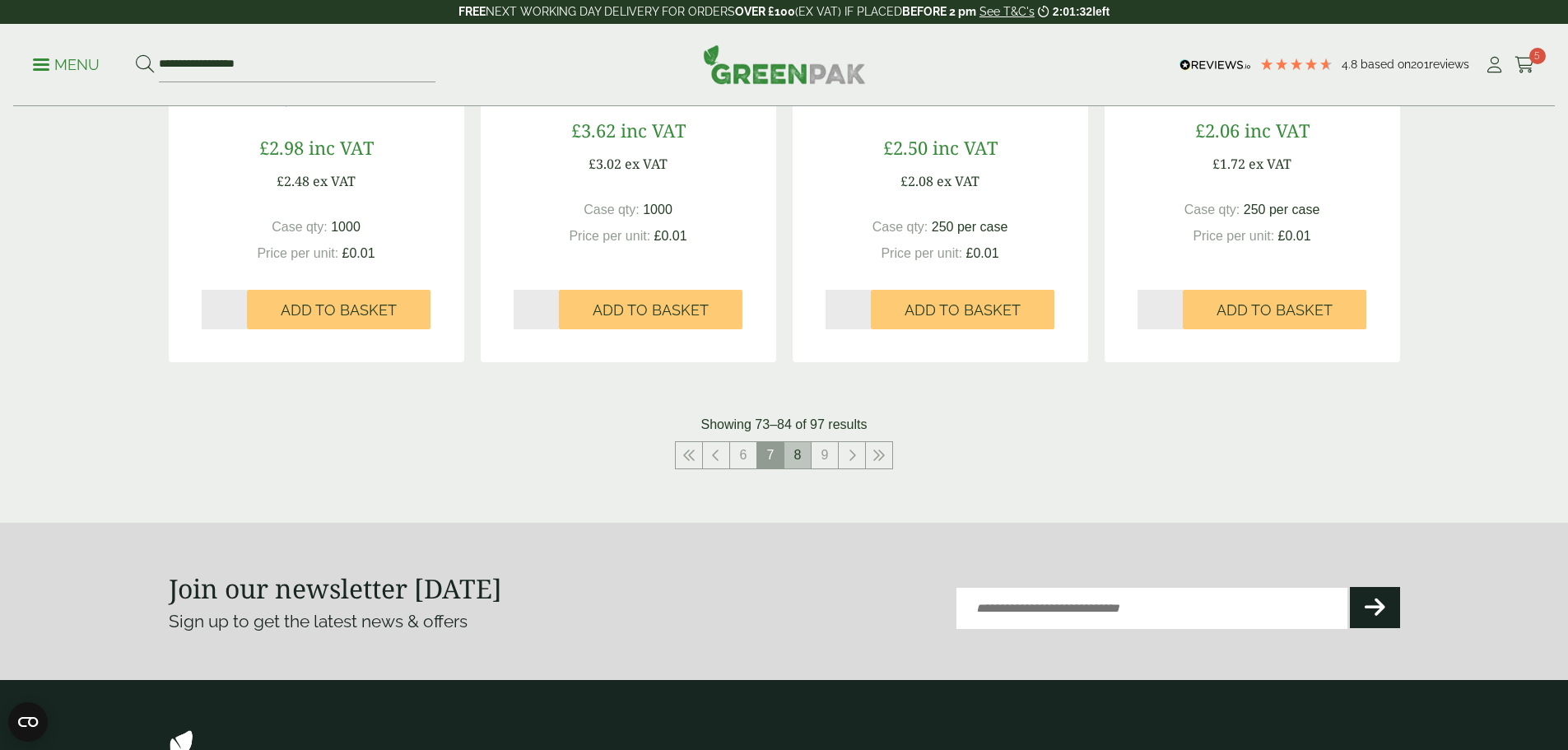
click at [803, 455] on link "8" at bounding box center [798, 455] width 27 height 27
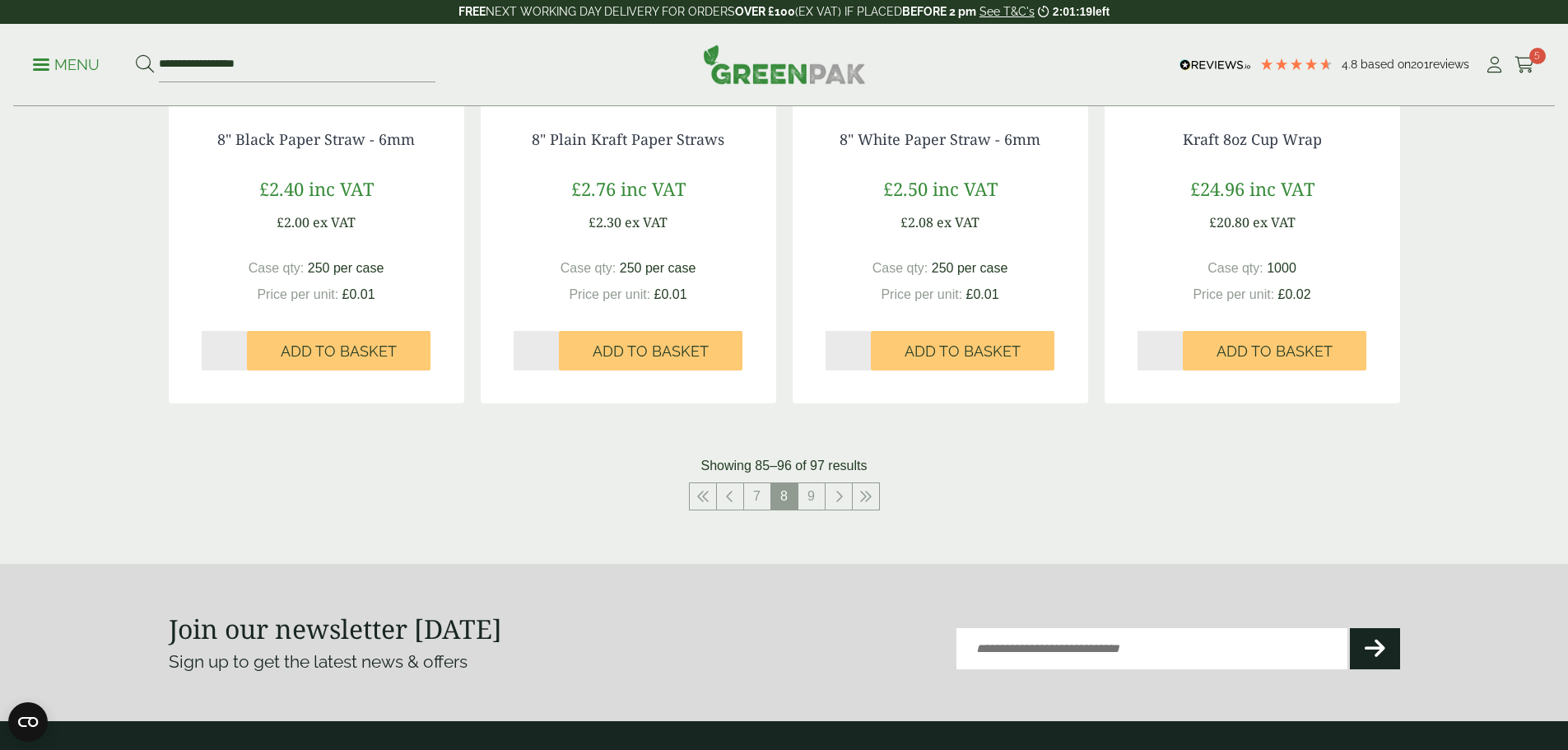
scroll to position [1647, 0]
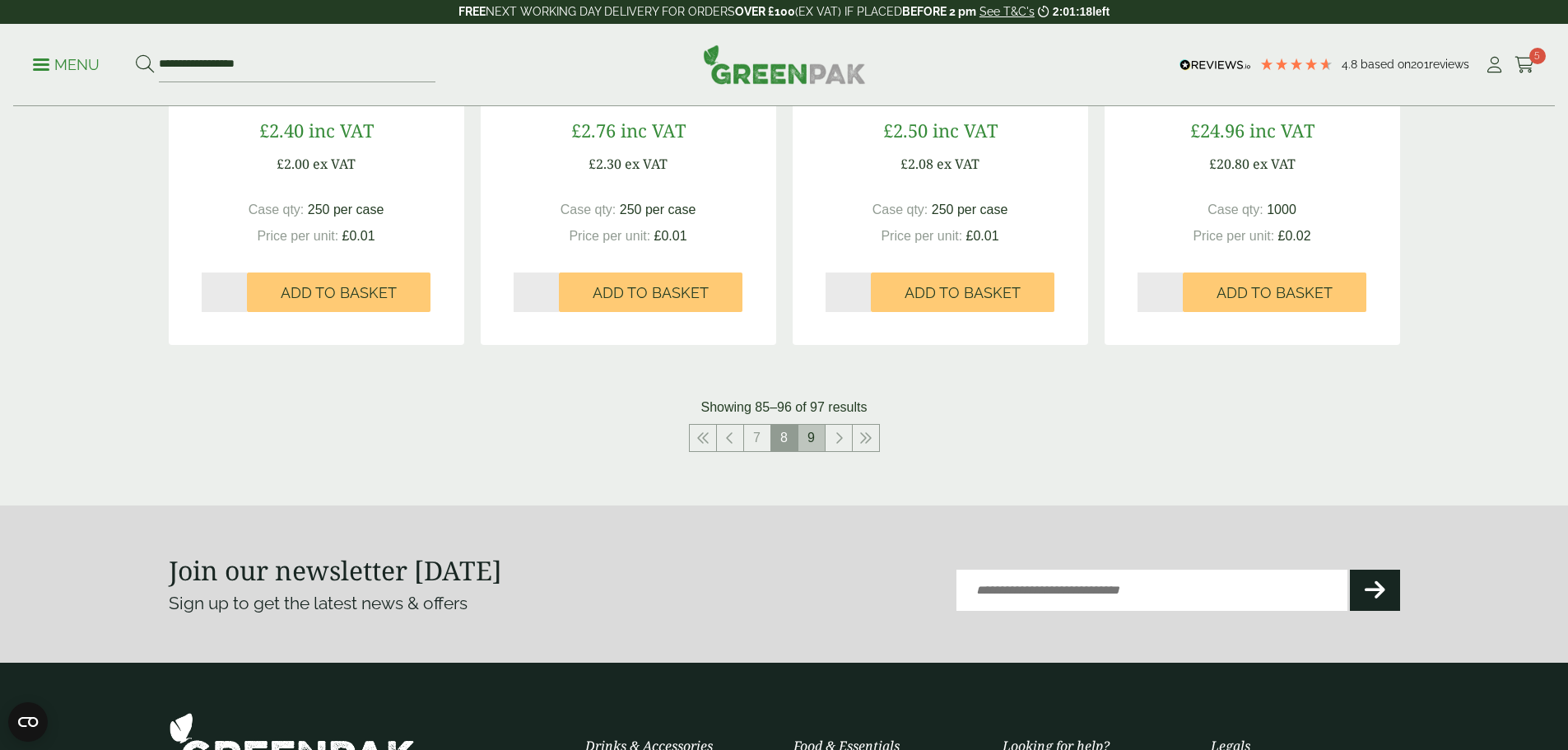
click at [815, 441] on link "9" at bounding box center [812, 438] width 27 height 27
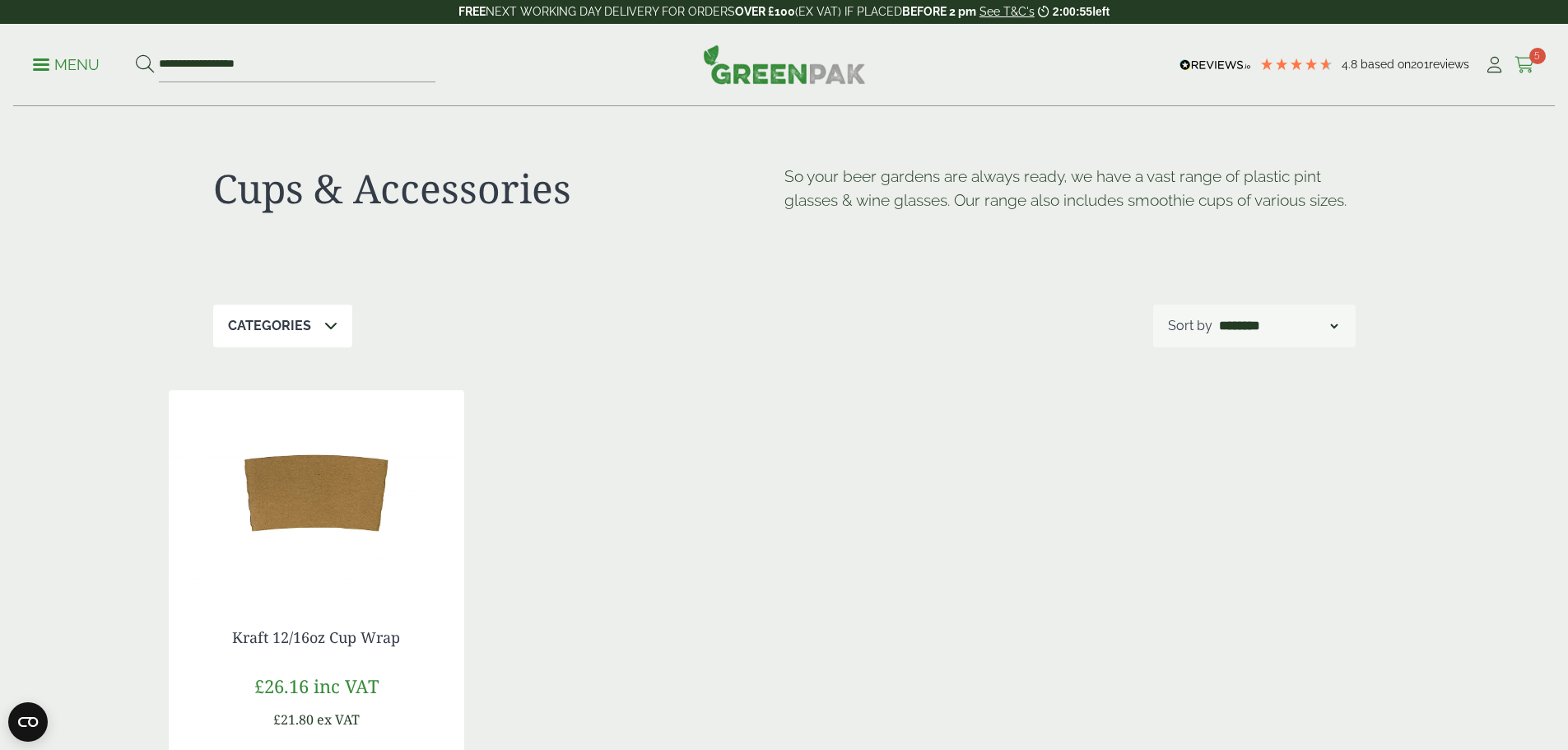
click at [1519, 65] on icon at bounding box center [1525, 64] width 21 height 16
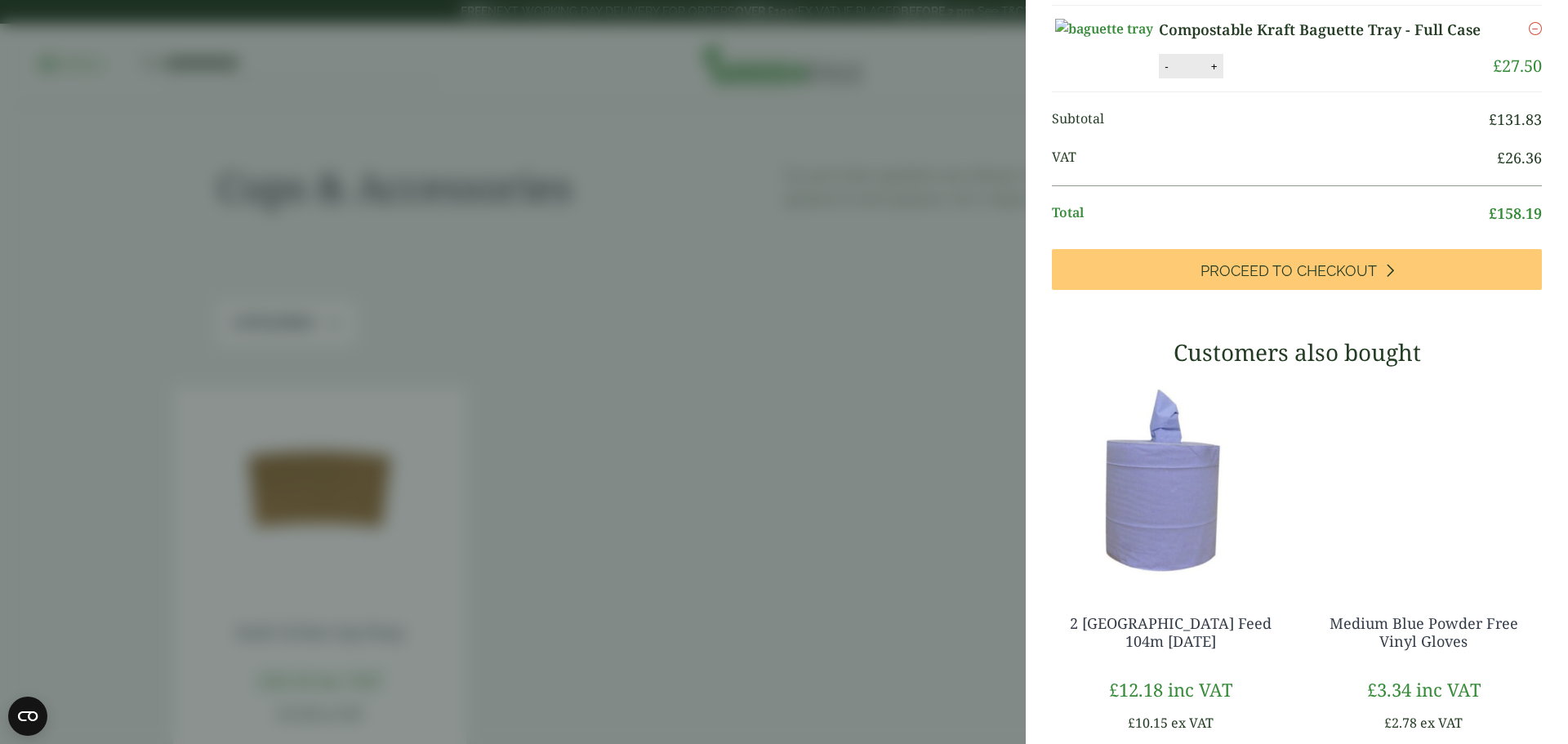
scroll to position [408, 0]
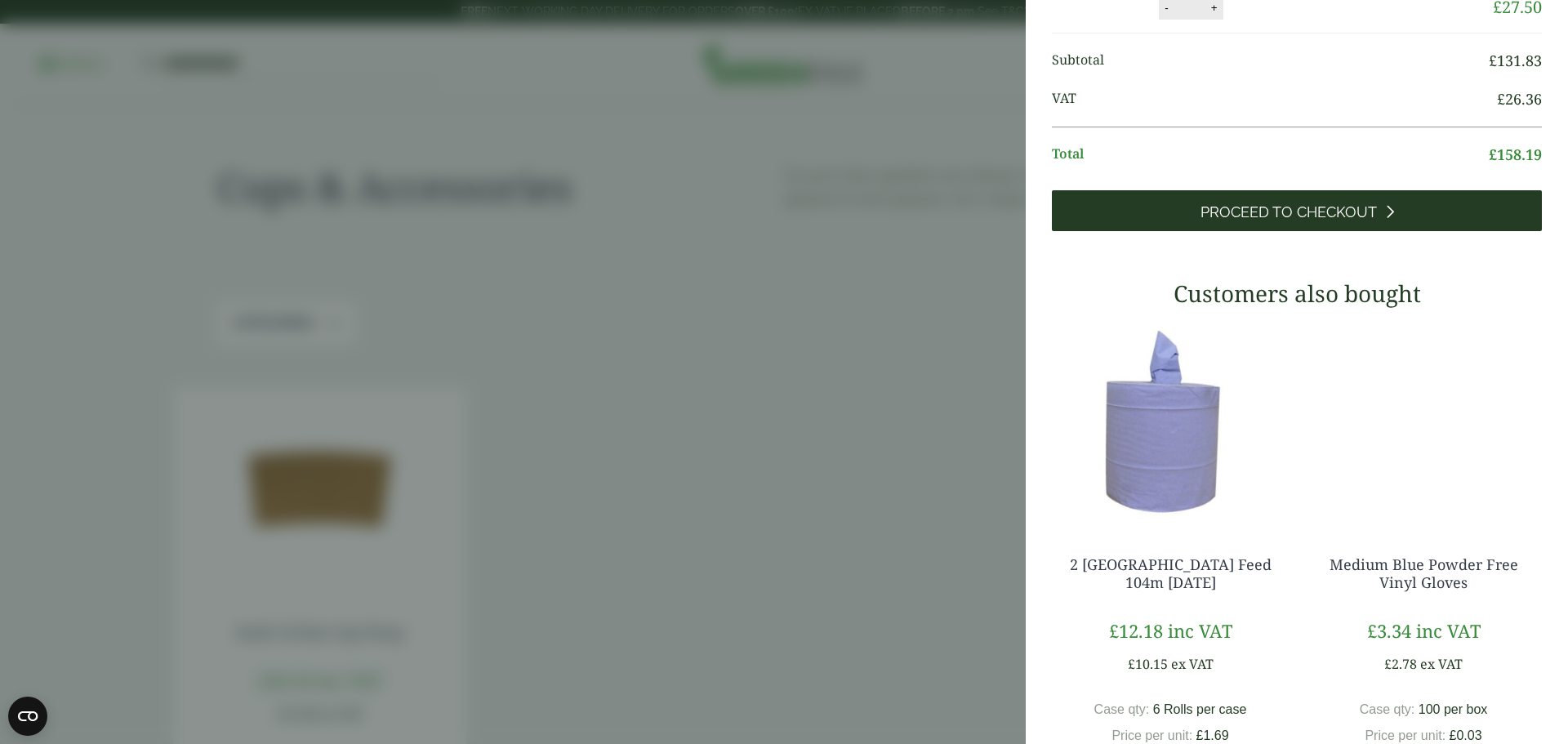
click at [1385, 219] on icon at bounding box center [1389, 211] width 9 height 14
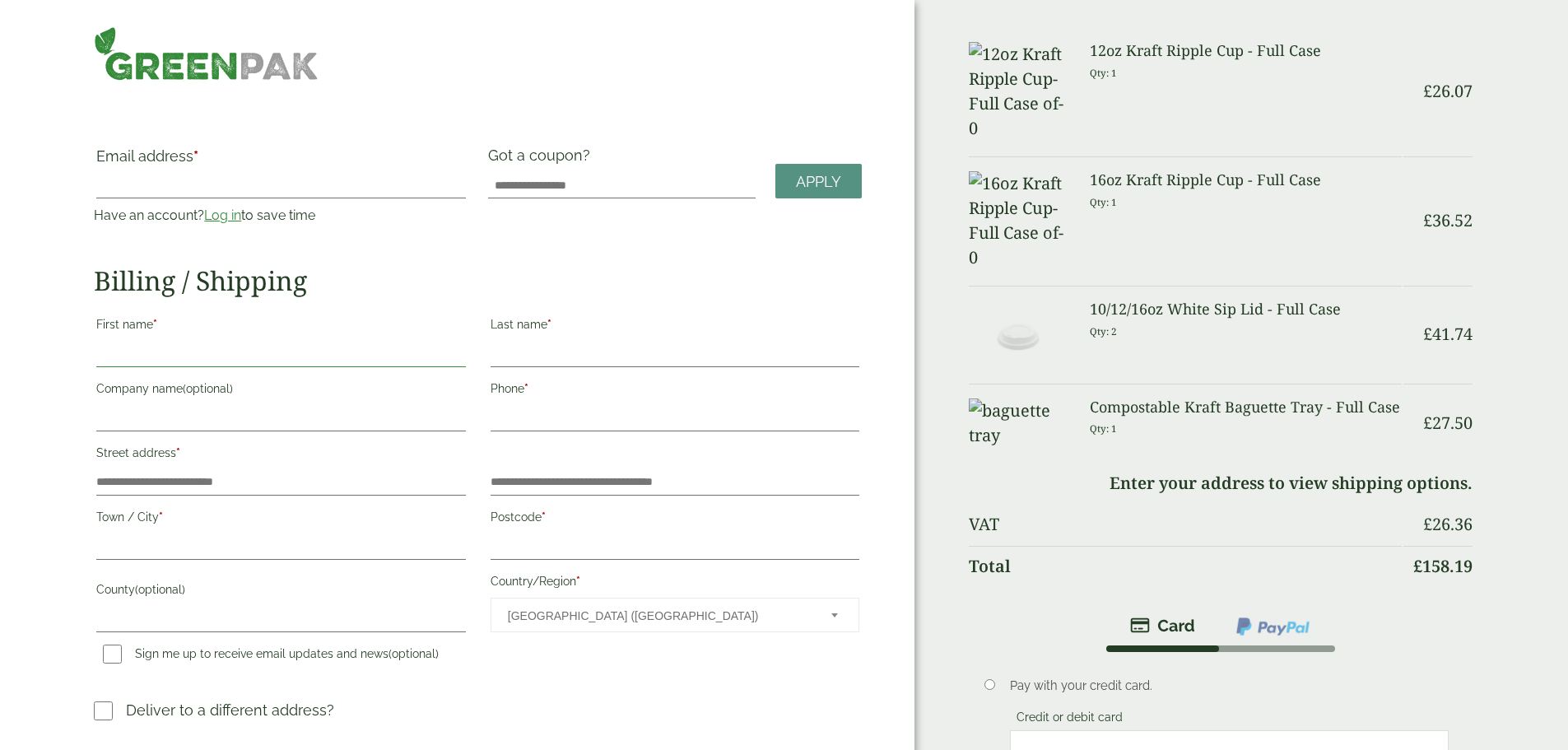
click at [290, 341] on input "First name *" at bounding box center [281, 354] width 369 height 27
click at [241, 209] on link "Log in" at bounding box center [223, 215] width 37 height 15
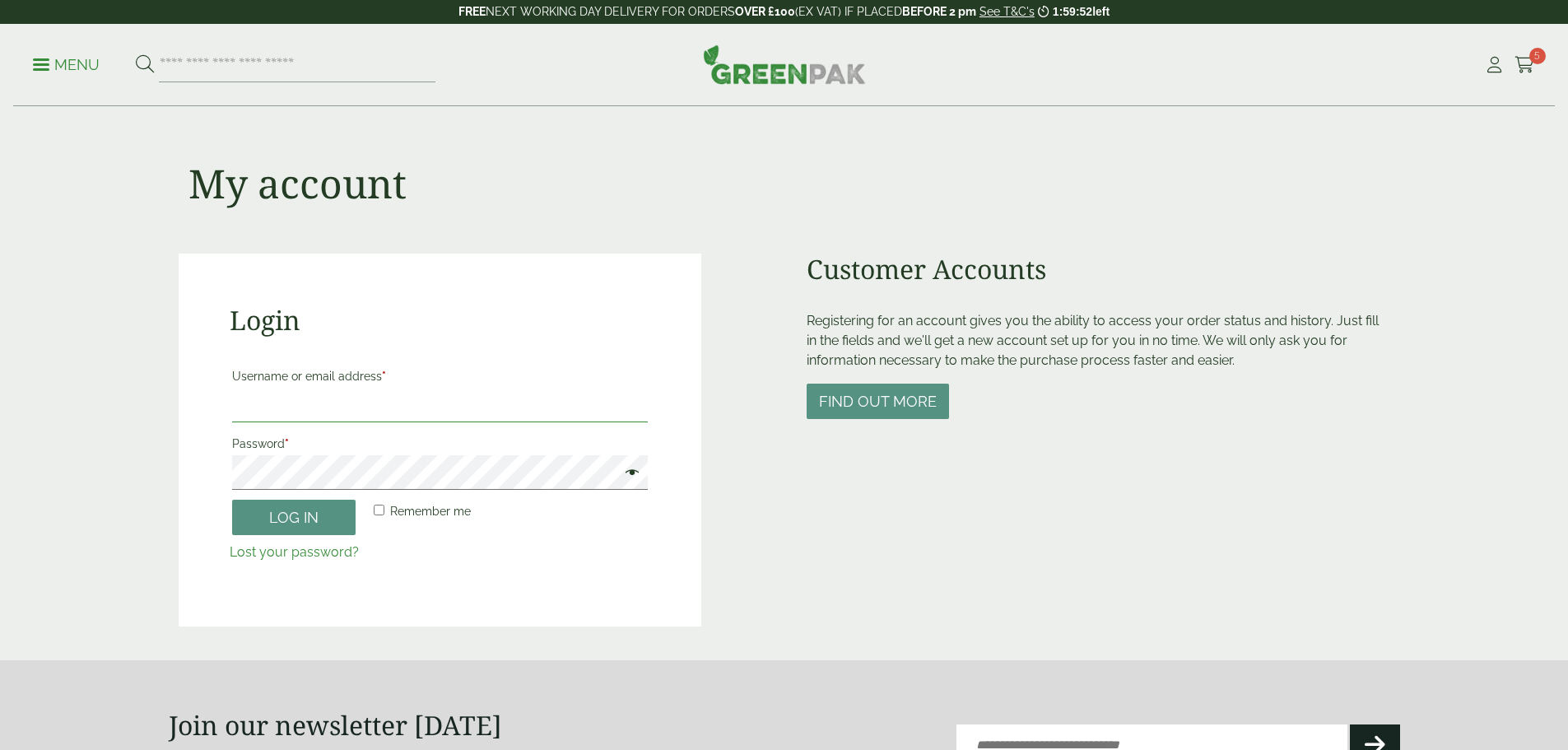
click at [390, 394] on input "Username or email address *" at bounding box center [440, 406] width 416 height 34
type input "**********"
click at [232, 500] on button "Log in" at bounding box center [294, 518] width 123 height 35
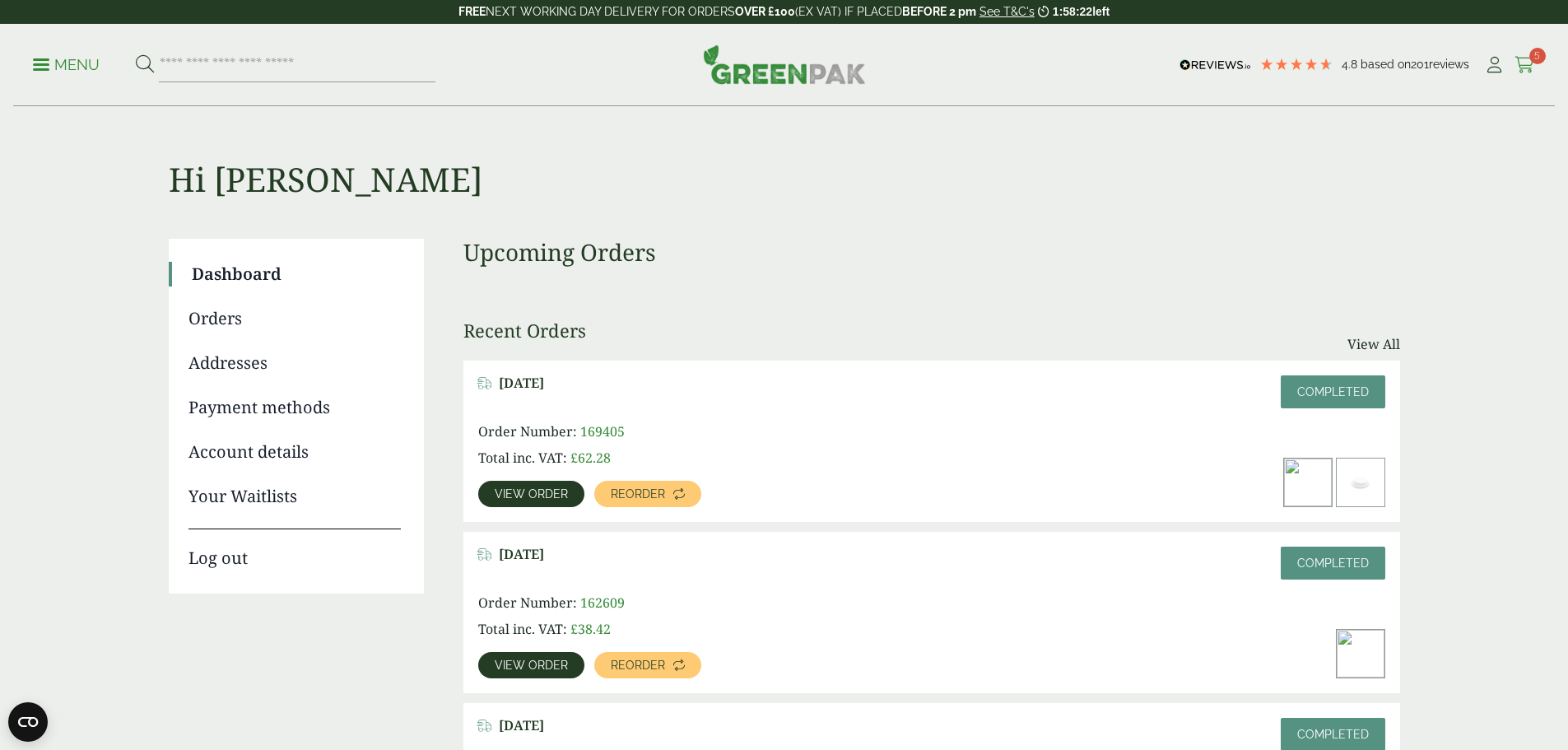
click at [1521, 62] on icon at bounding box center [1525, 64] width 21 height 16
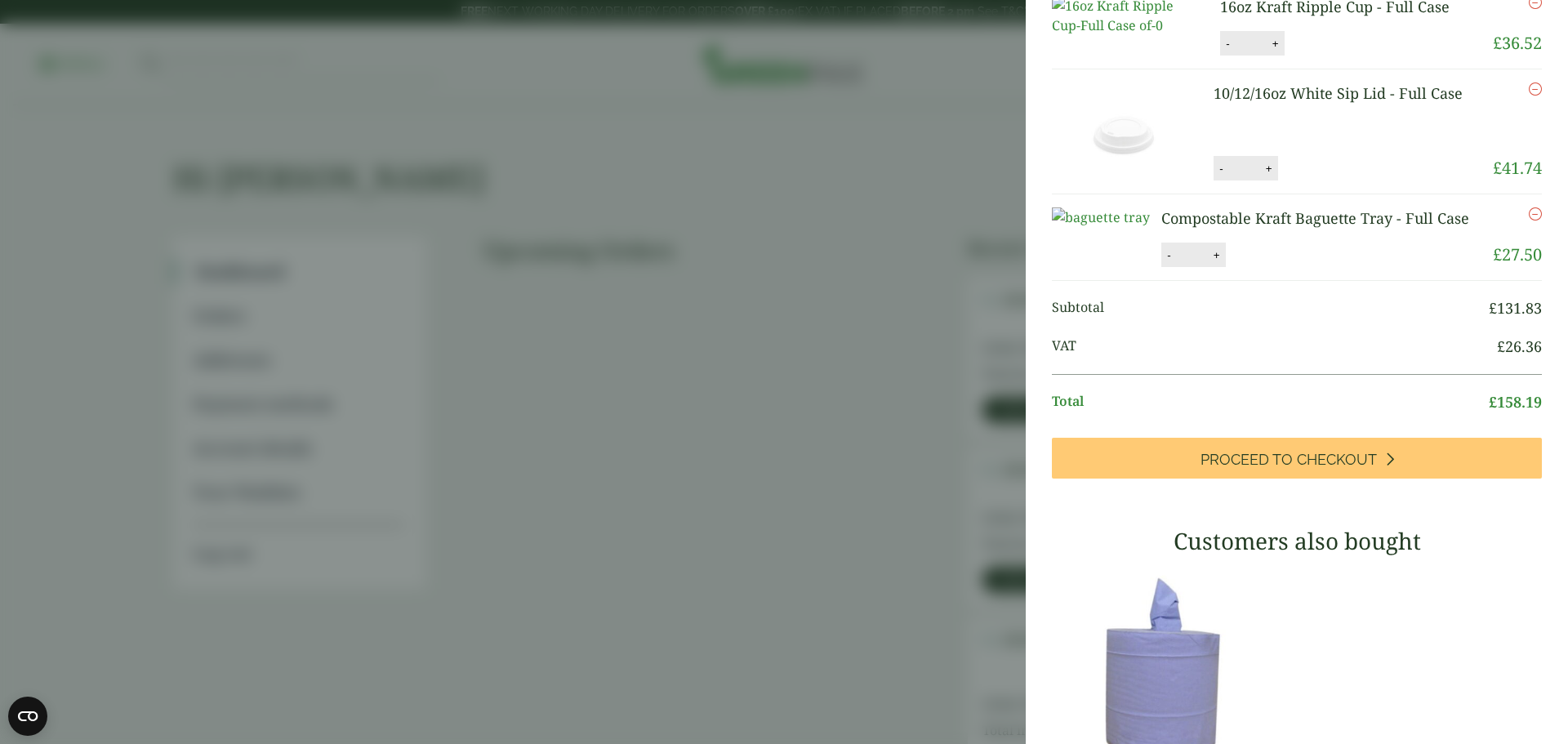
scroll to position [326, 0]
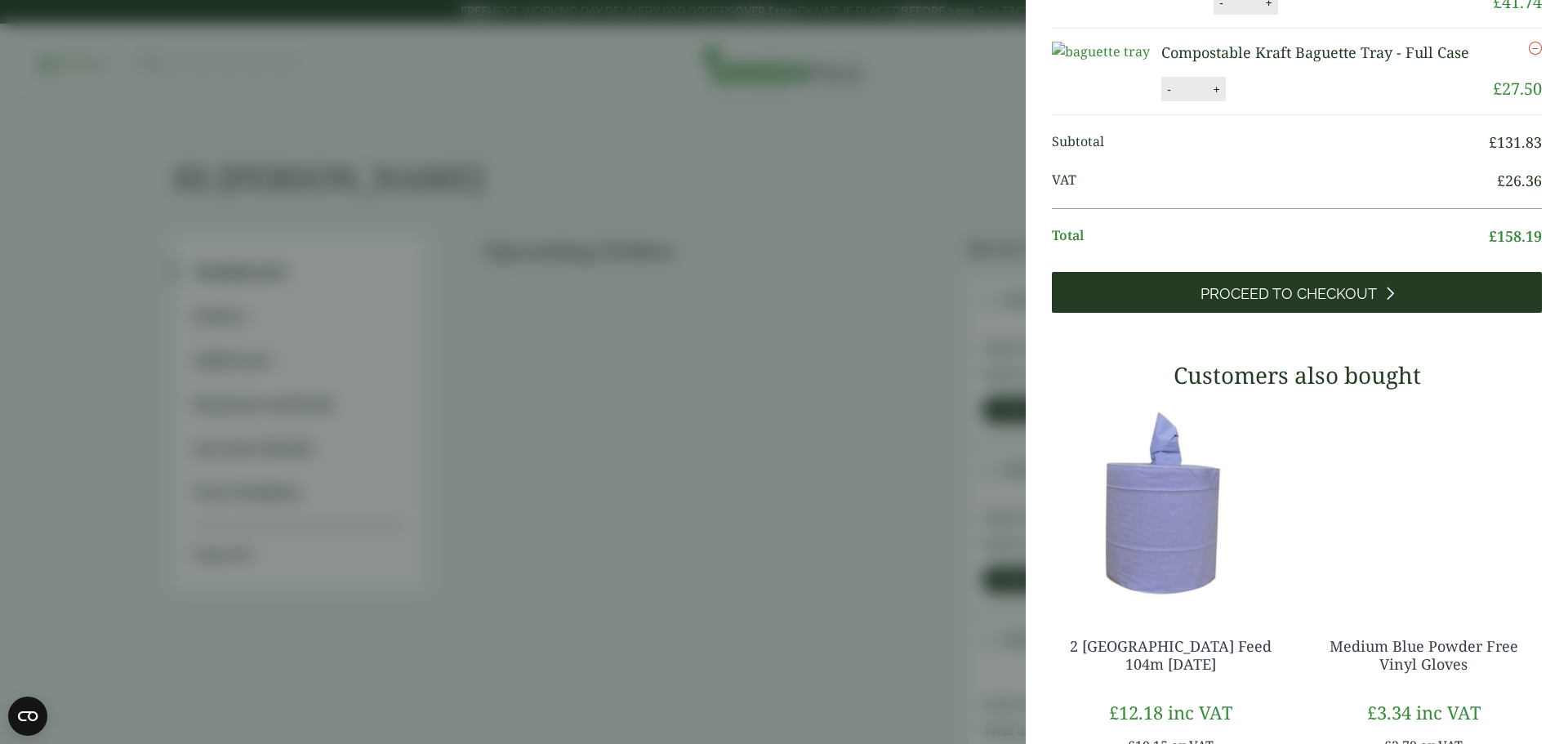
click at [1331, 303] on span "Proceed to Checkout" at bounding box center [1289, 293] width 176 height 18
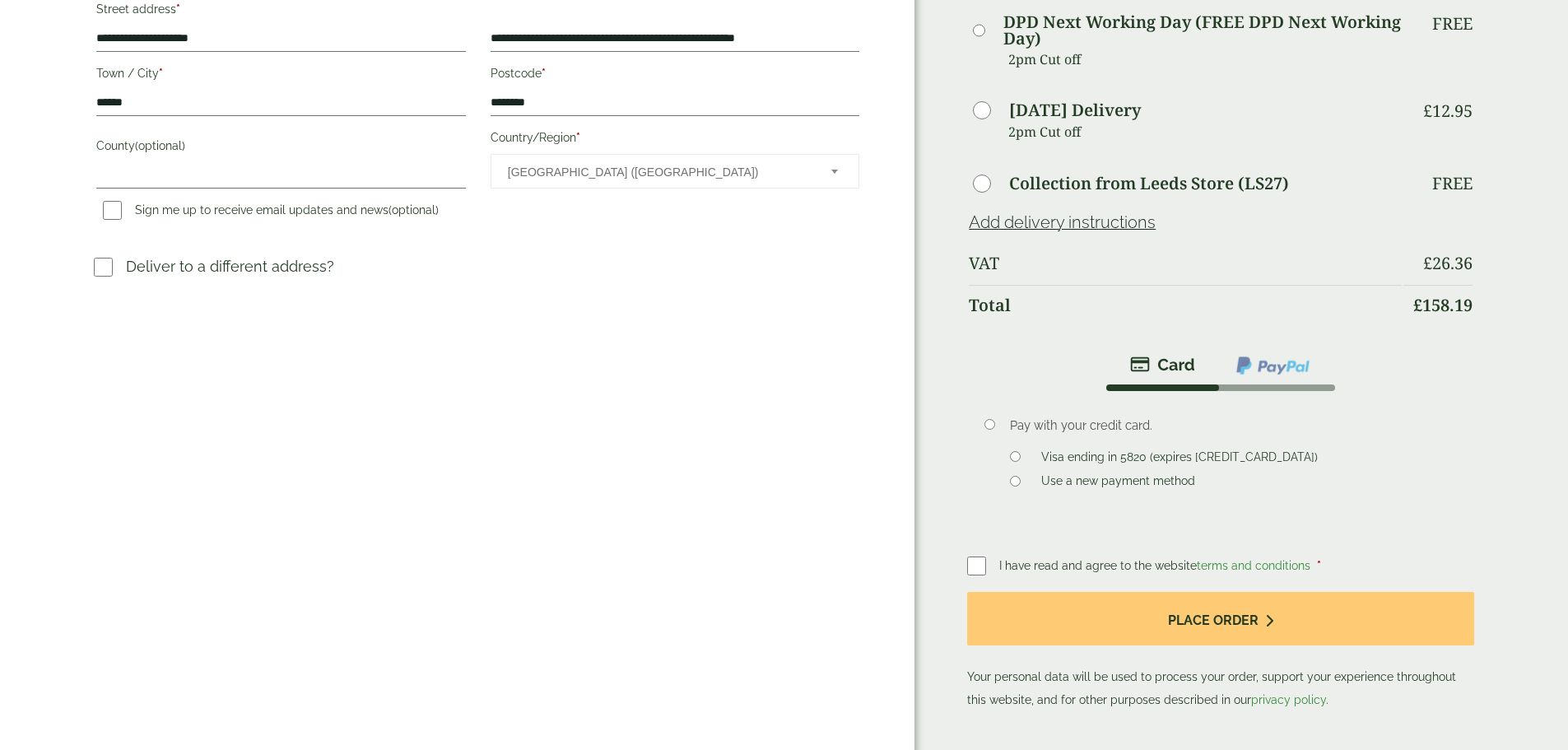
scroll to position [411, 0]
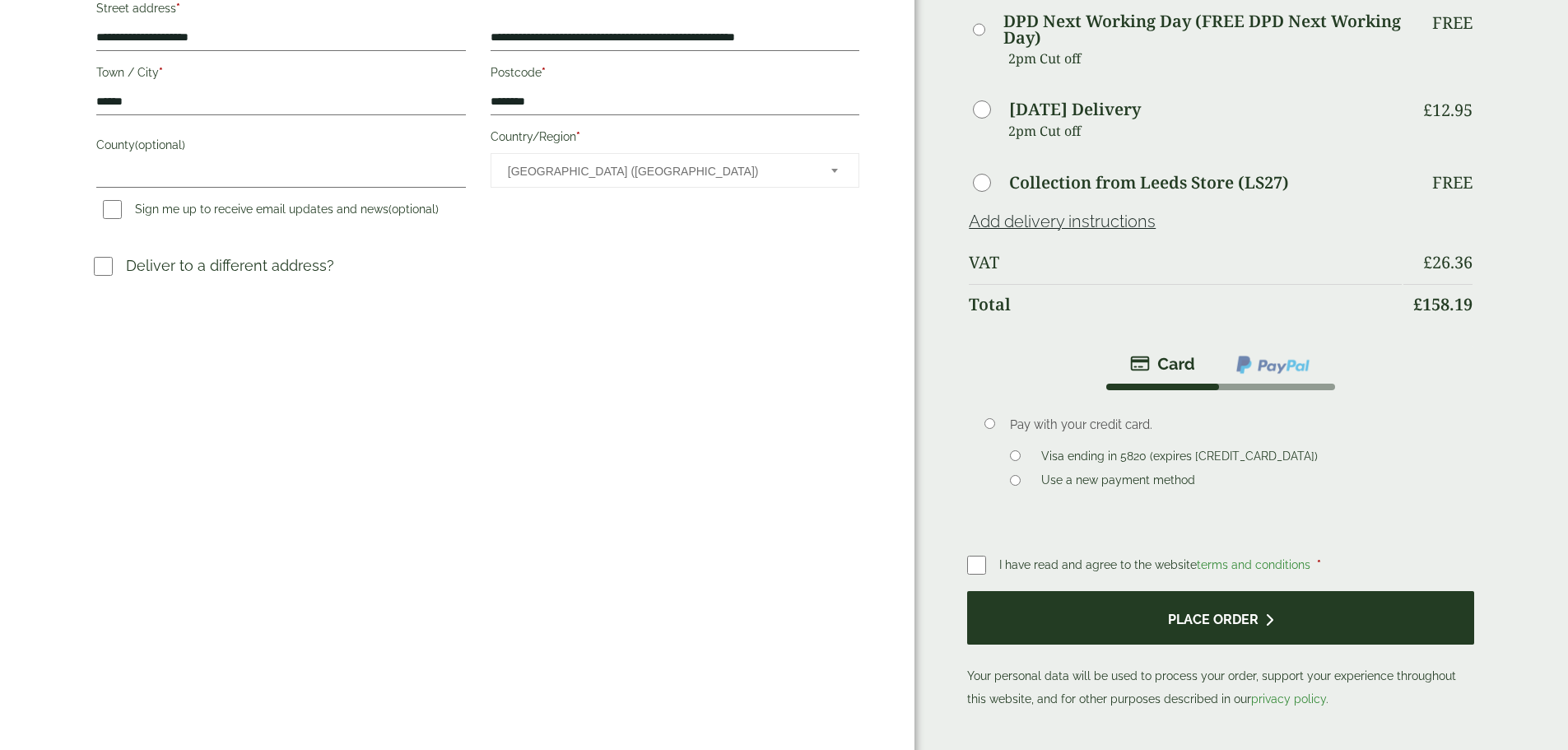
click at [1147, 591] on button "Place order" at bounding box center [1221, 618] width 507 height 54
